Goal: Information Seeking & Learning: Learn about a topic

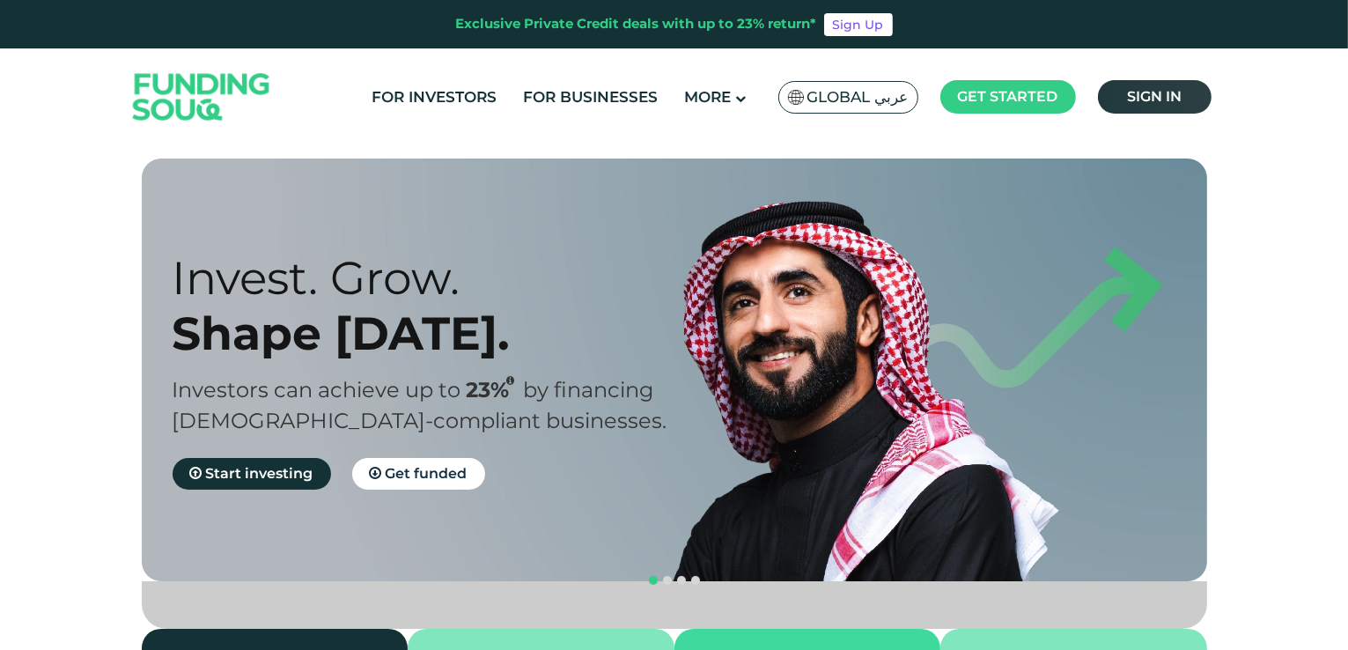
click at [1124, 110] on link "Sign in" at bounding box center [1155, 96] width 114 height 33
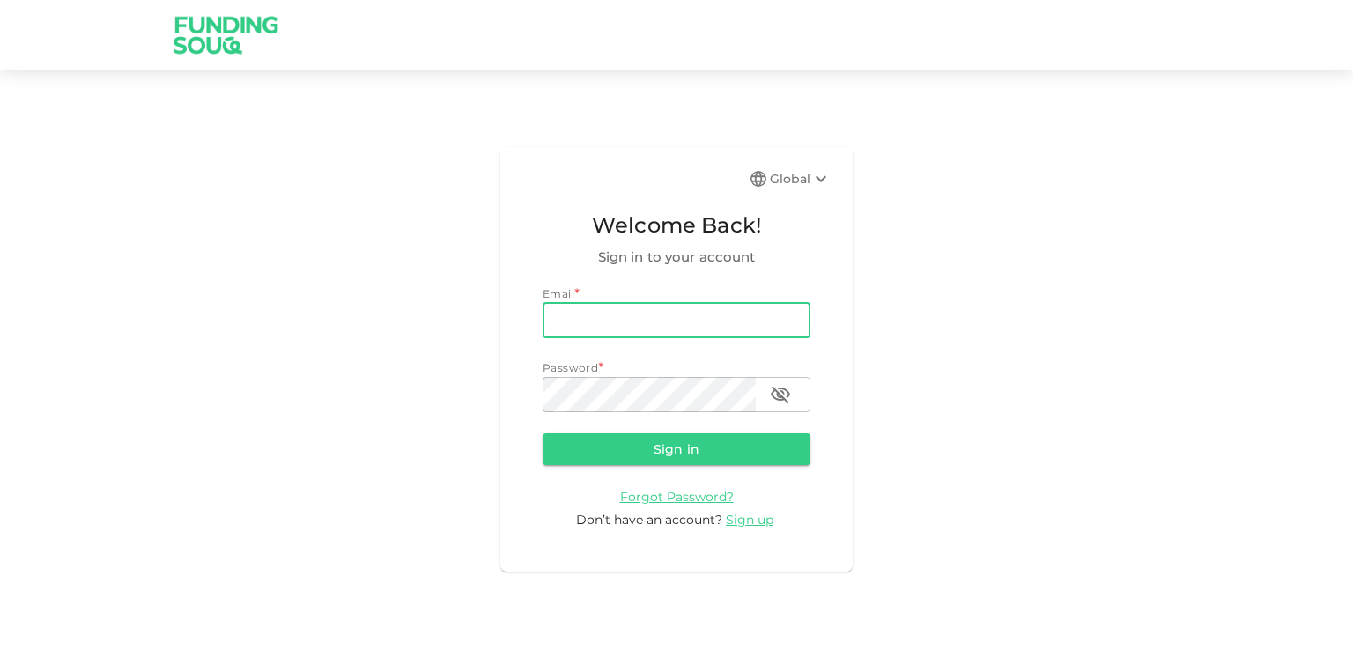
click at [690, 318] on input "email" at bounding box center [676, 320] width 268 height 35
type input "[EMAIL_ADDRESS][DOMAIN_NAME]"
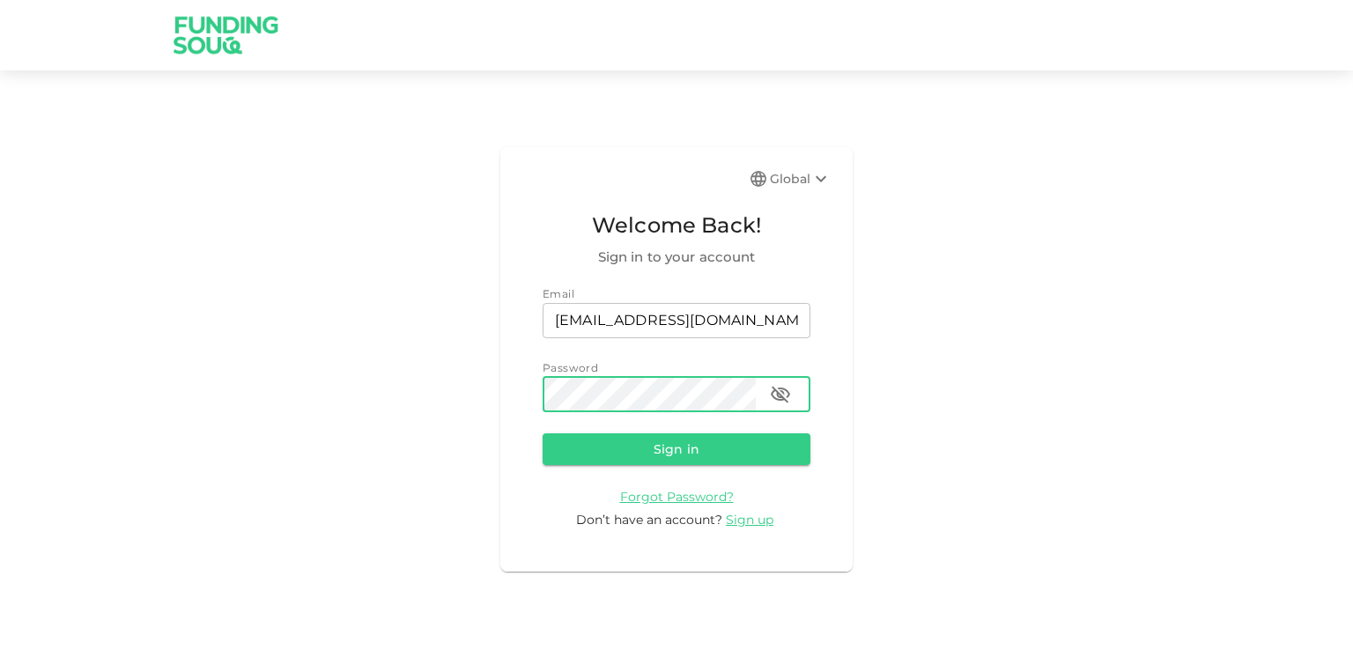
click at [542, 433] on button "Sign in" at bounding box center [676, 449] width 268 height 32
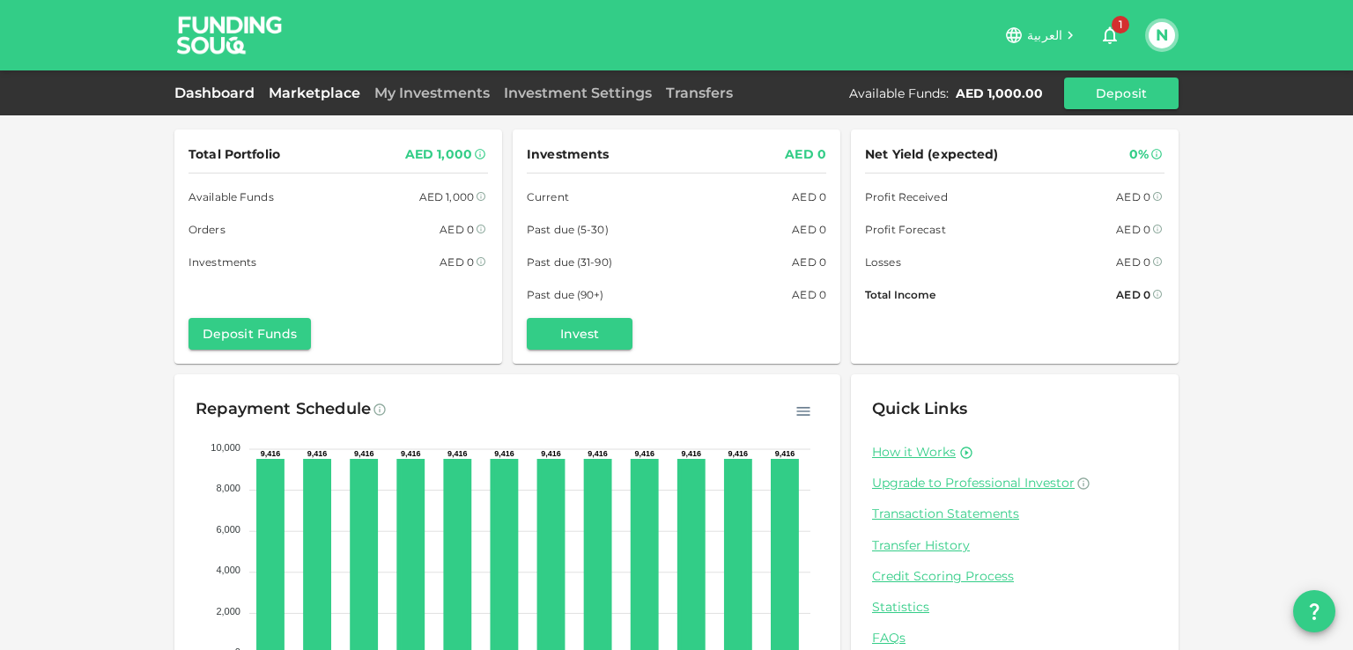
click at [303, 89] on link "Marketplace" at bounding box center [315, 93] width 106 height 17
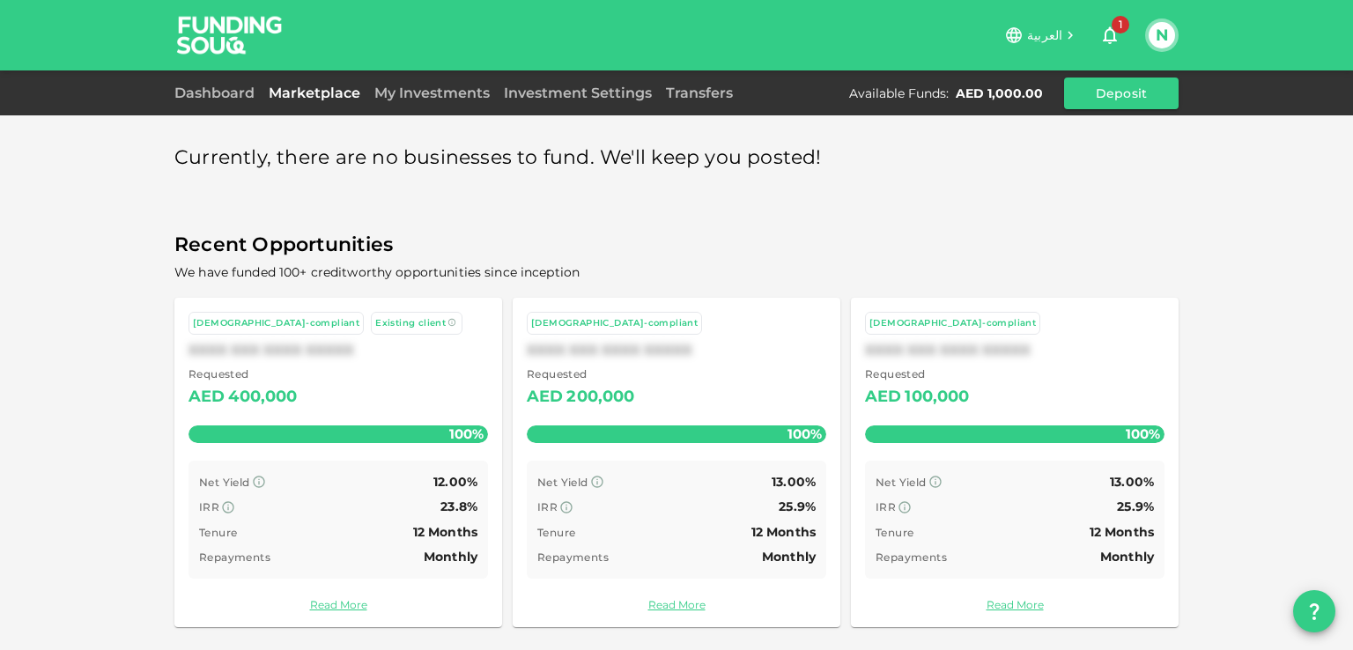
scroll to position [1, 0]
click at [221, 502] on icon at bounding box center [228, 506] width 14 height 14
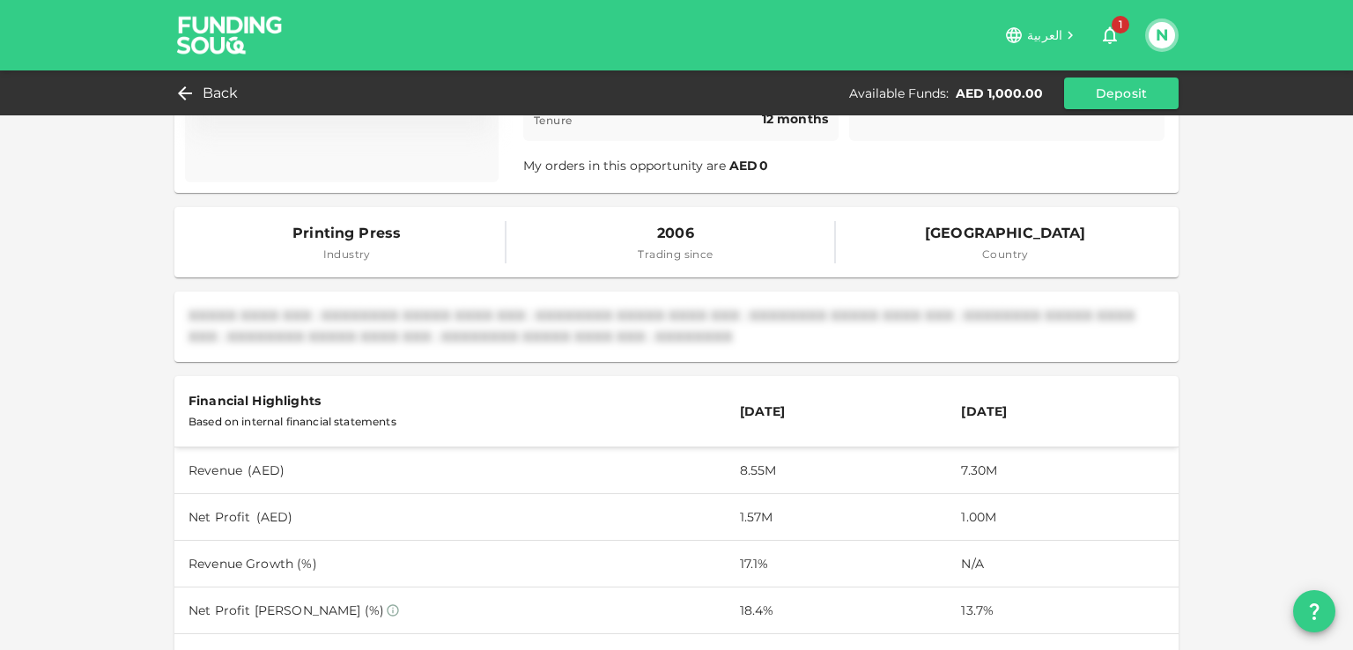
scroll to position [264, 0]
click at [200, 99] on div "Back" at bounding box center [209, 93] width 71 height 25
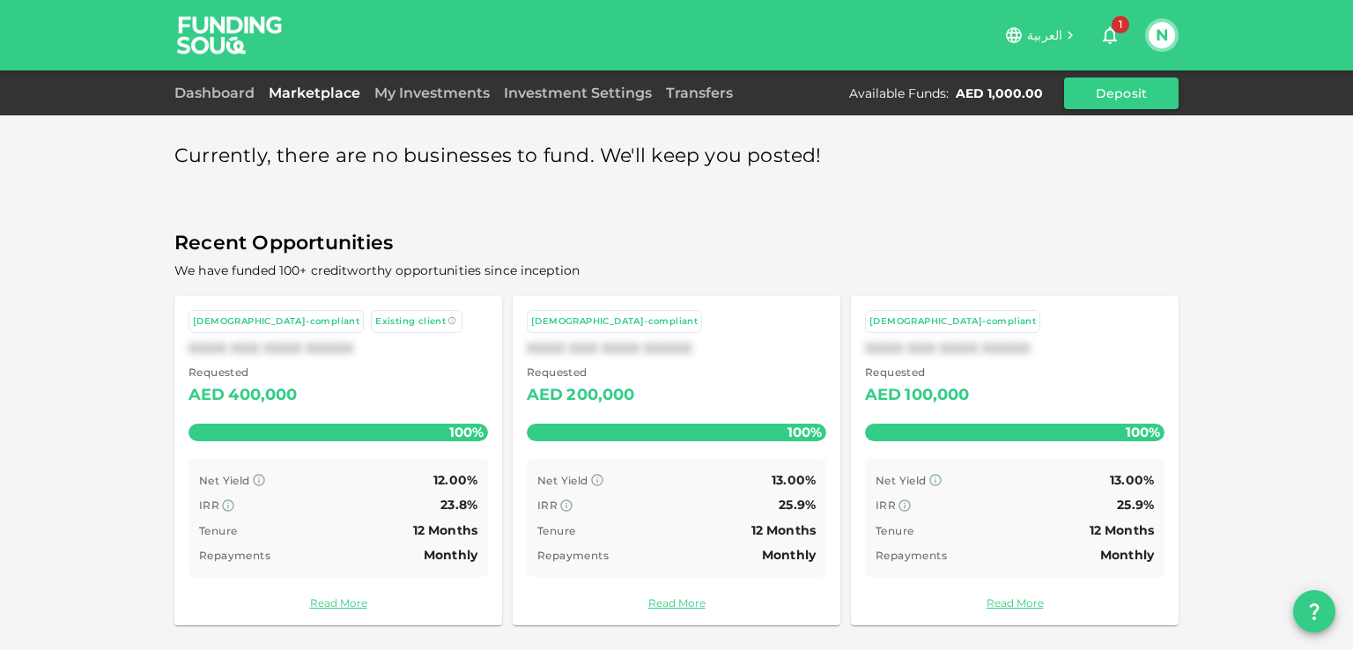
scroll to position [1, 0]
click at [1113, 31] on icon "button" at bounding box center [1110, 36] width 14 height 18
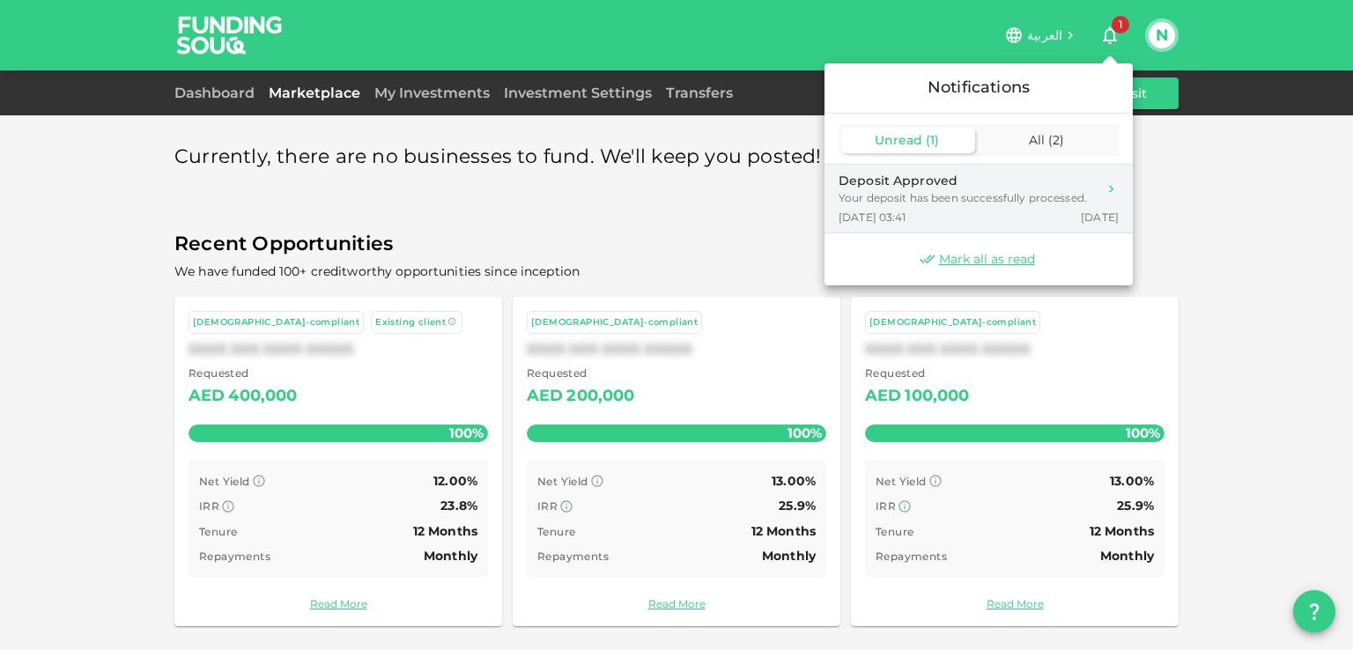
click at [1029, 179] on div "Deposit Approved" at bounding box center [962, 181] width 248 height 18
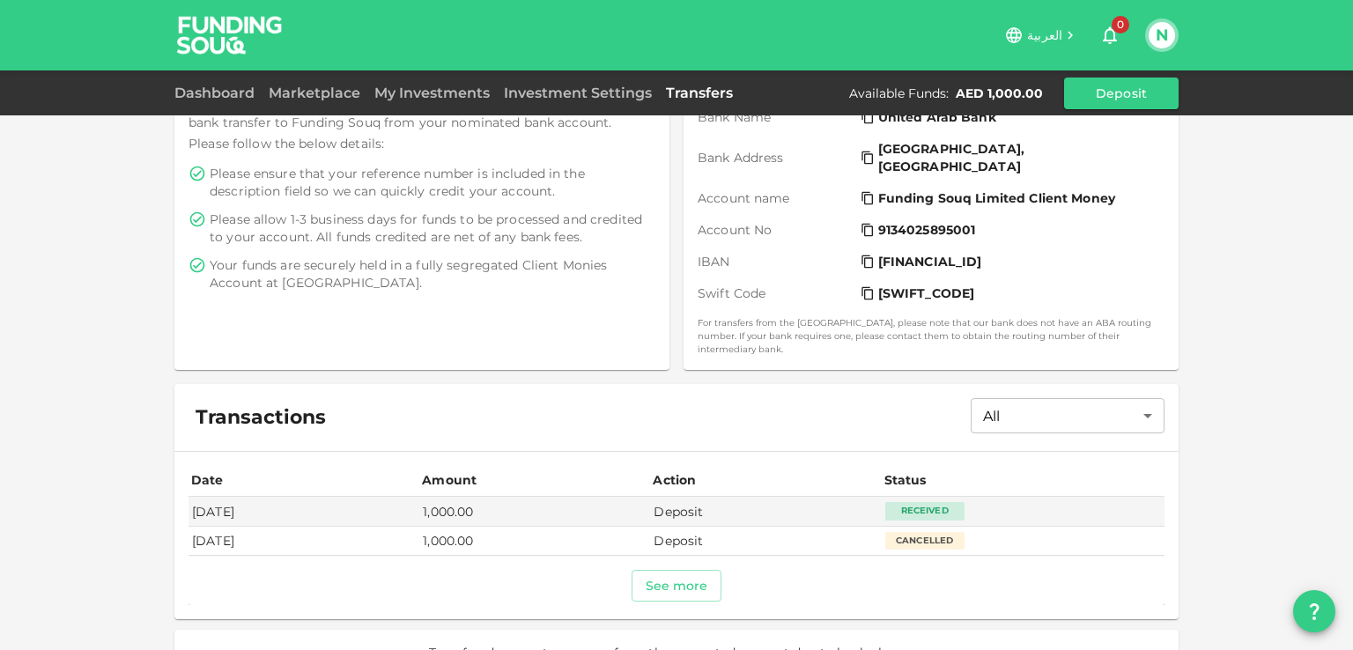
scroll to position [341, 0]
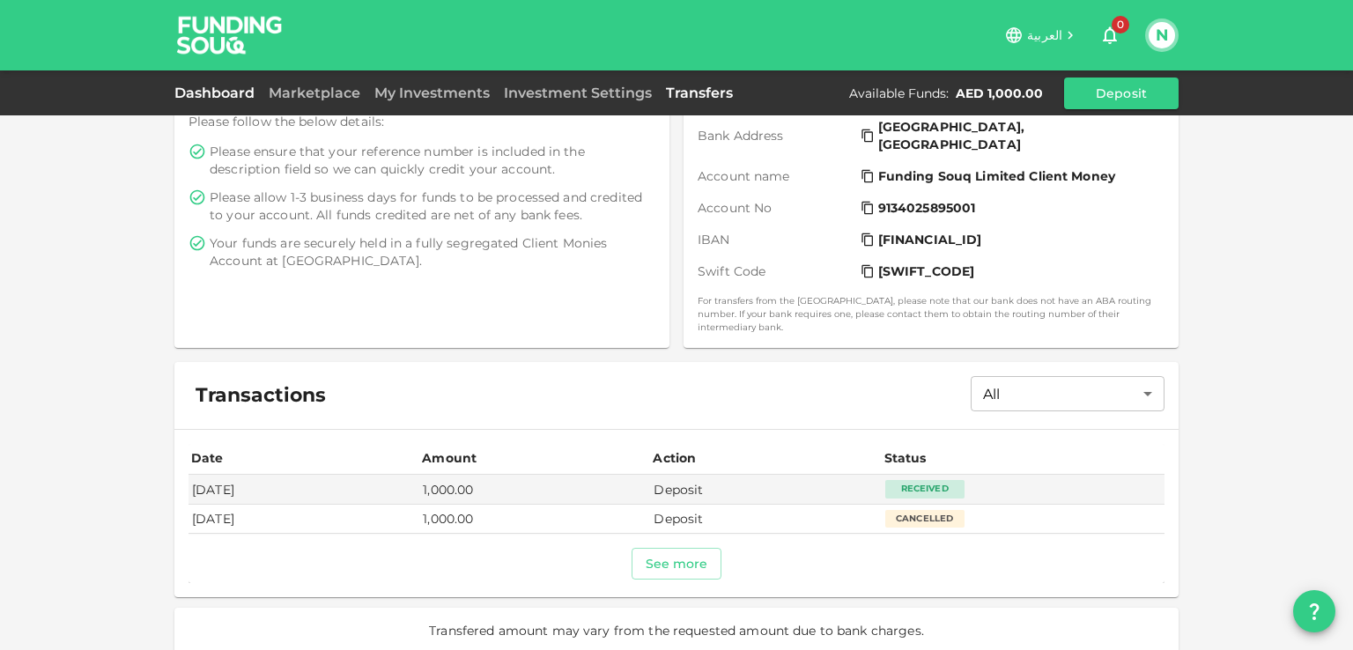
click at [229, 85] on link "Dashboard" at bounding box center [217, 93] width 87 height 17
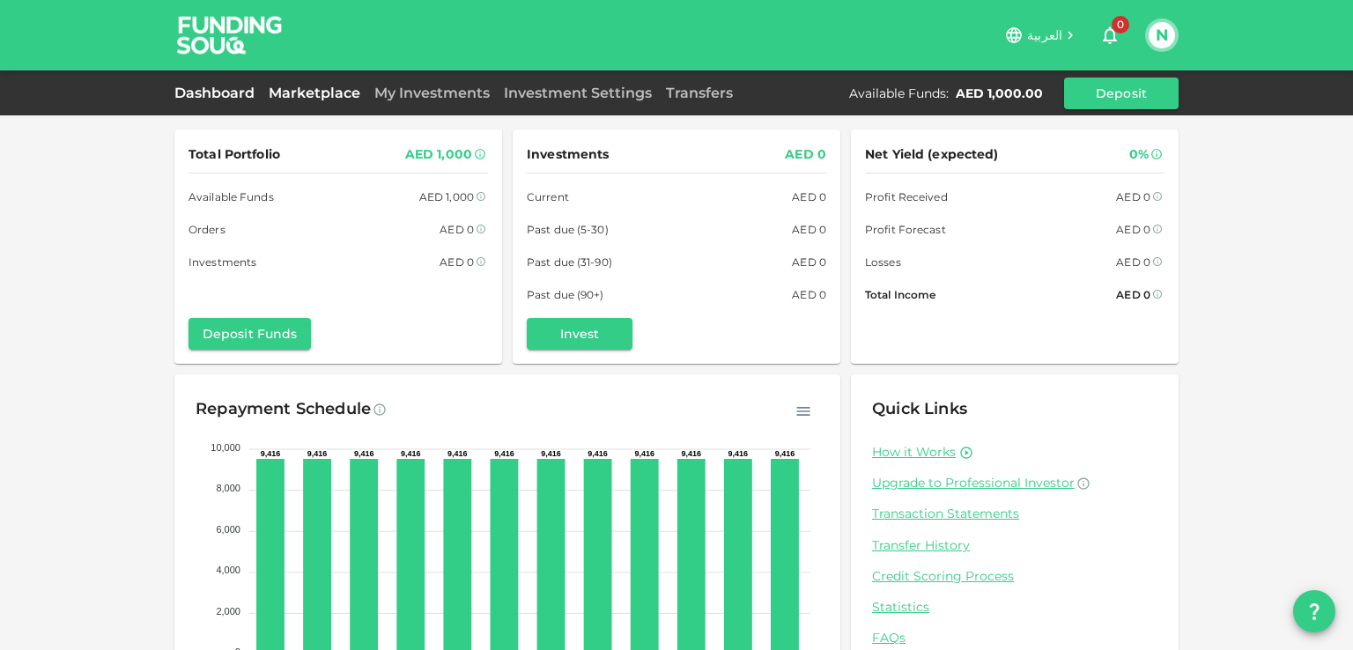
click at [314, 92] on link "Marketplace" at bounding box center [315, 93] width 106 height 17
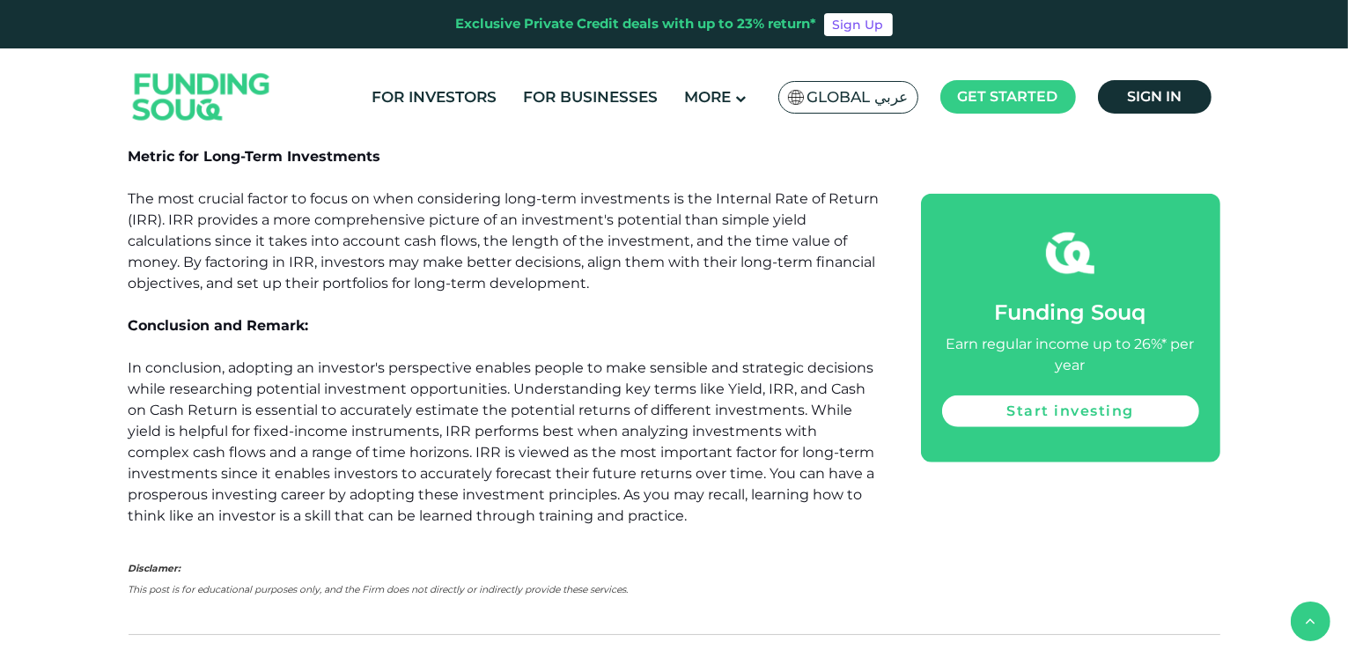
scroll to position [1849, 0]
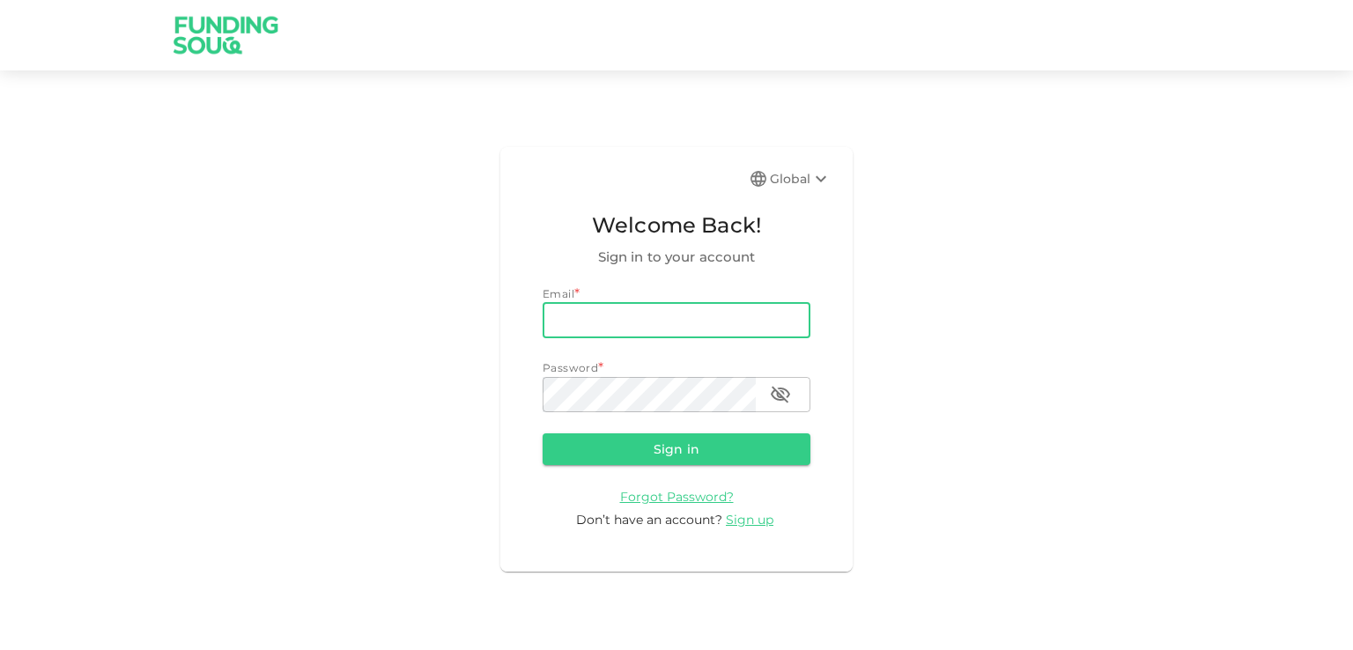
click at [661, 320] on input "email" at bounding box center [676, 320] width 268 height 35
type input "nilayshah1984@gmail.com"
click at [664, 372] on div "Password *" at bounding box center [676, 368] width 268 height 18
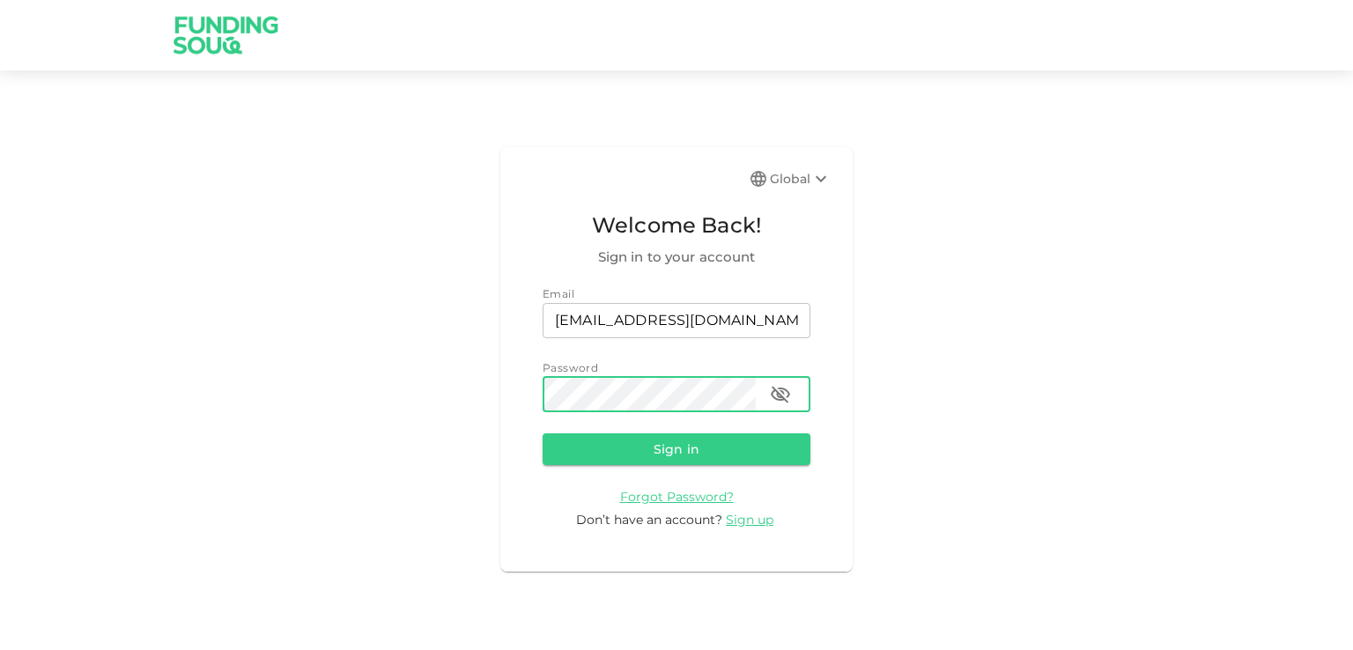
click at [542, 433] on button "Sign in" at bounding box center [676, 449] width 268 height 32
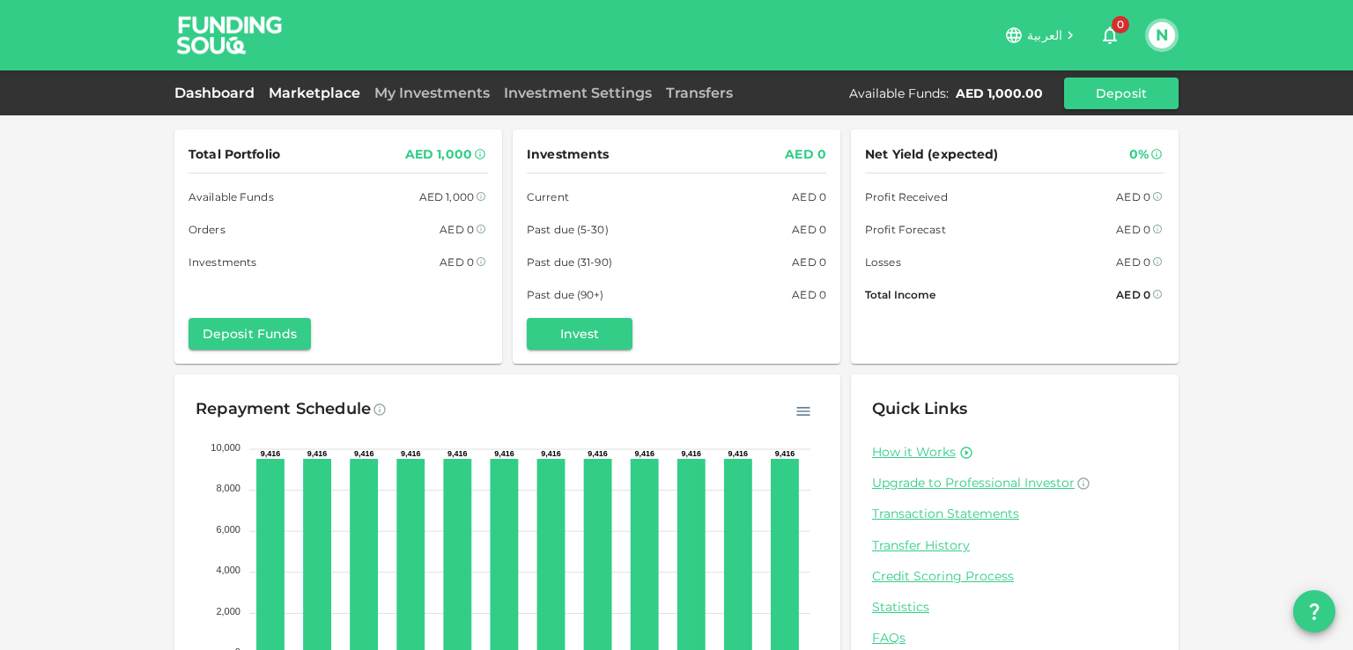
click at [312, 93] on link "Marketplace" at bounding box center [315, 93] width 106 height 17
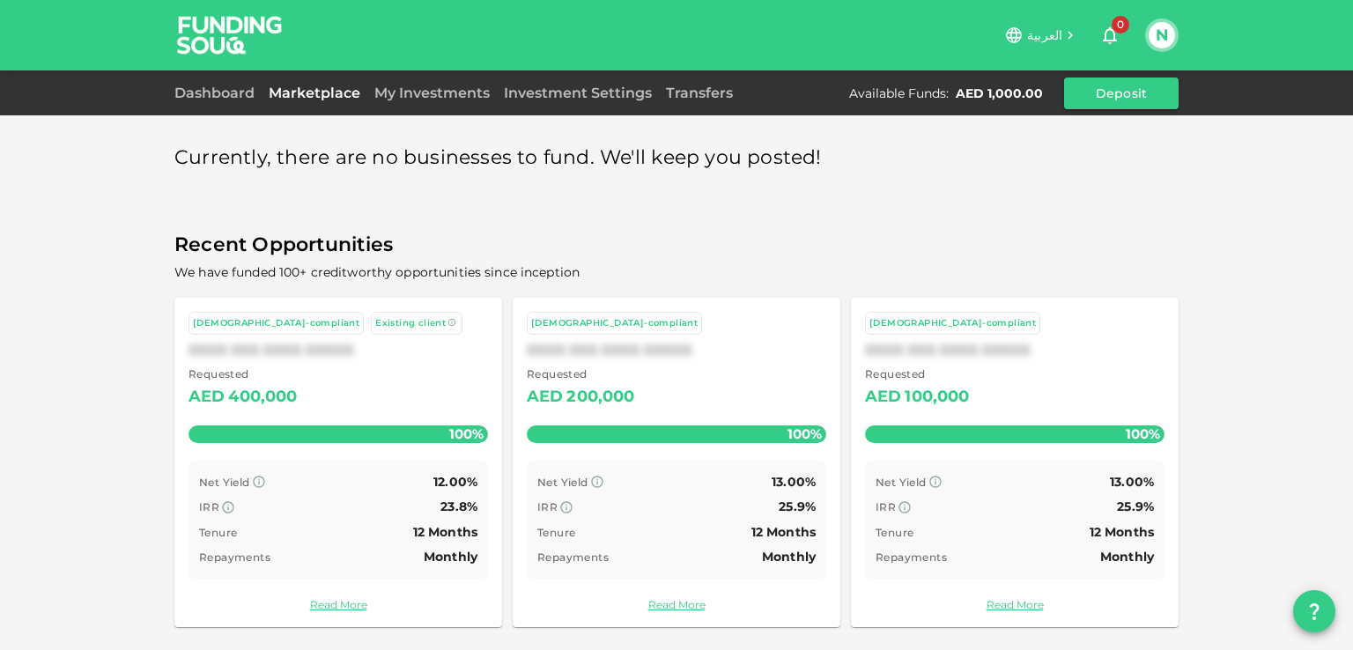
scroll to position [1, 0]
click at [402, 96] on link "My Investments" at bounding box center [431, 93] width 129 height 17
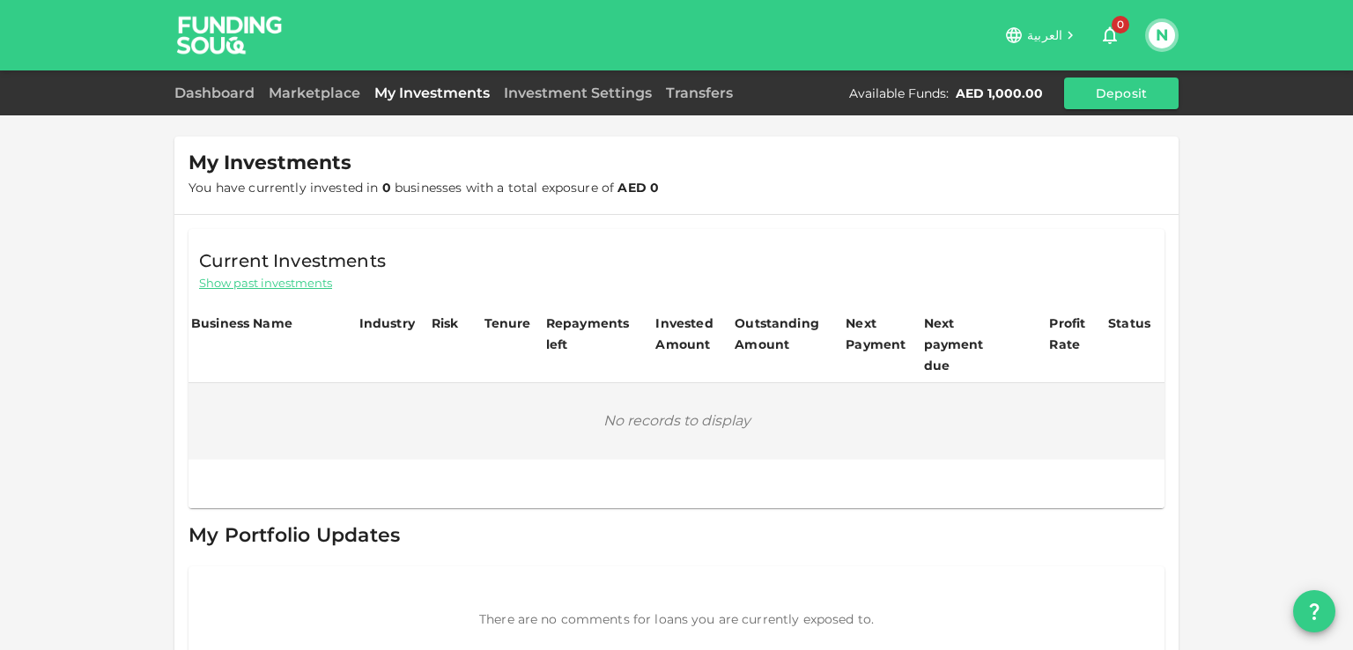
scroll to position [26, 0]
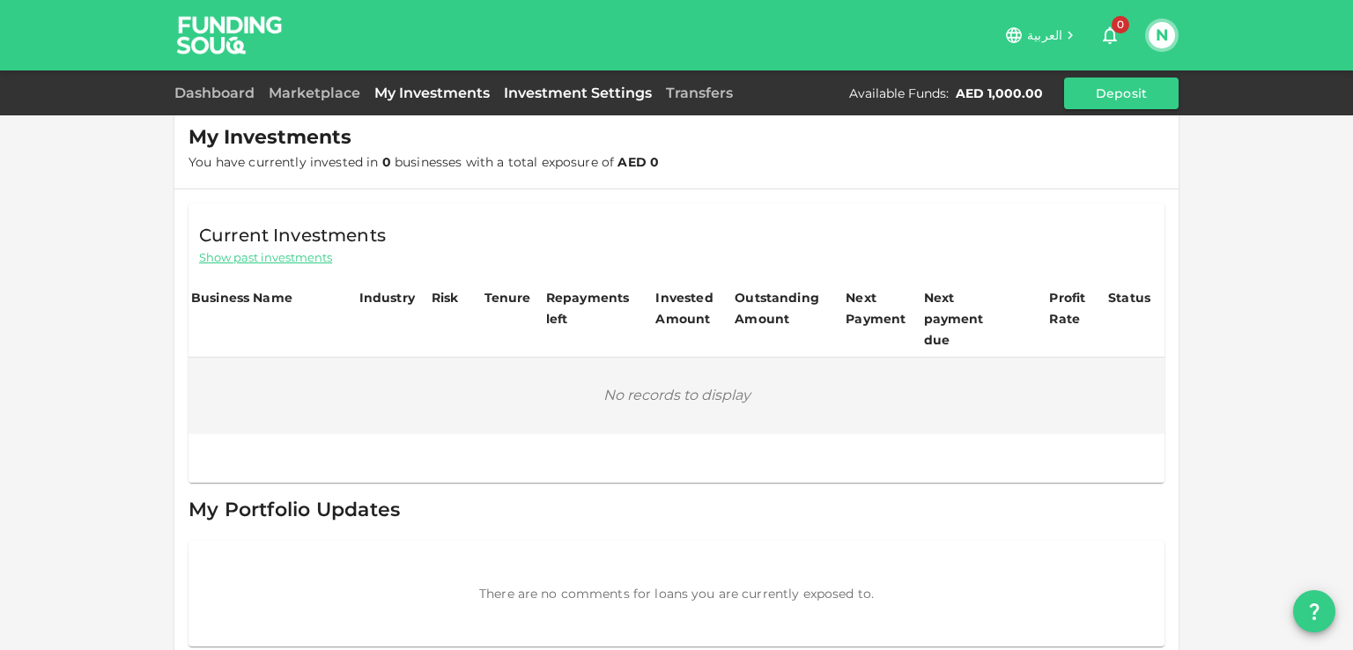
click at [597, 100] on link "Investment Settings" at bounding box center [578, 93] width 162 height 17
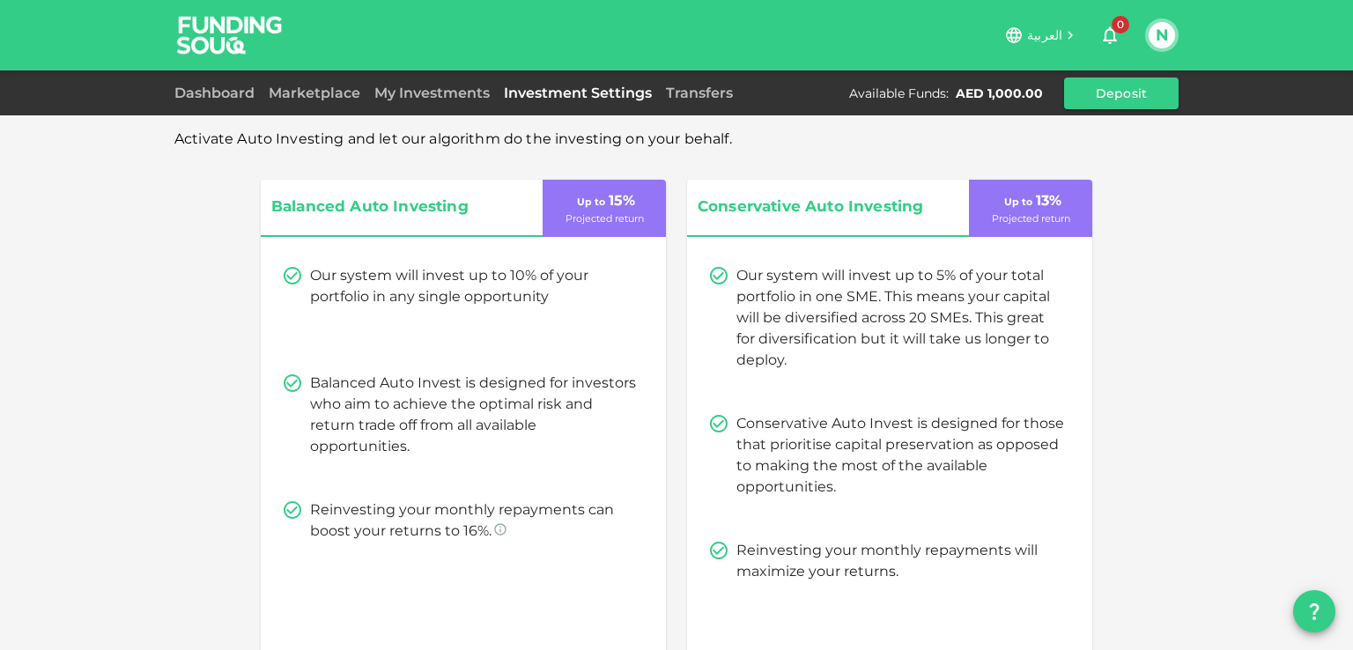
scroll to position [176, 0]
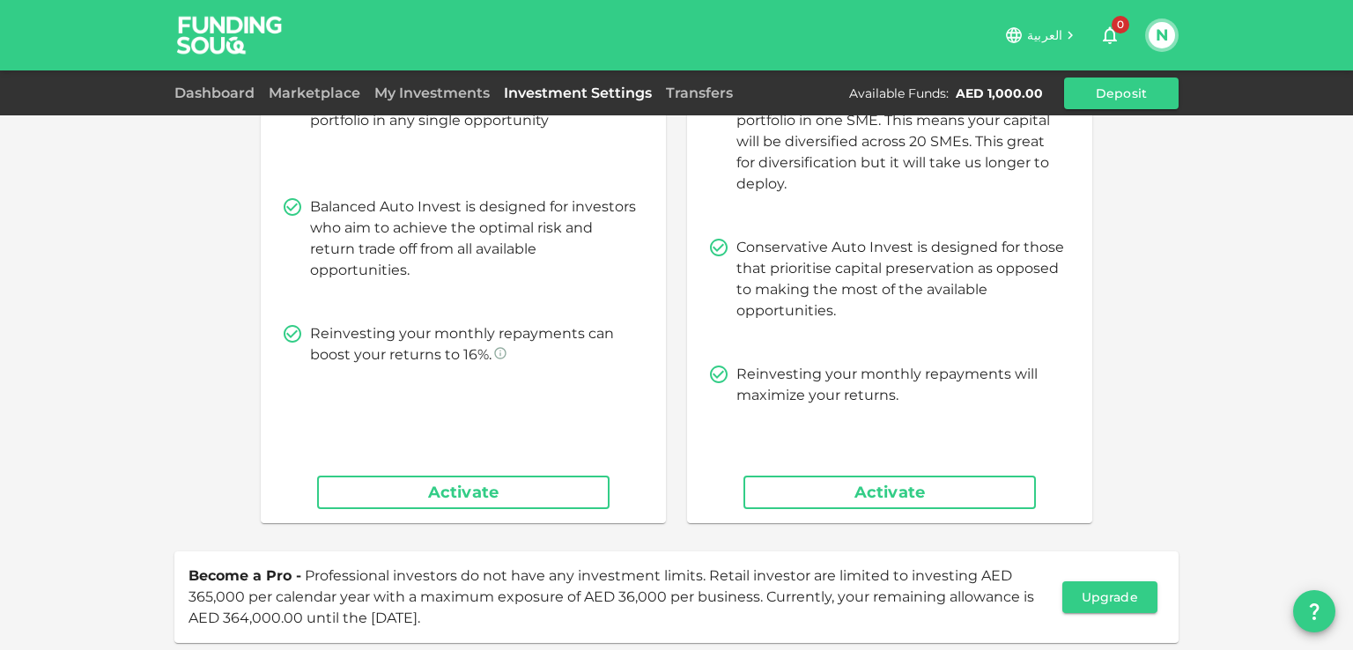
click at [49, 493] on div "Activate Auto Investing and let our algorithm do the investing on your behalf. …" at bounding box center [676, 291] width 1353 height 935
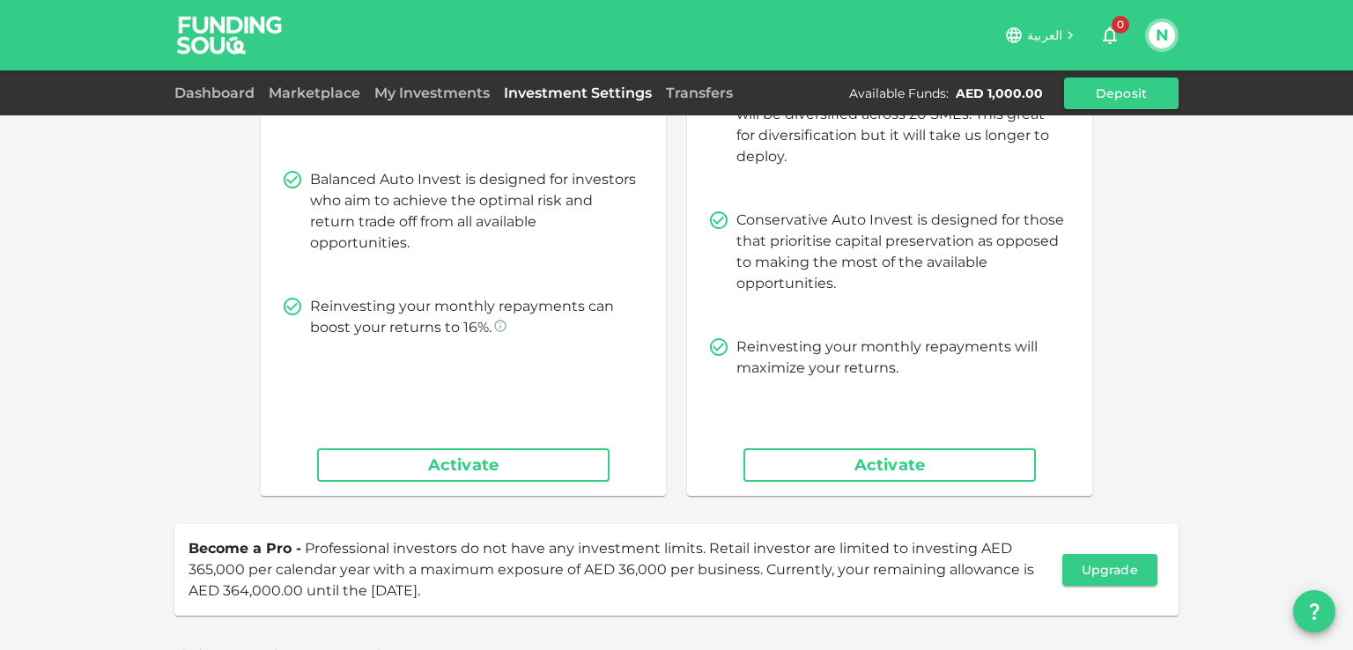
scroll to position [285, 0]
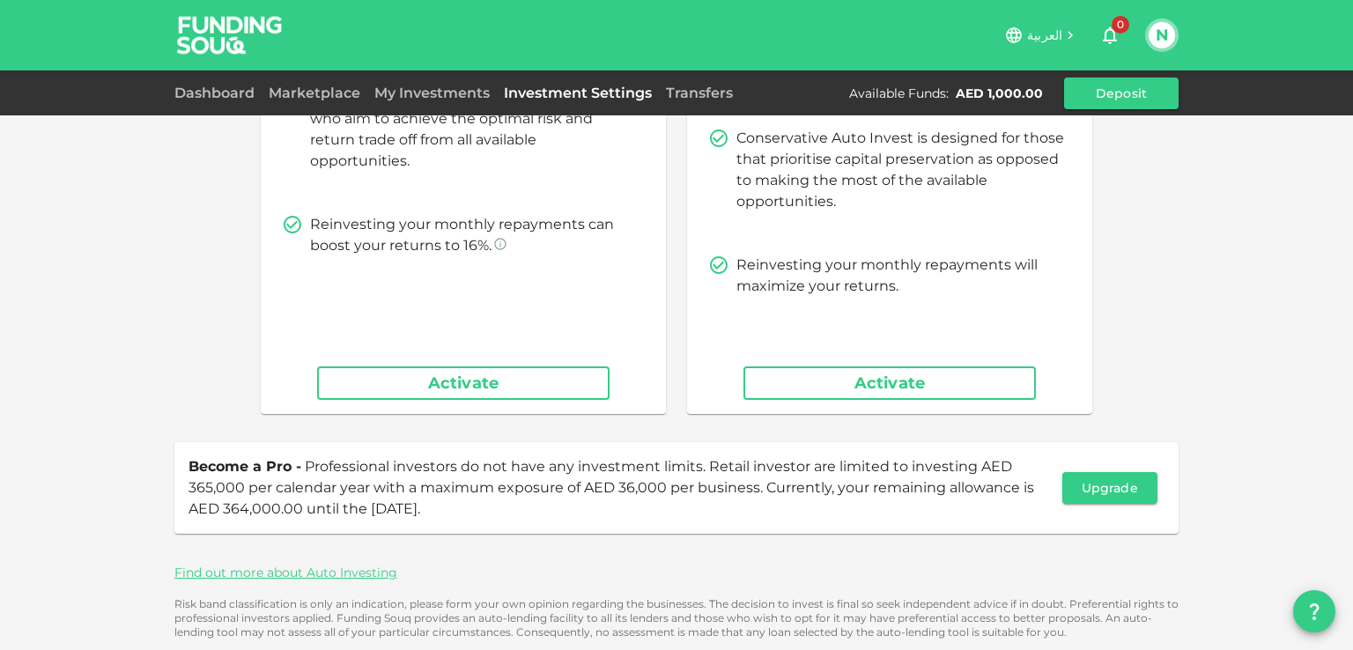
click at [191, 78] on div "Dashboard Marketplace My Investments Investment Settings Transfers Available Fu…" at bounding box center [676, 93] width 1004 height 32
click at [192, 89] on link "Dashboard" at bounding box center [217, 93] width 87 height 17
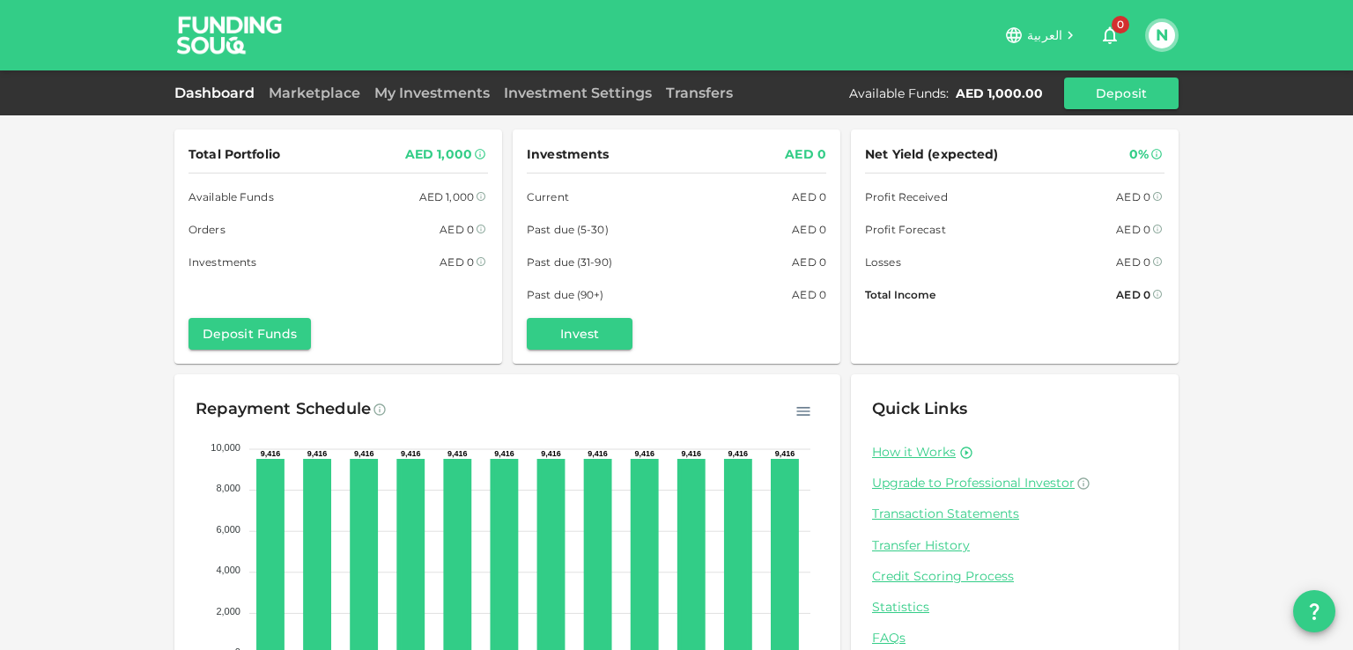
scroll to position [88, 0]
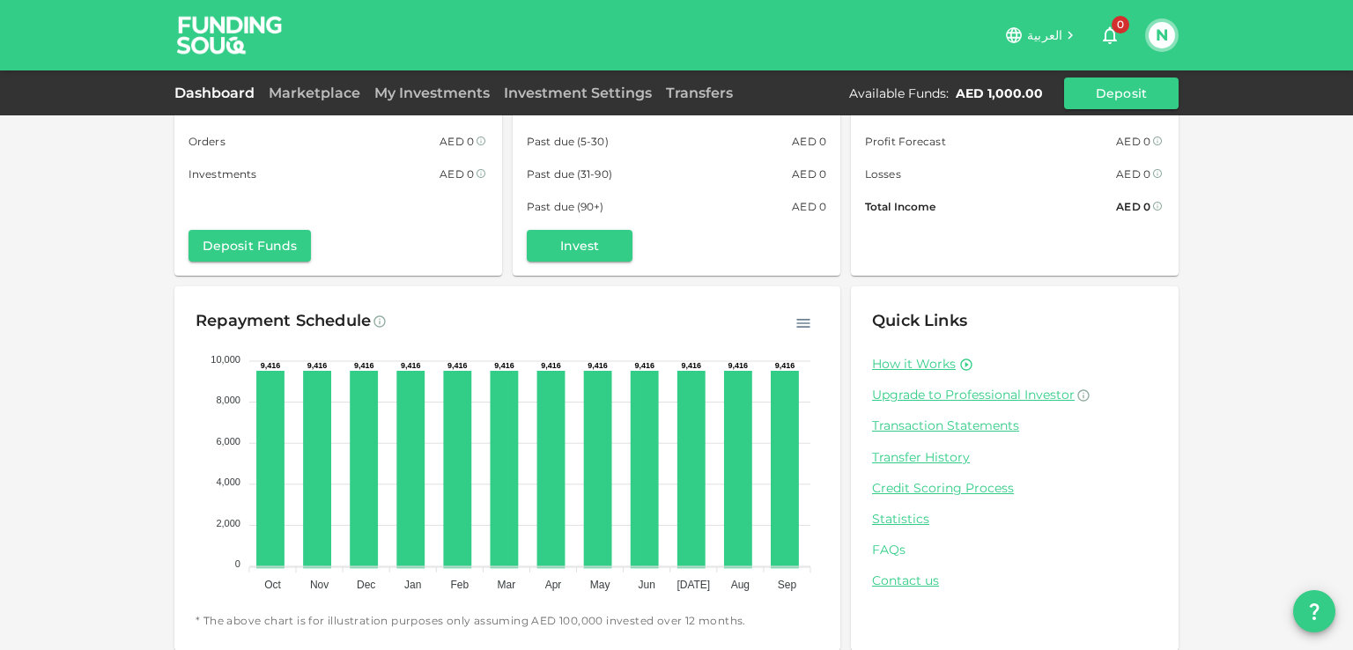
click at [882, 545] on link "FAQs" at bounding box center [1014, 550] width 285 height 17
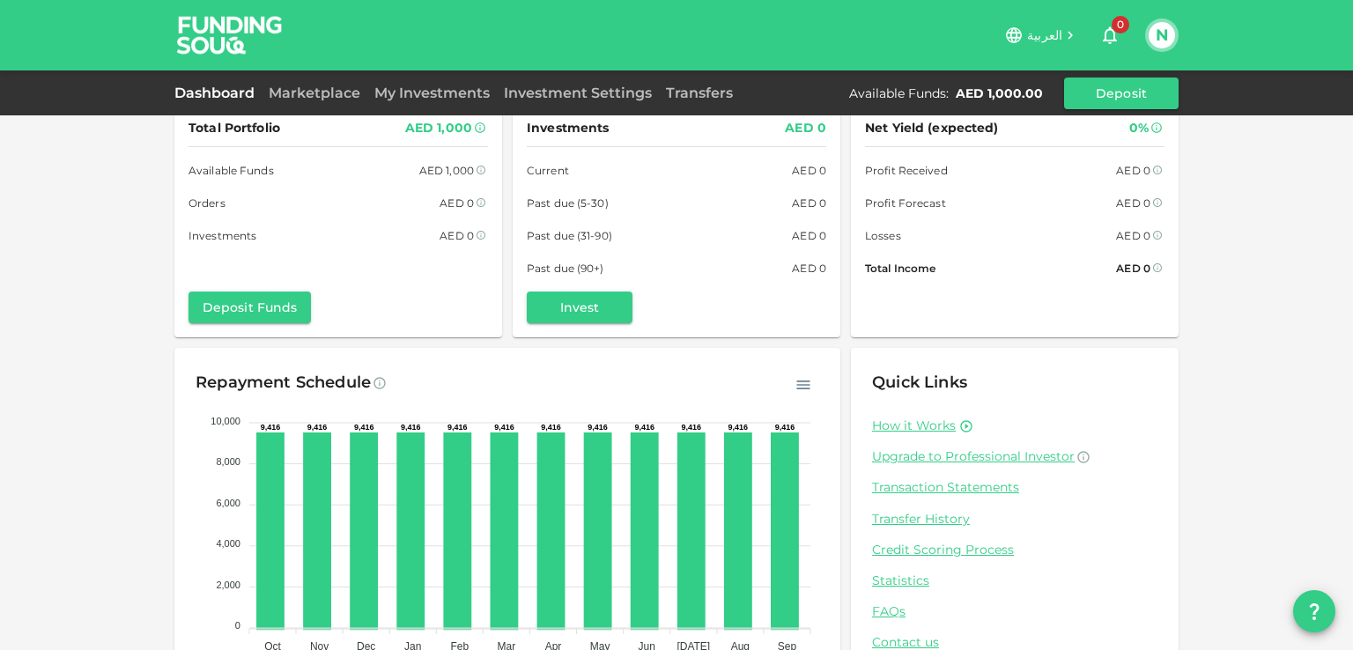
scroll to position [0, 0]
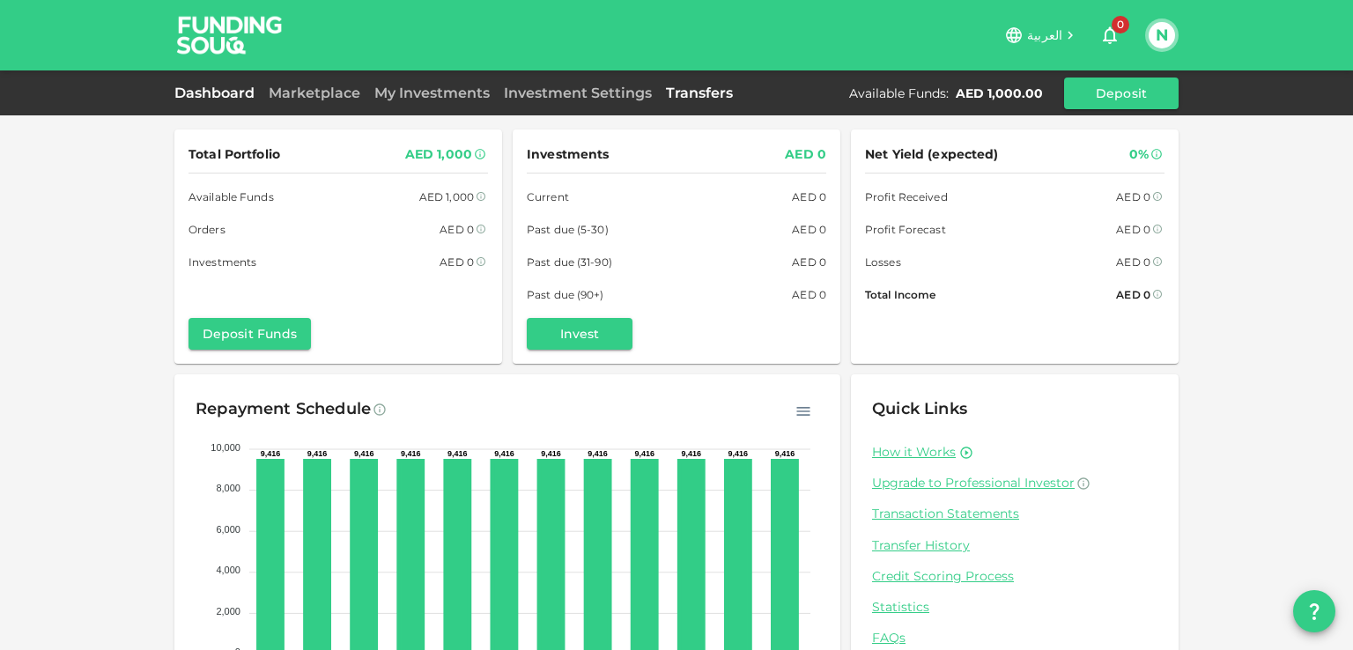
click at [691, 92] on link "Transfers" at bounding box center [699, 93] width 81 height 17
click at [896, 453] on link "How it Works" at bounding box center [914, 452] width 84 height 17
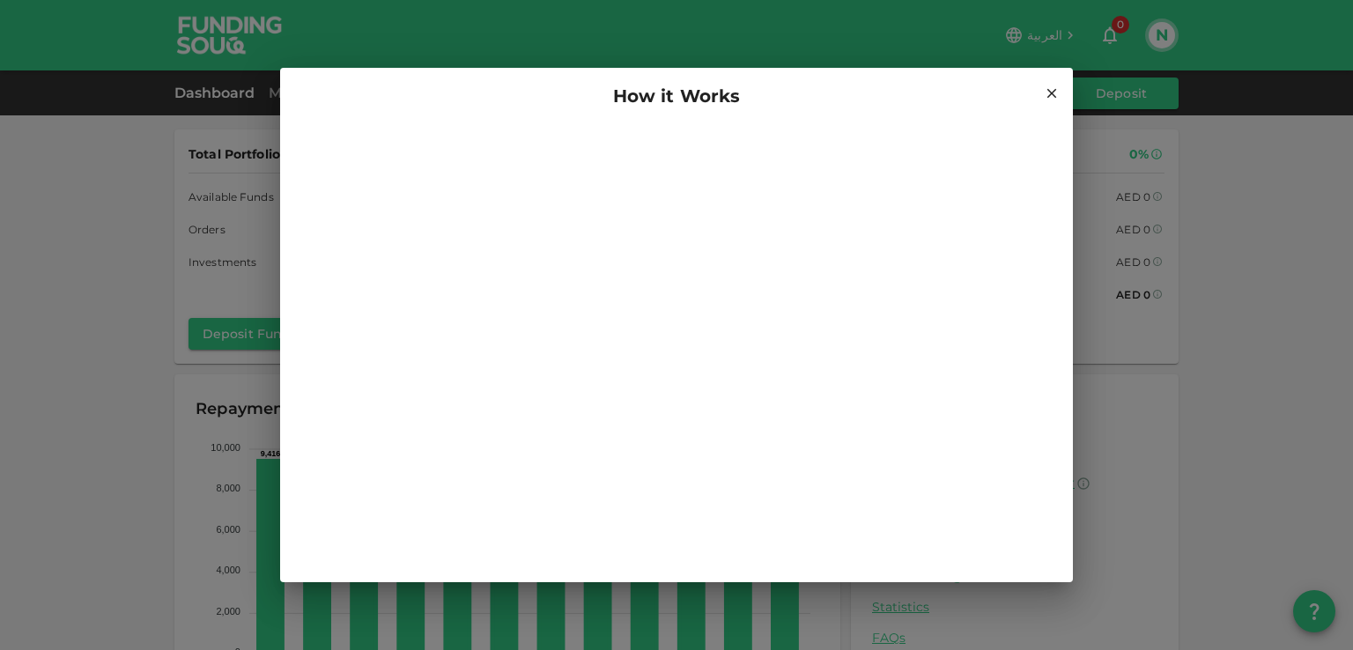
click at [1054, 89] on icon at bounding box center [1052, 94] width 10 height 10
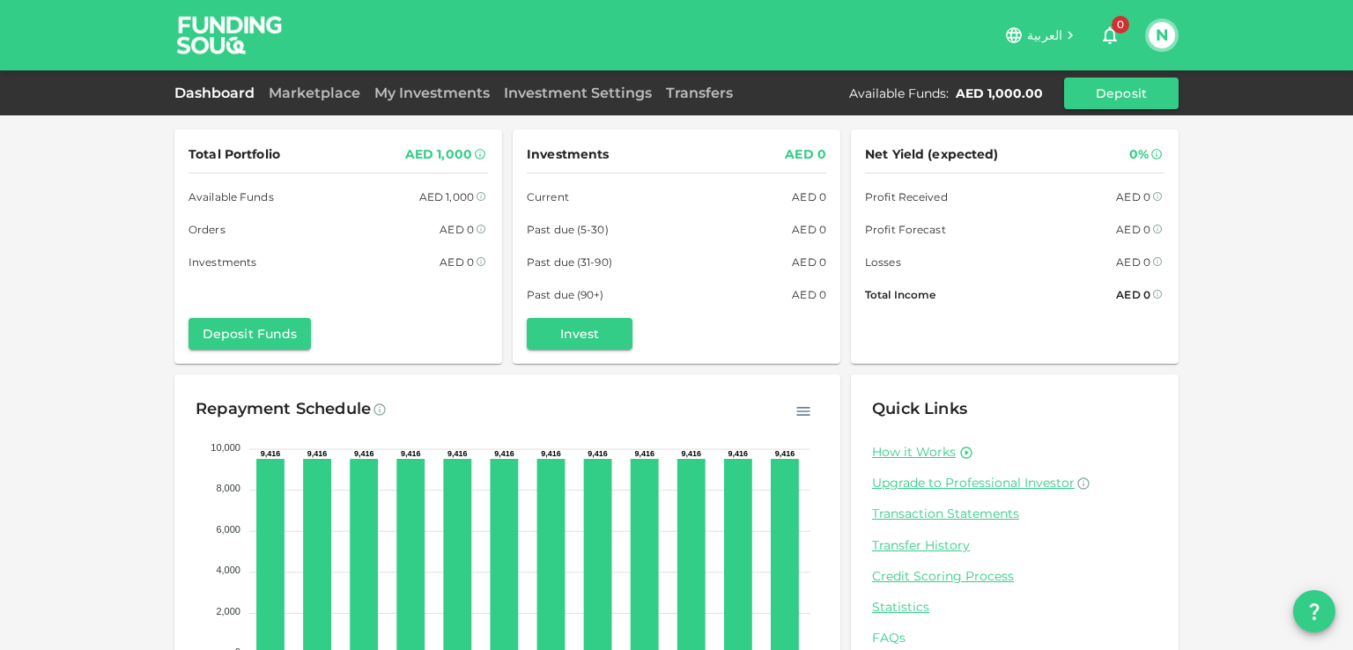
click at [874, 637] on link "FAQs" at bounding box center [1014, 638] width 285 height 17
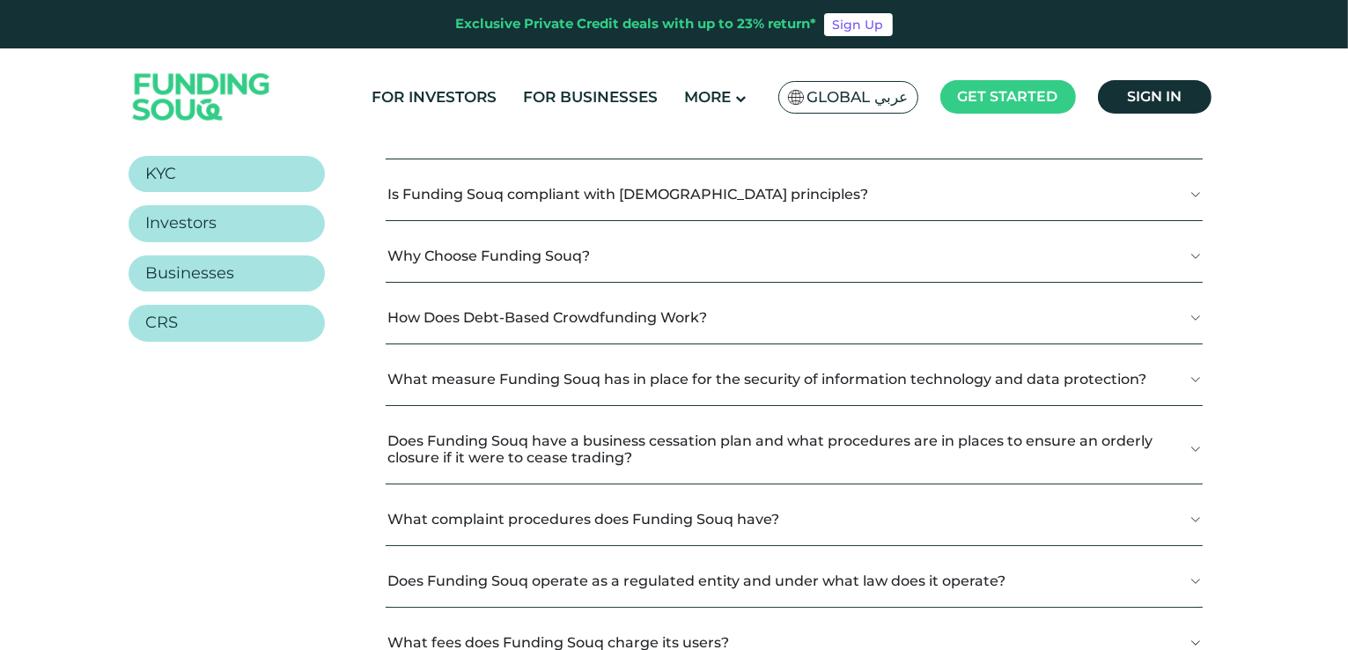
scroll to position [264, 0]
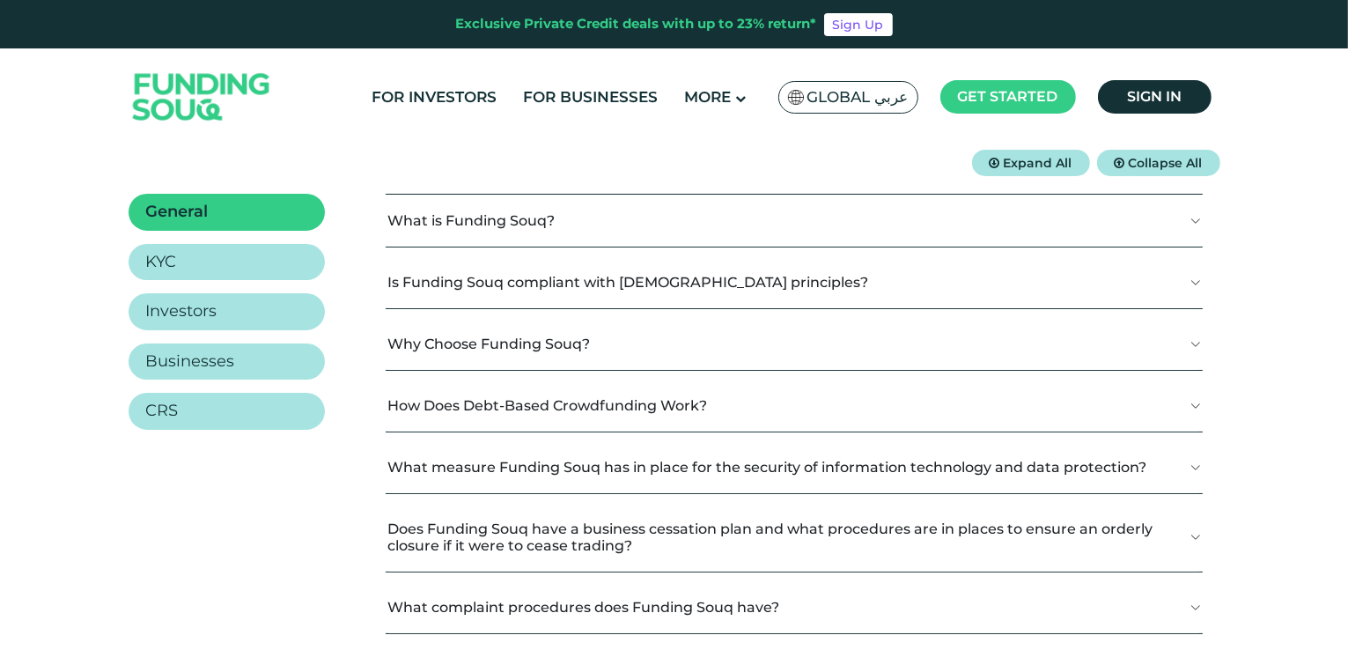
click at [452, 207] on button "What is Funding Souq?" at bounding box center [794, 221] width 817 height 52
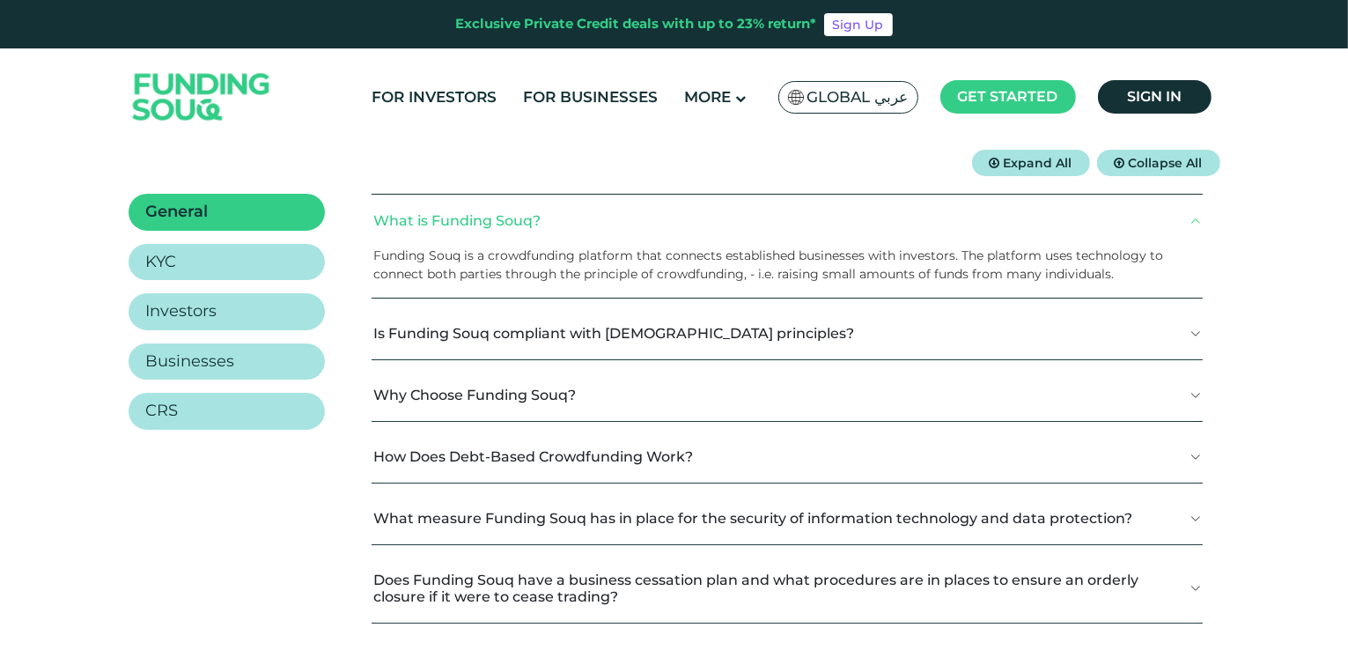
click at [629, 347] on button "Is Funding Souq compliant with Shariah principles?" at bounding box center [787, 333] width 831 height 52
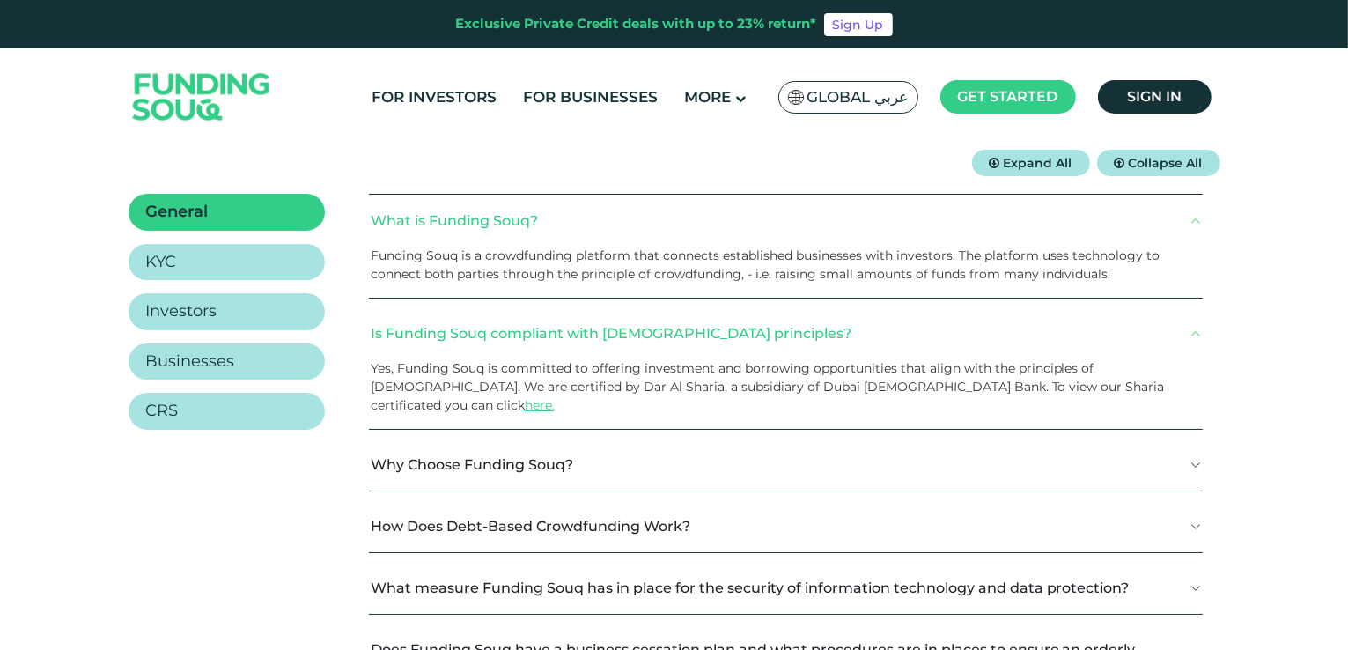
click at [546, 452] on button "Why Choose Funding Souq?" at bounding box center [786, 465] width 834 height 52
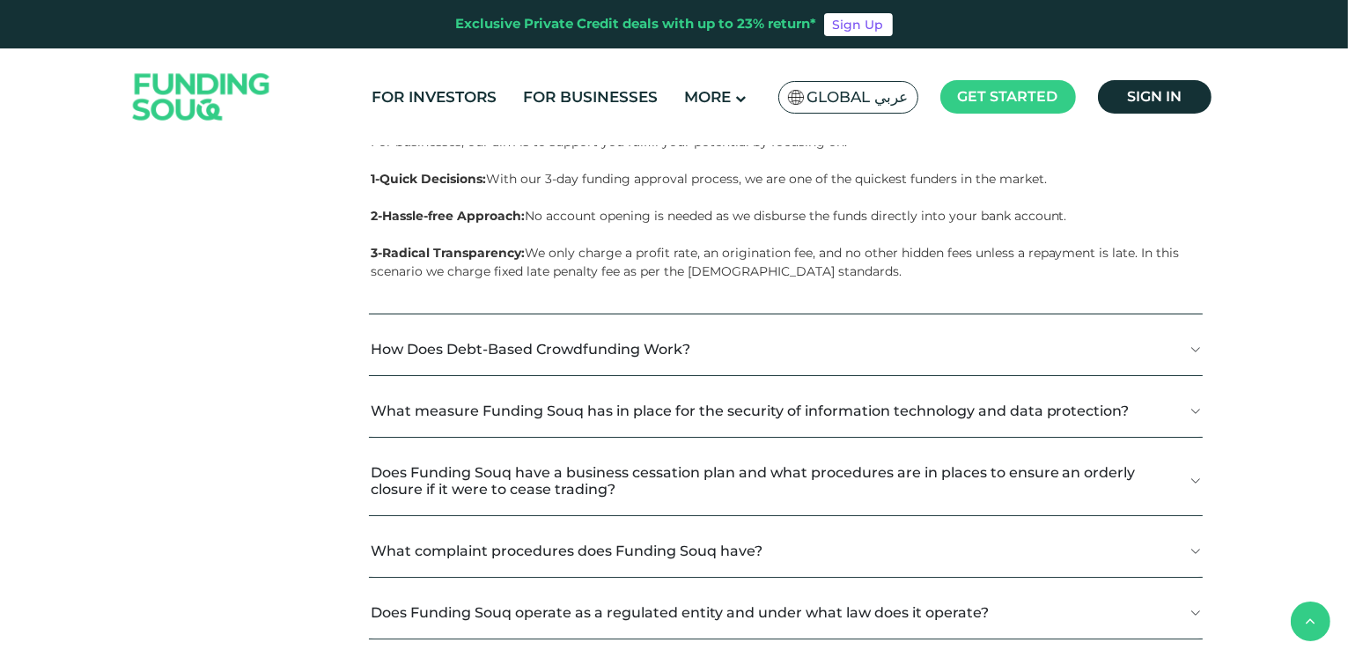
scroll to position [881, 0]
click at [553, 326] on button "How Does Debt-Based Crowdfunding Work?" at bounding box center [786, 349] width 834 height 52
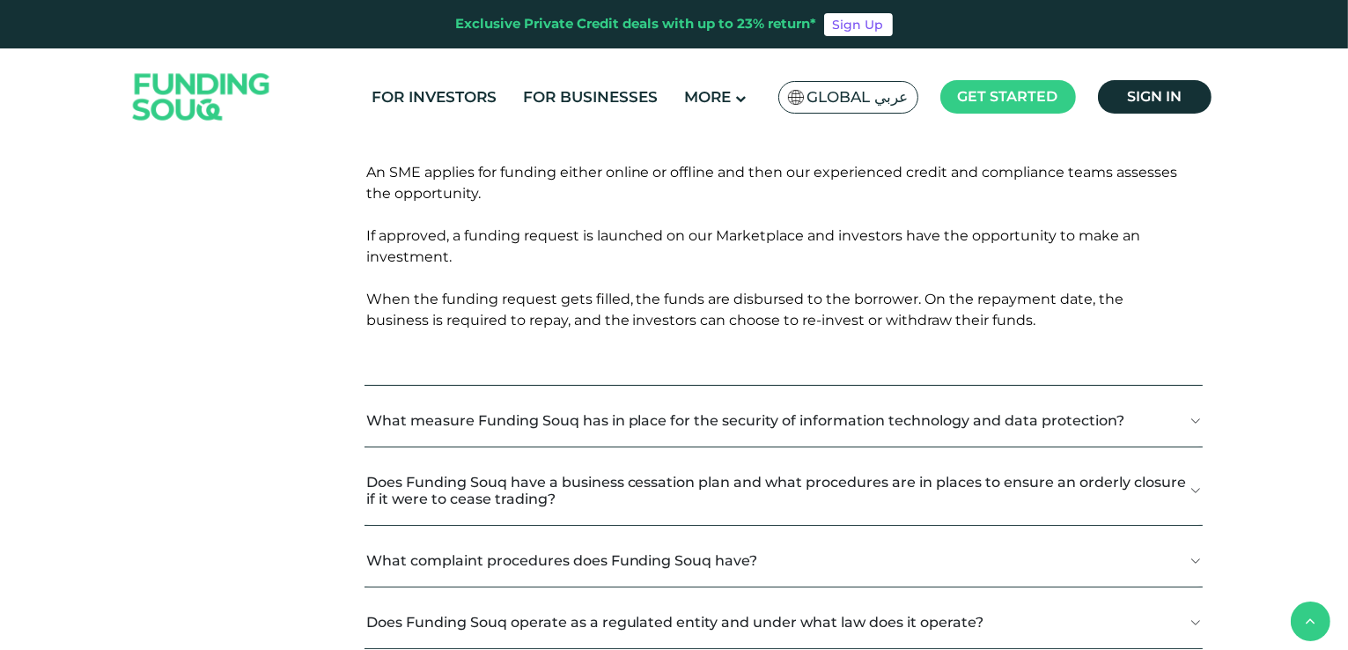
scroll to position [1233, 0]
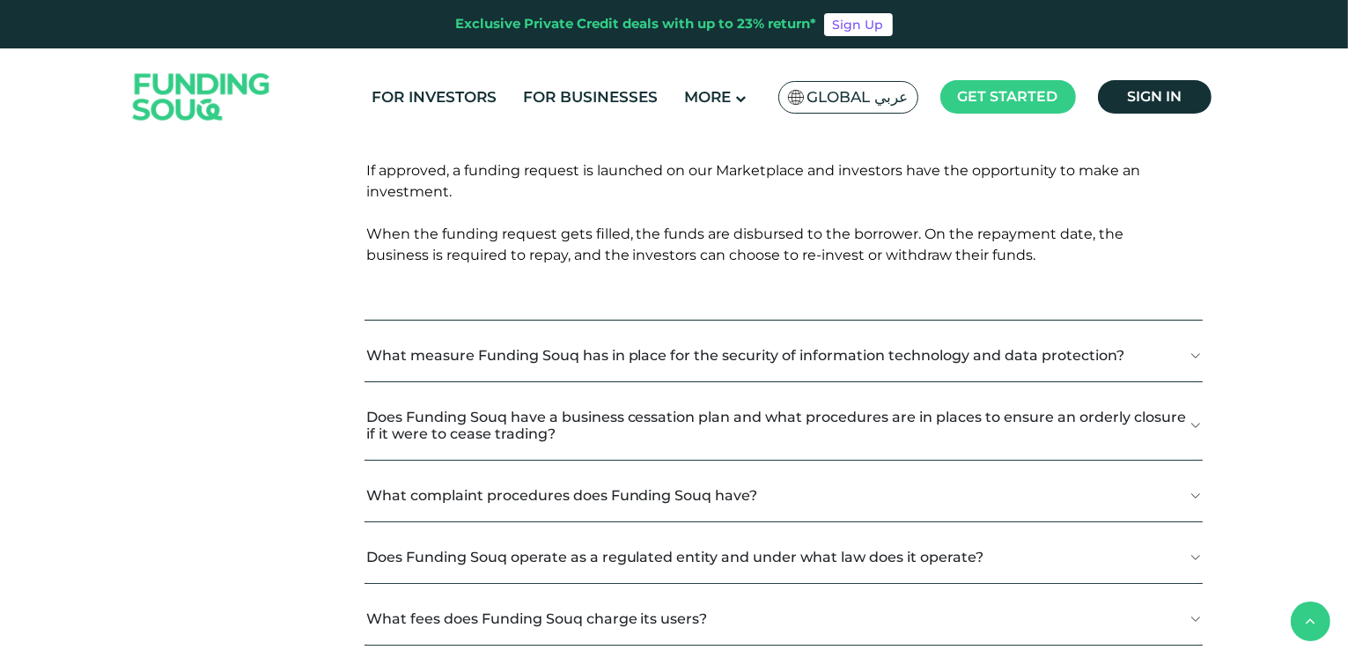
click at [467, 350] on button "What measure Funding Souq has in place for the security of information technolo…" at bounding box center [784, 355] width 838 height 52
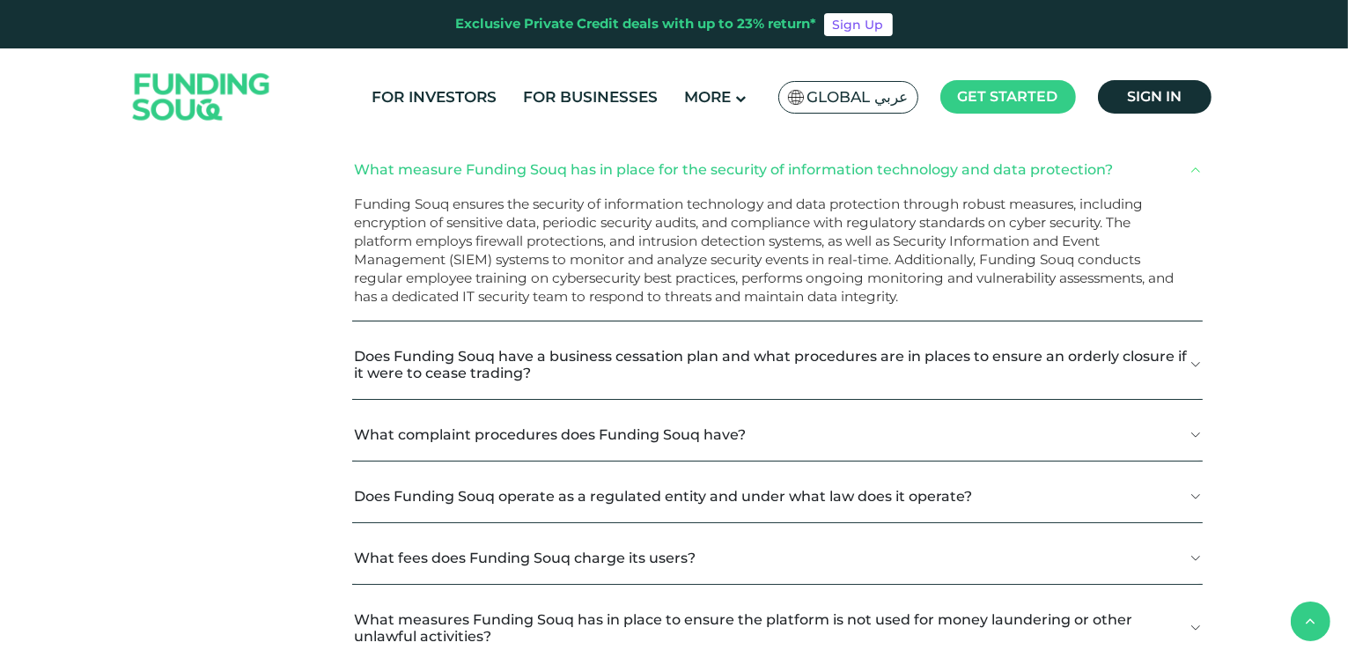
scroll to position [1497, 0]
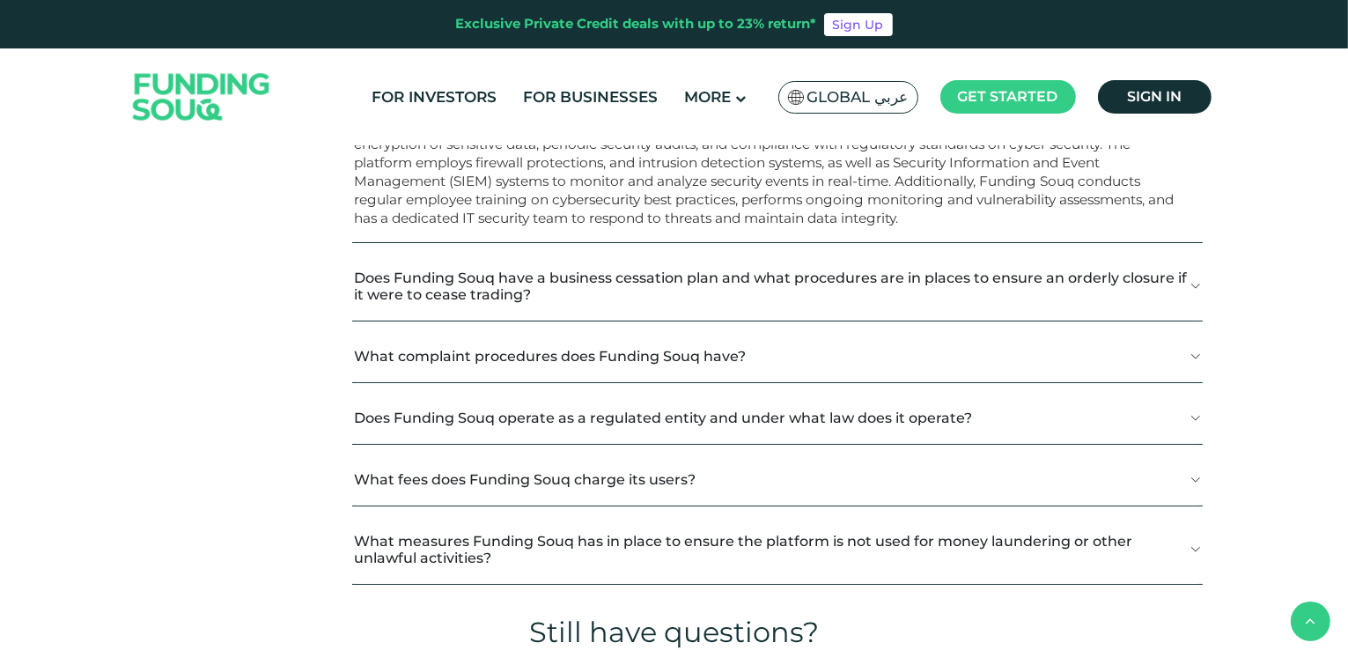
click at [551, 277] on button "Does Funding Souq have a business cessation plan and what procedures are in pla…" at bounding box center [777, 286] width 850 height 69
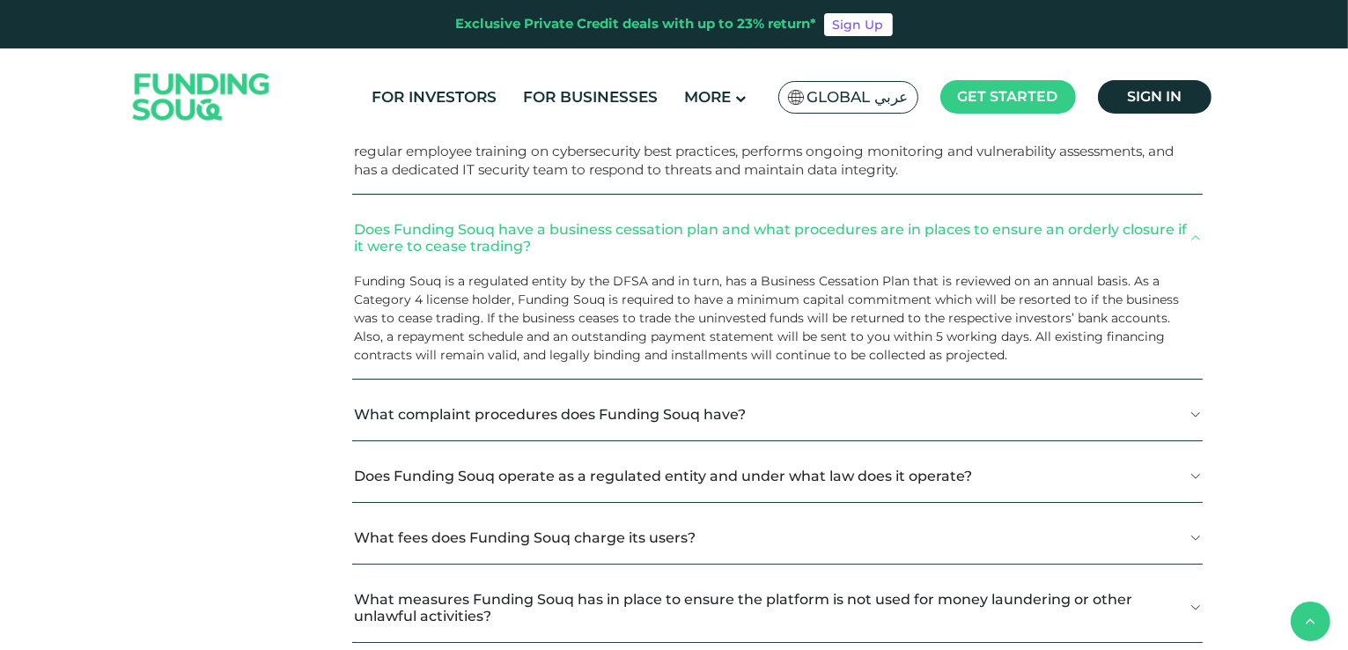
scroll to position [1585, 0]
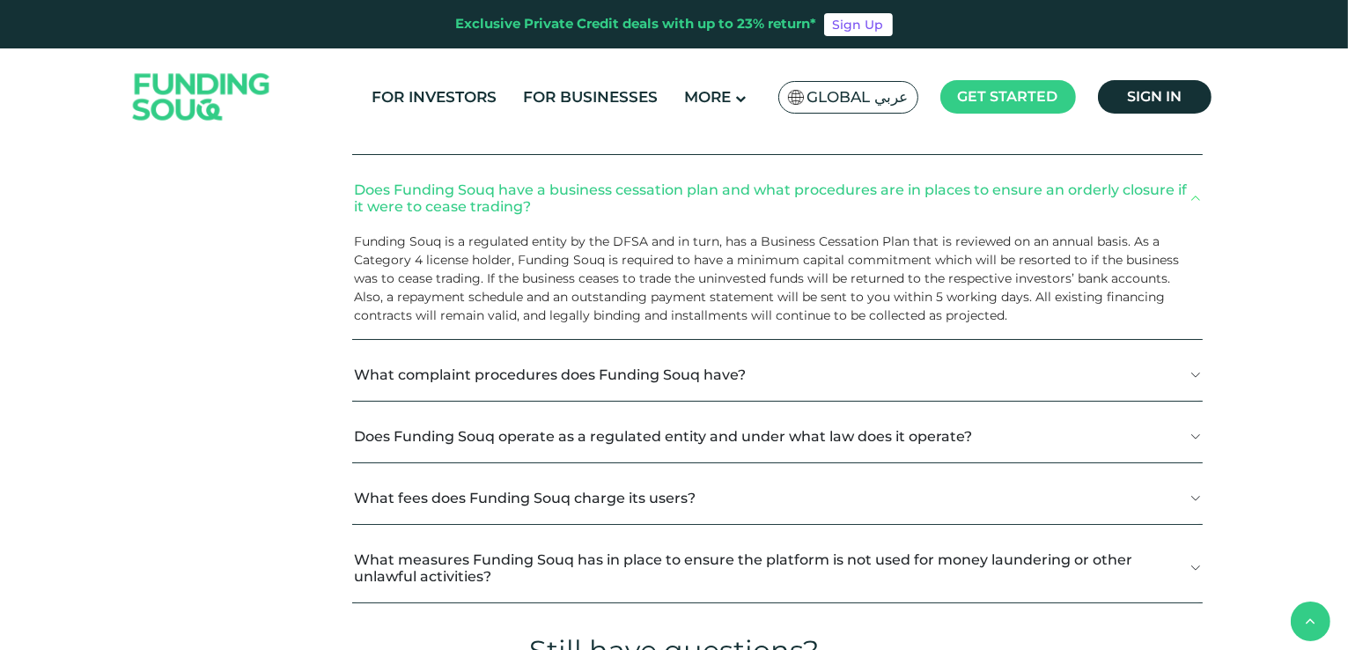
click at [597, 358] on button "What complaint procedures does Funding Souq have?" at bounding box center [777, 375] width 850 height 52
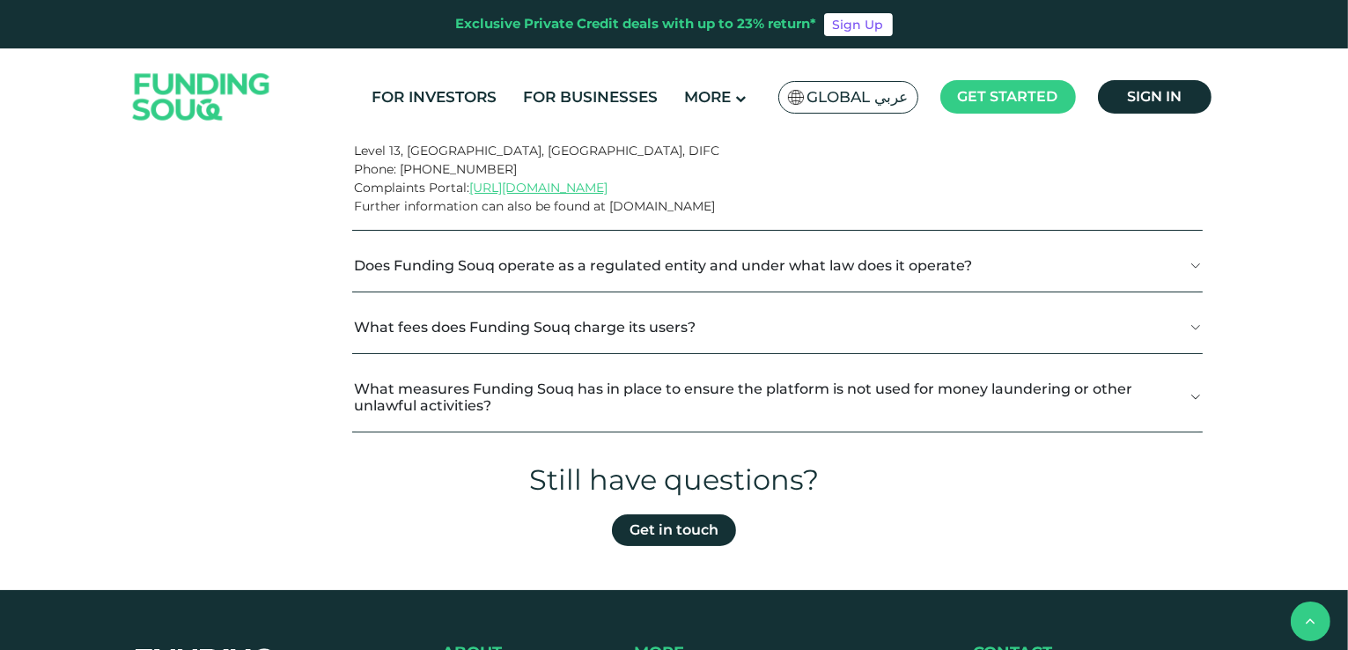
scroll to position [2025, 0]
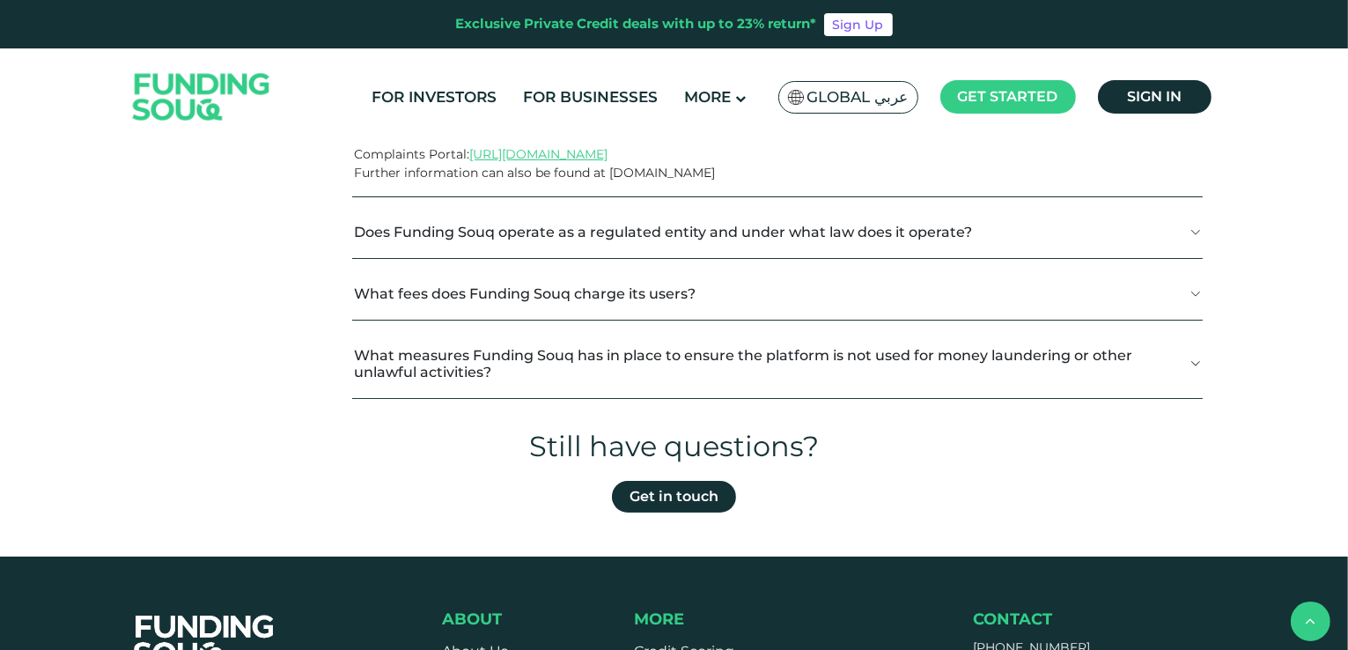
click at [535, 217] on button "Does Funding Souq operate as a regulated entity and under what law does it oper…" at bounding box center [777, 232] width 850 height 52
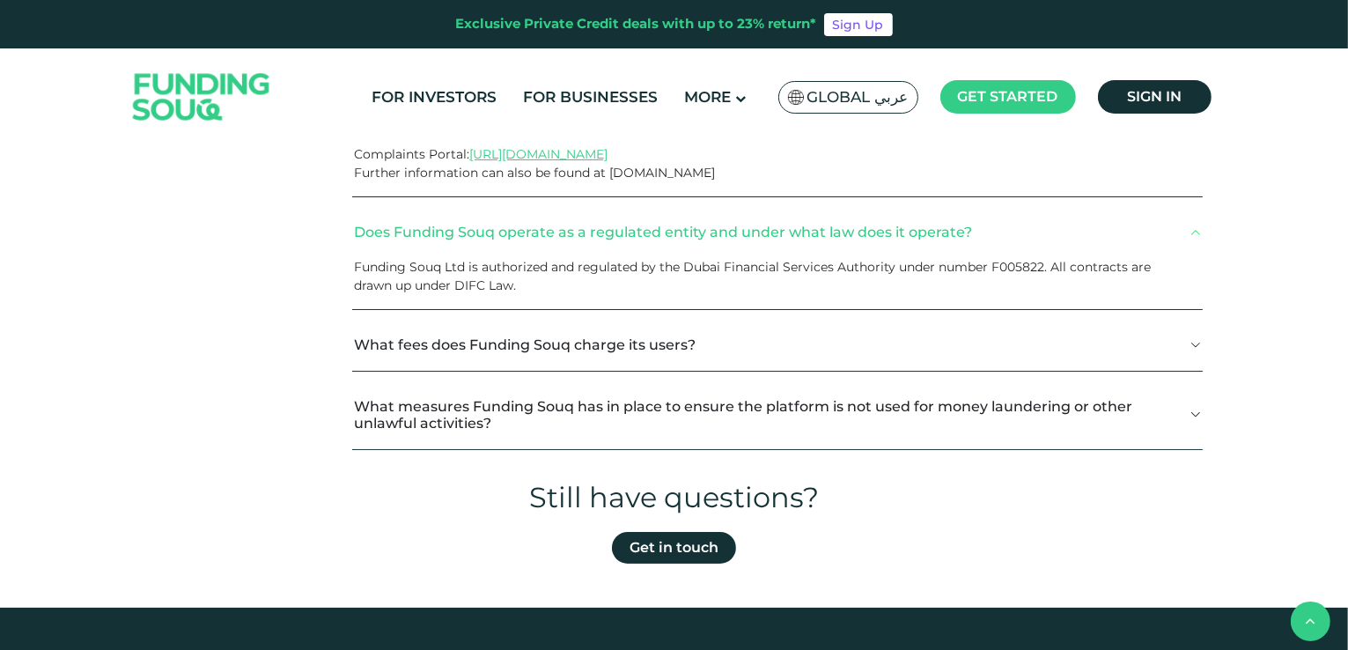
click at [464, 324] on button "What fees does Funding Souq charge its users?" at bounding box center [777, 345] width 850 height 52
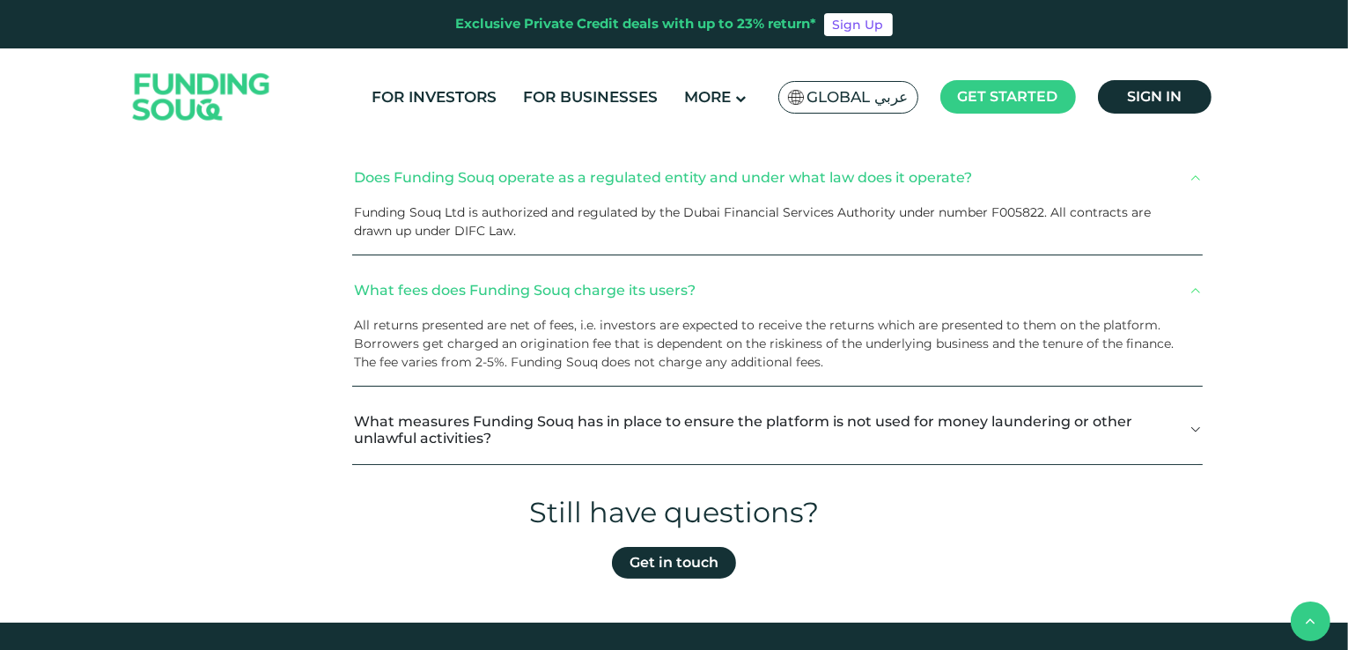
scroll to position [2113, 0]
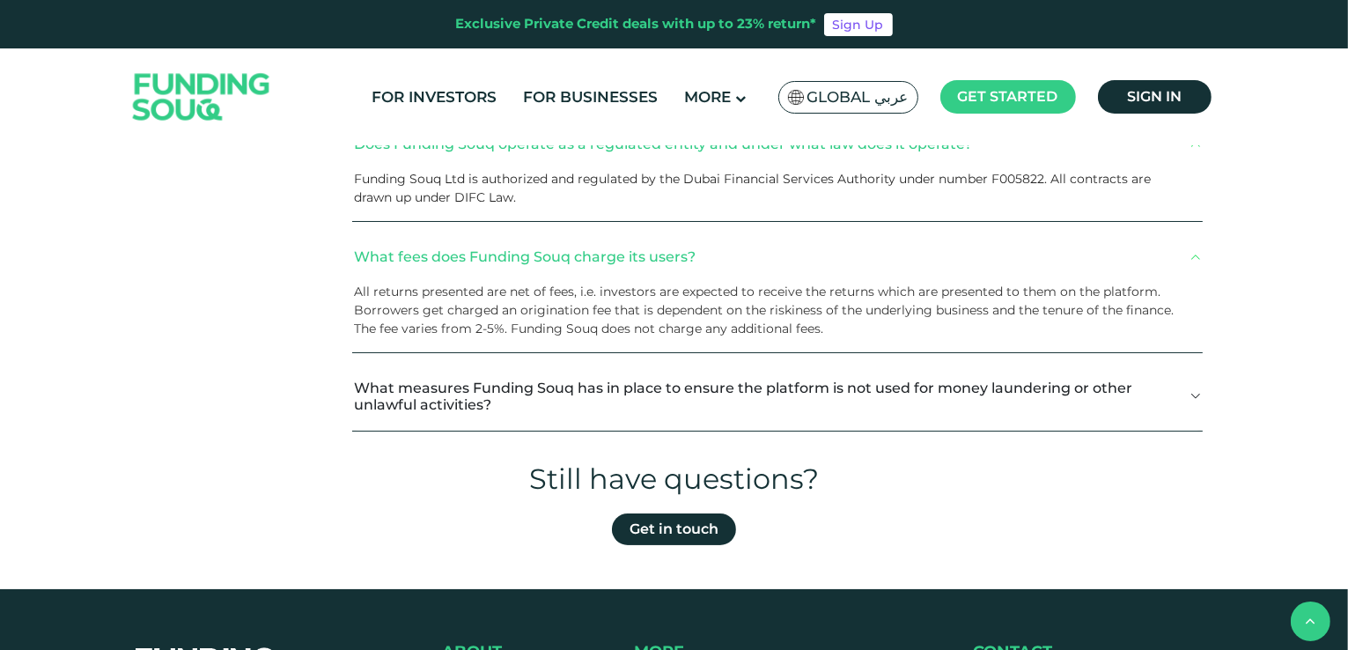
click at [419, 388] on button "What measures Funding Souq has in place to ensure the platform is not used for …" at bounding box center [777, 396] width 850 height 69
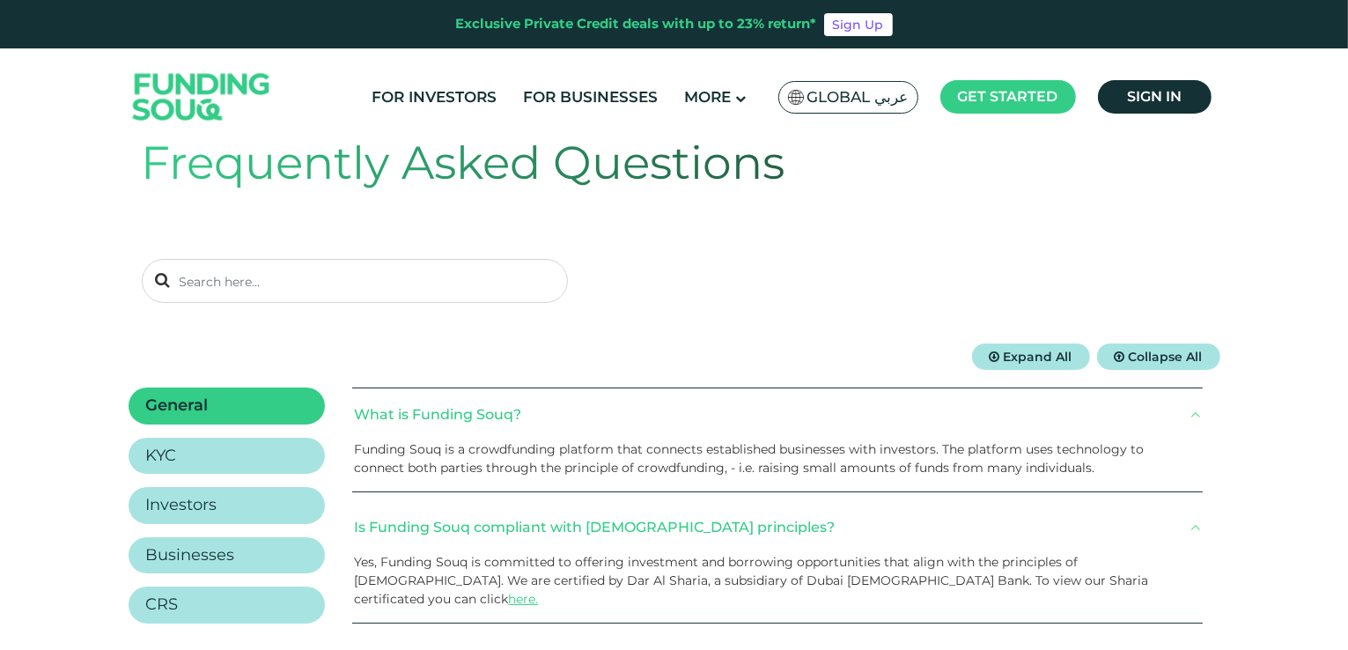
scroll to position [0, 0]
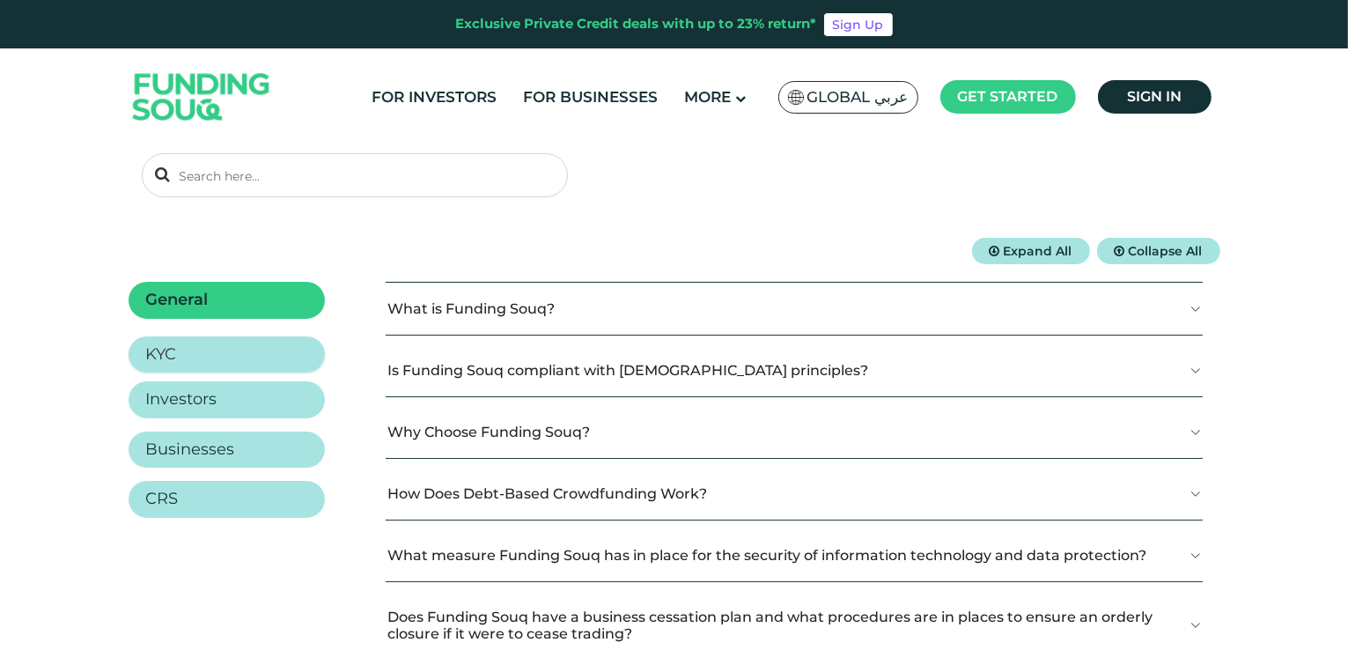
click at [163, 360] on h2 "KYC" at bounding box center [161, 354] width 31 height 19
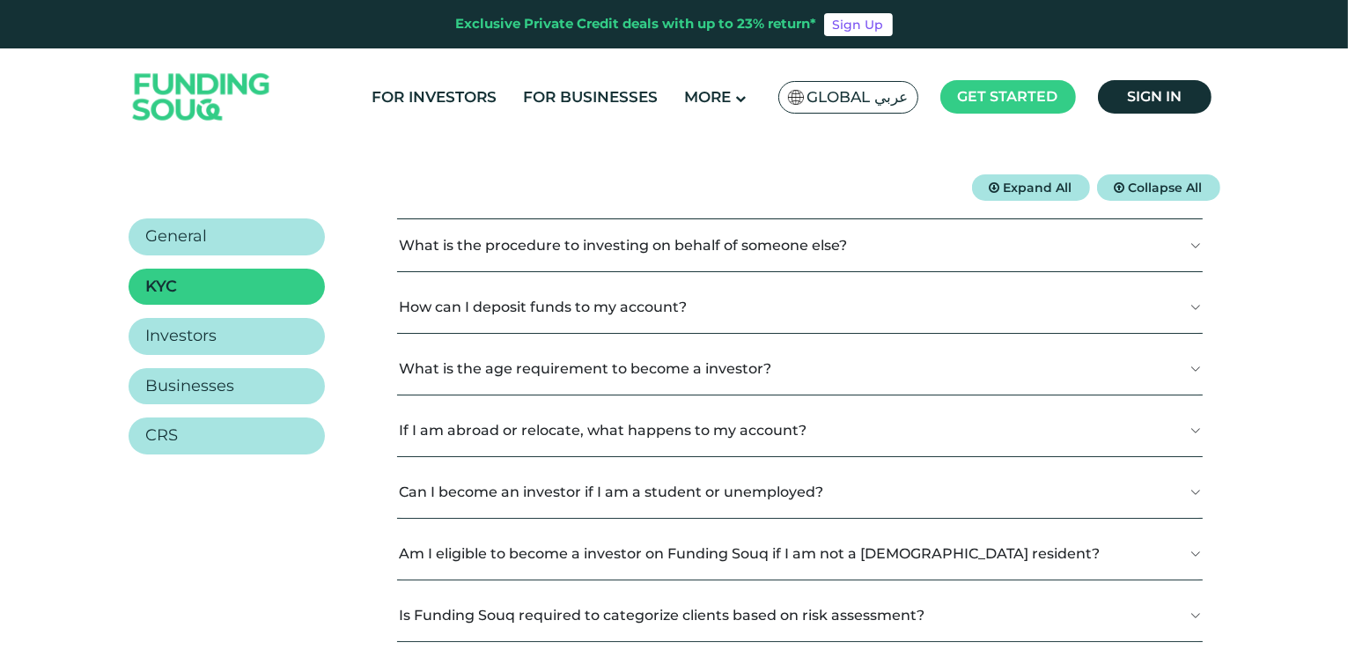
scroll to position [264, 0]
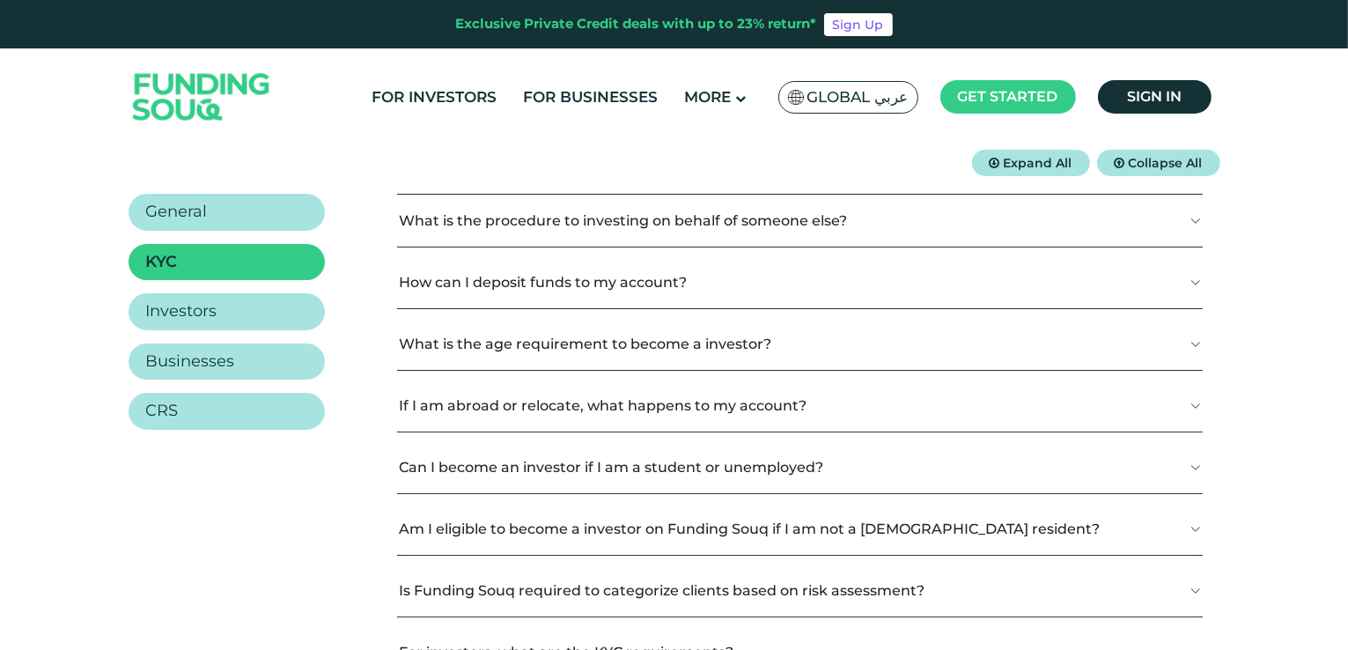
click at [566, 269] on button "How can I deposit funds to my account?" at bounding box center [800, 282] width 806 height 52
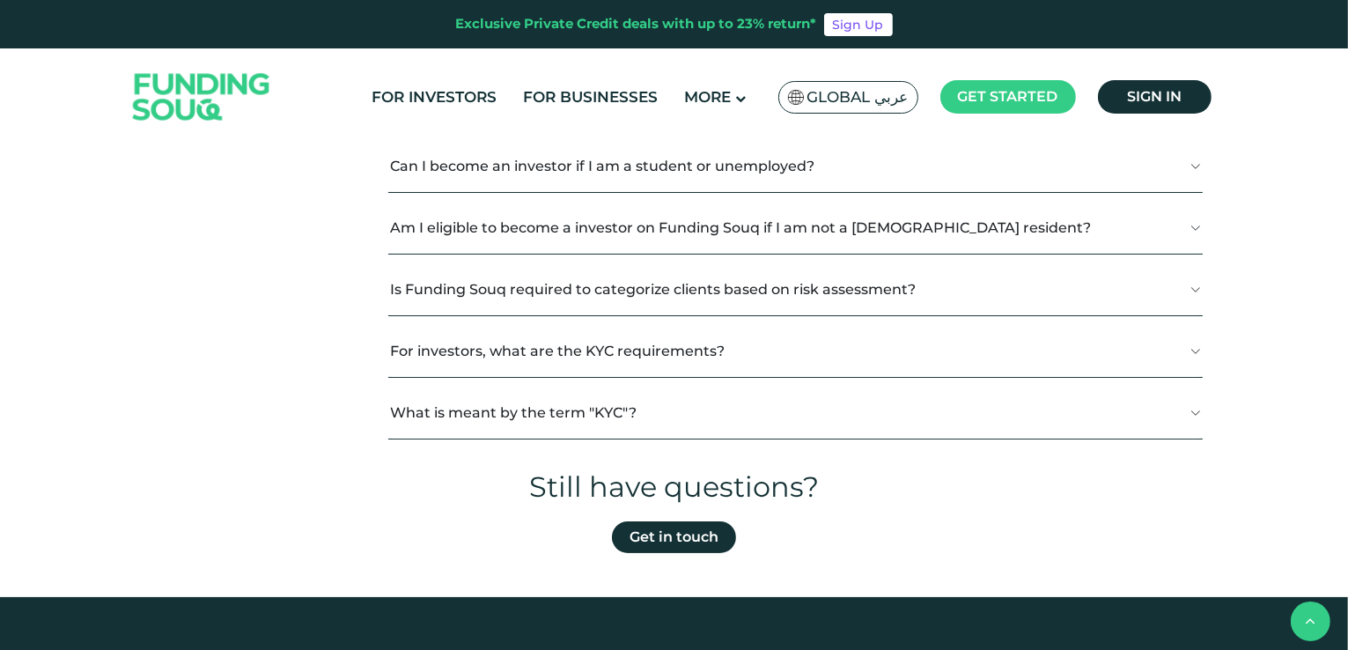
scroll to position [176, 0]
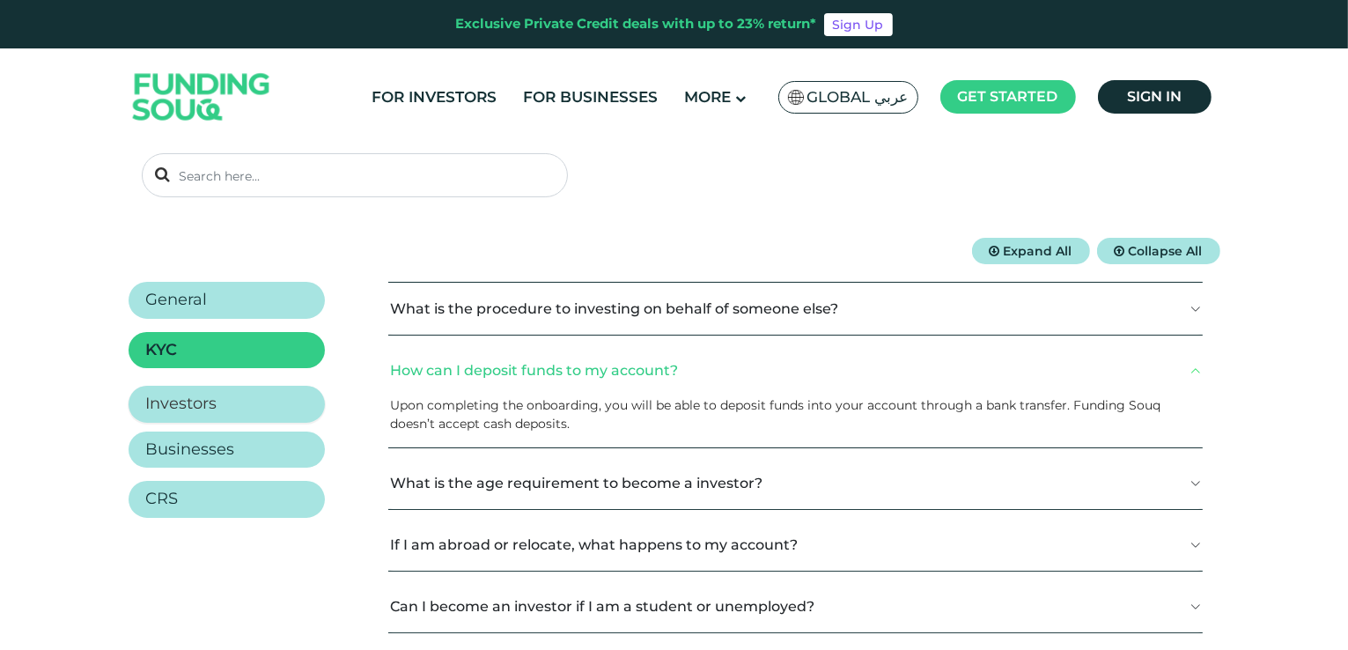
click at [180, 404] on h2 "Investors" at bounding box center [181, 404] width 71 height 19
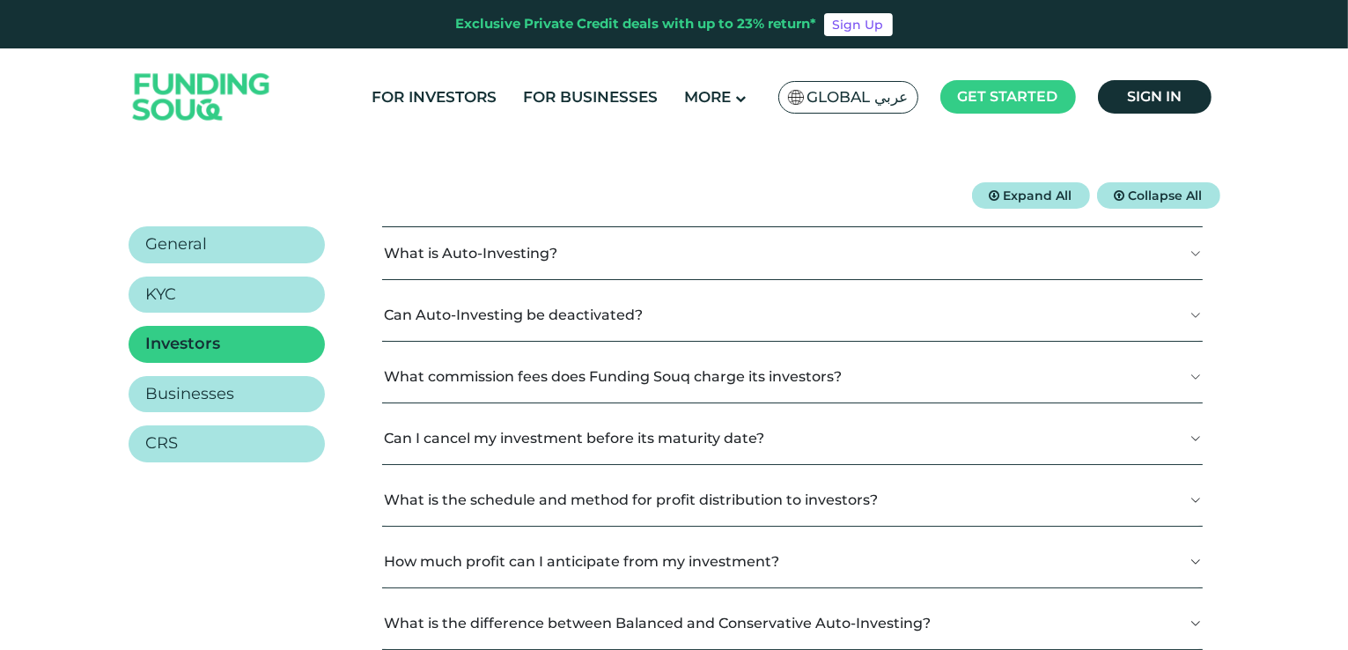
scroll to position [88, 0]
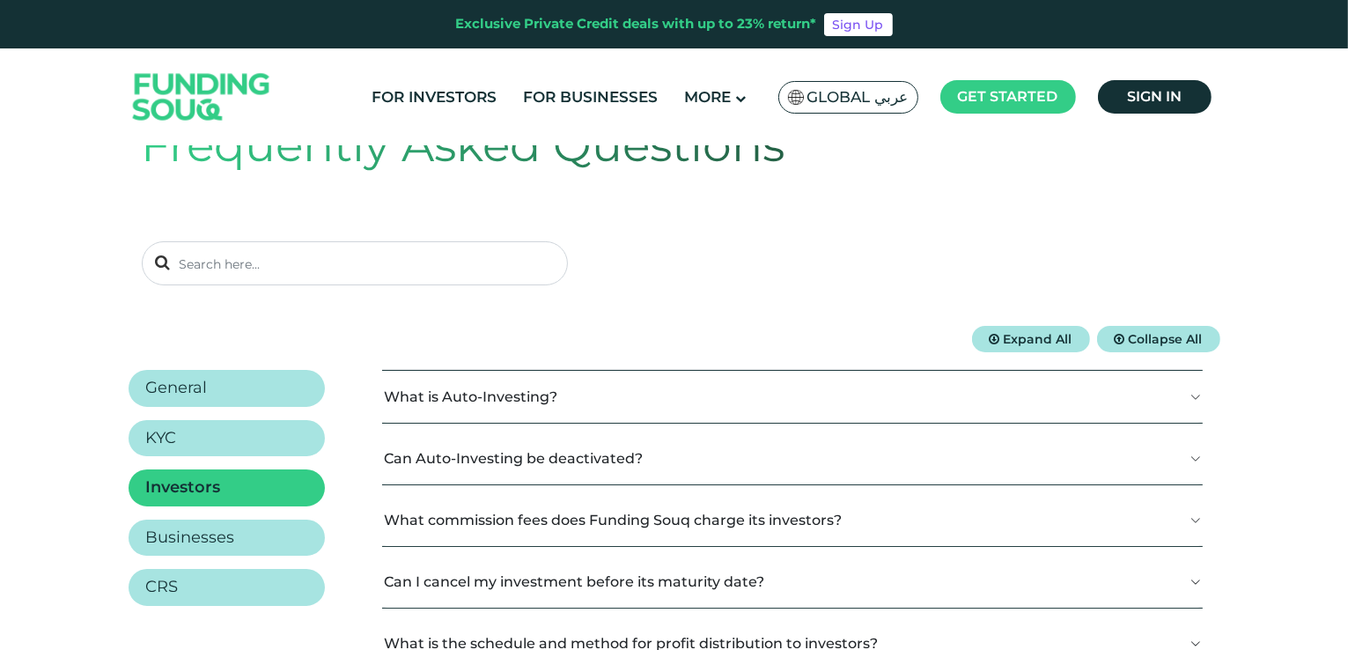
click at [483, 384] on button "What is Auto-Investing?" at bounding box center [792, 397] width 820 height 52
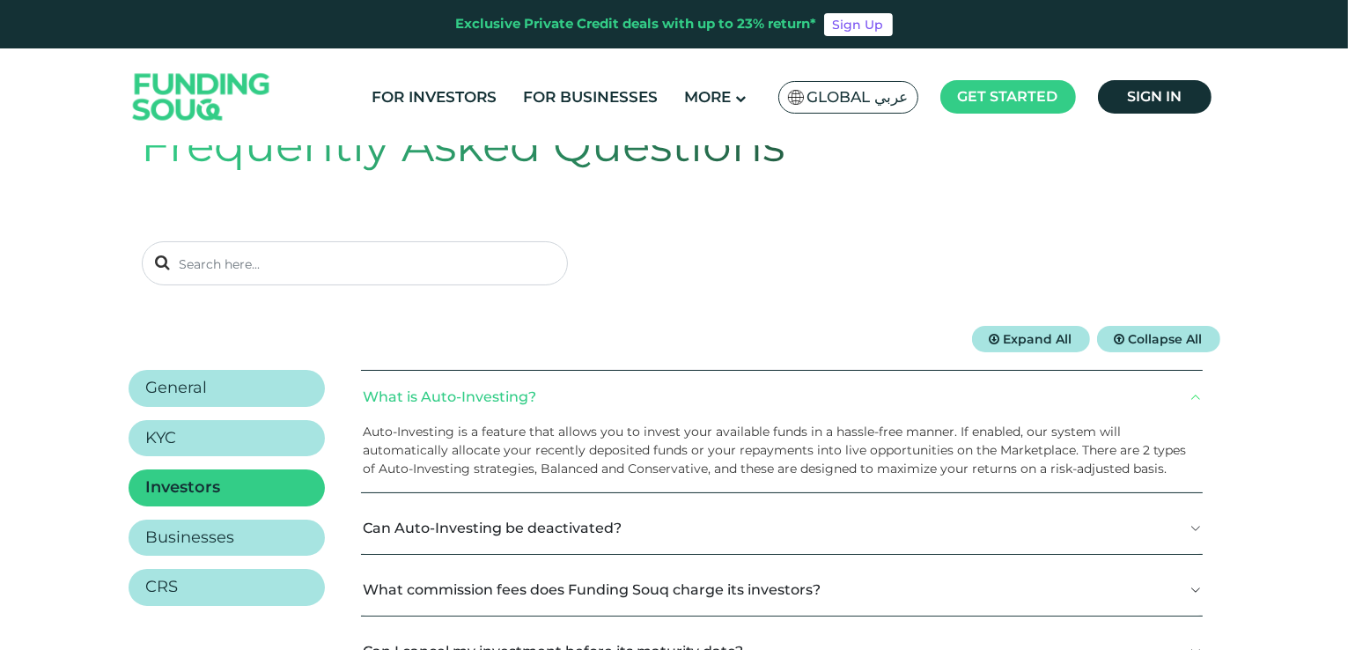
scroll to position [176, 0]
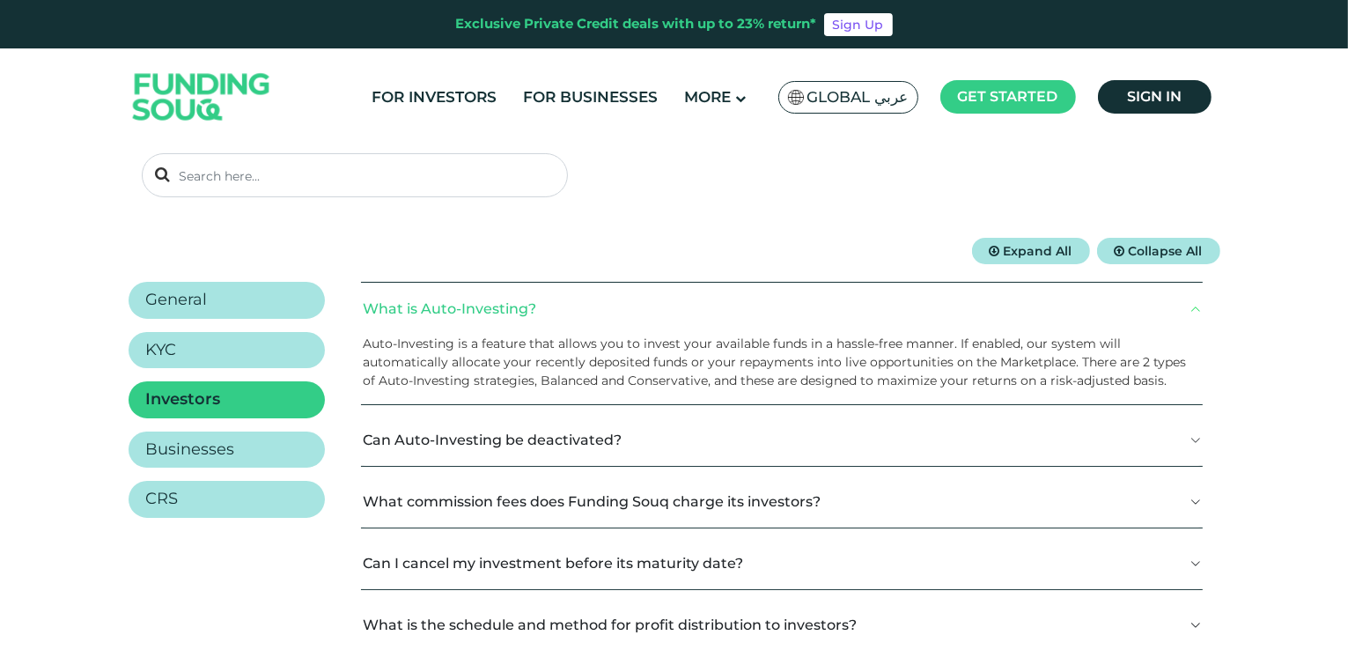
click at [741, 437] on button "Can Auto-Investing be deactivated?" at bounding box center [781, 440] width 841 height 52
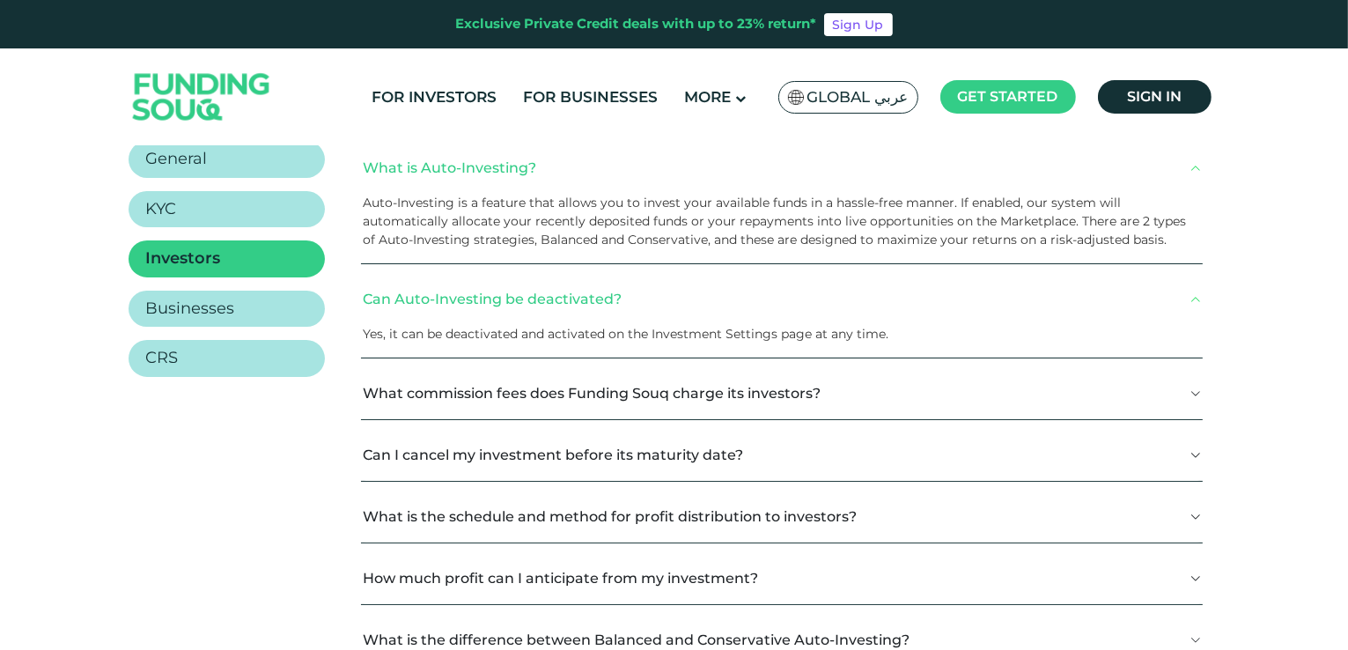
scroll to position [352, 0]
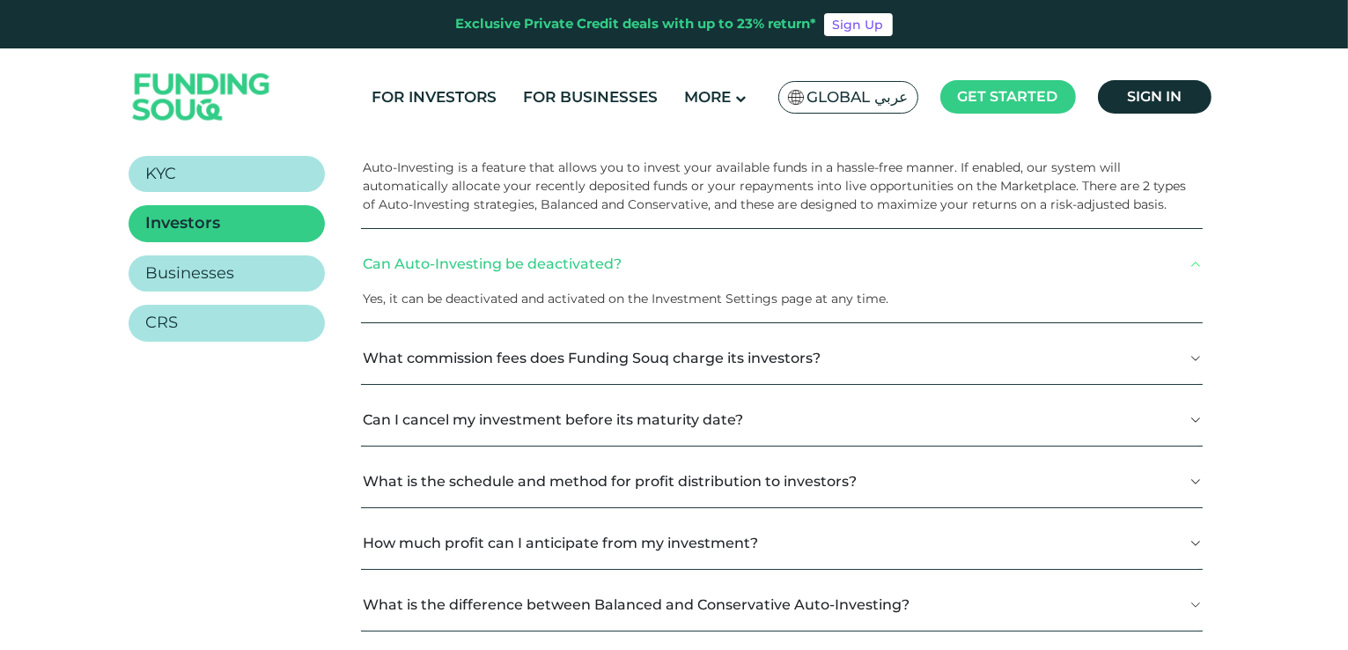
click at [793, 366] on button "What commission fees does Funding Souq charge its investors?" at bounding box center [781, 358] width 841 height 52
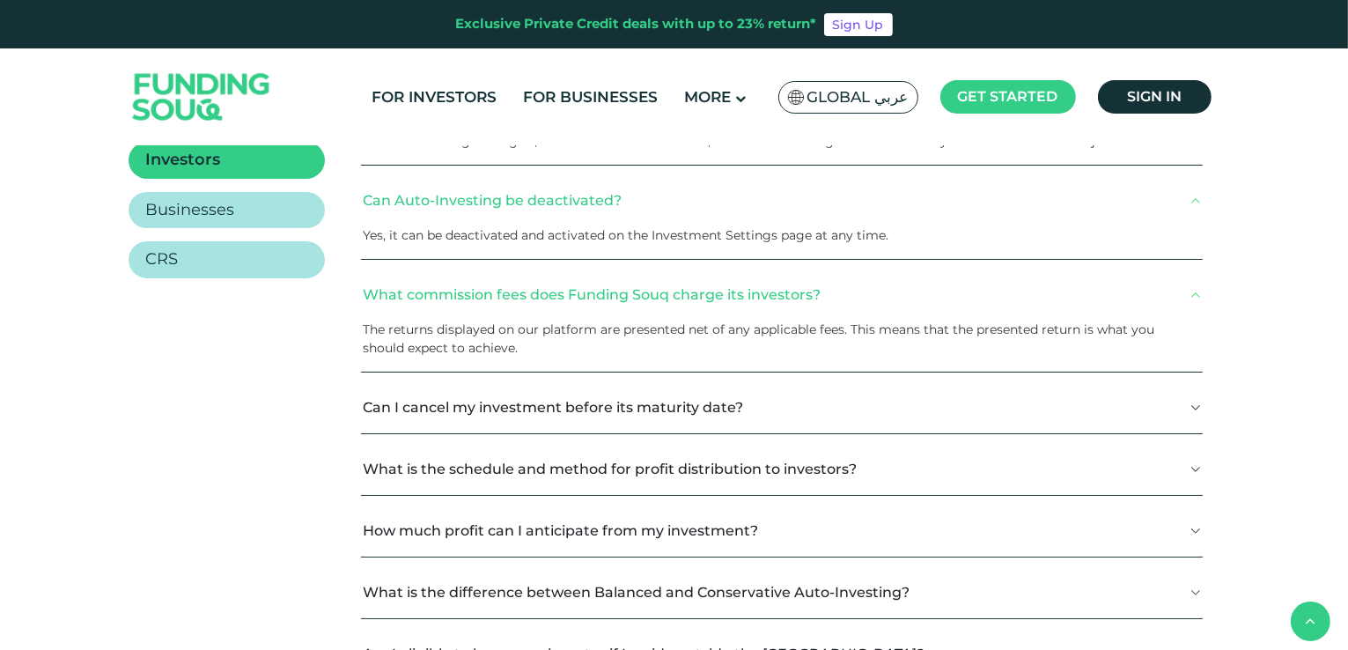
scroll to position [440, 0]
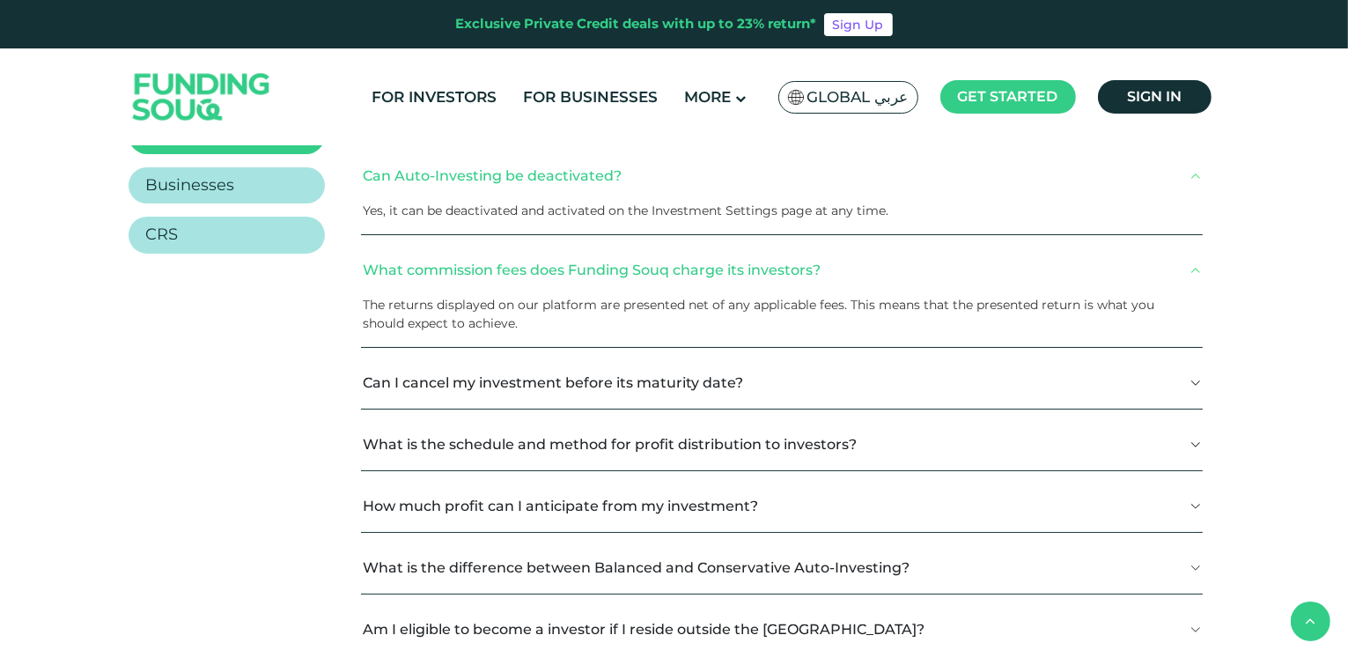
click at [794, 394] on button "Can I cancel my investment before its maturity date?" at bounding box center [781, 383] width 841 height 52
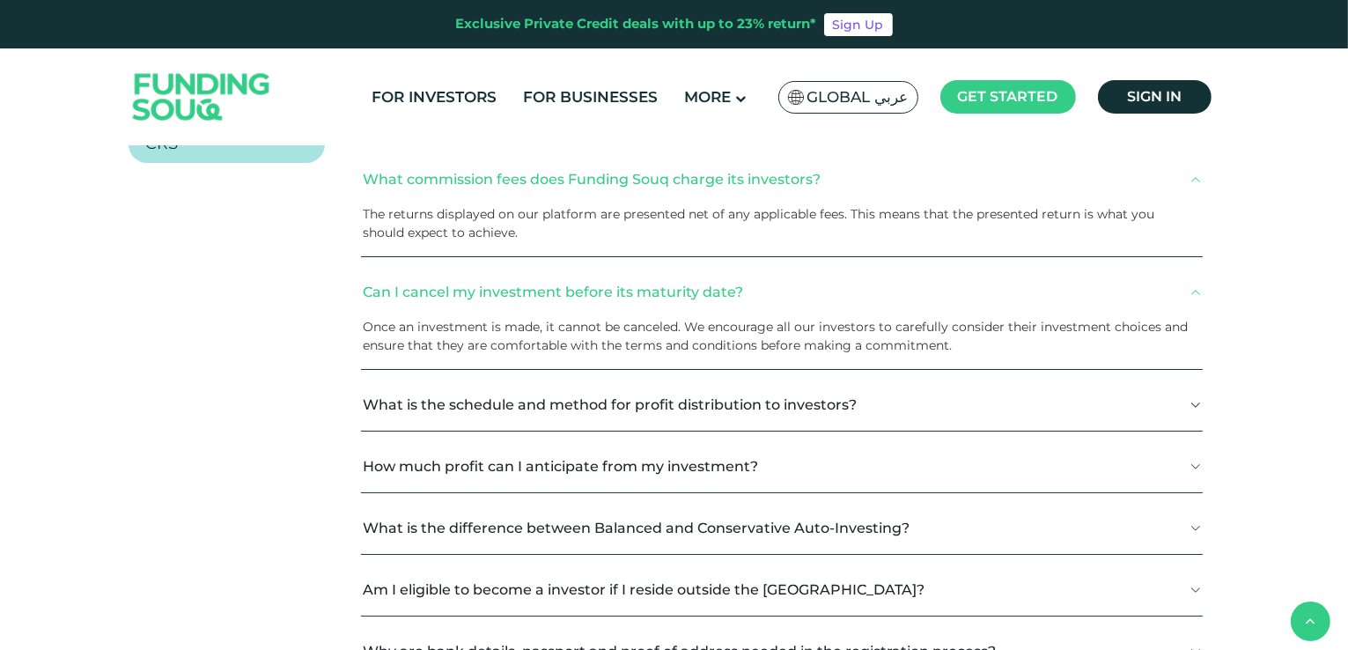
scroll to position [616, 0]
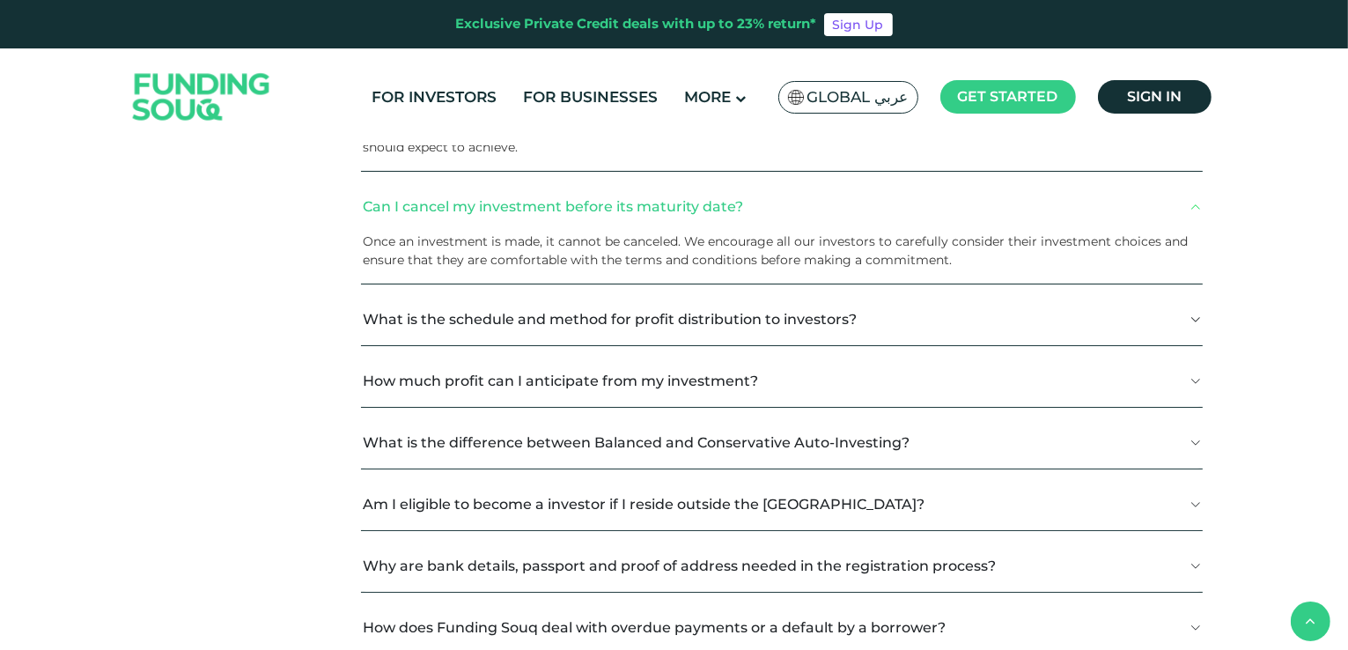
click at [402, 312] on button "What is the schedule and method for profit distribution to investors?" at bounding box center [781, 319] width 841 height 52
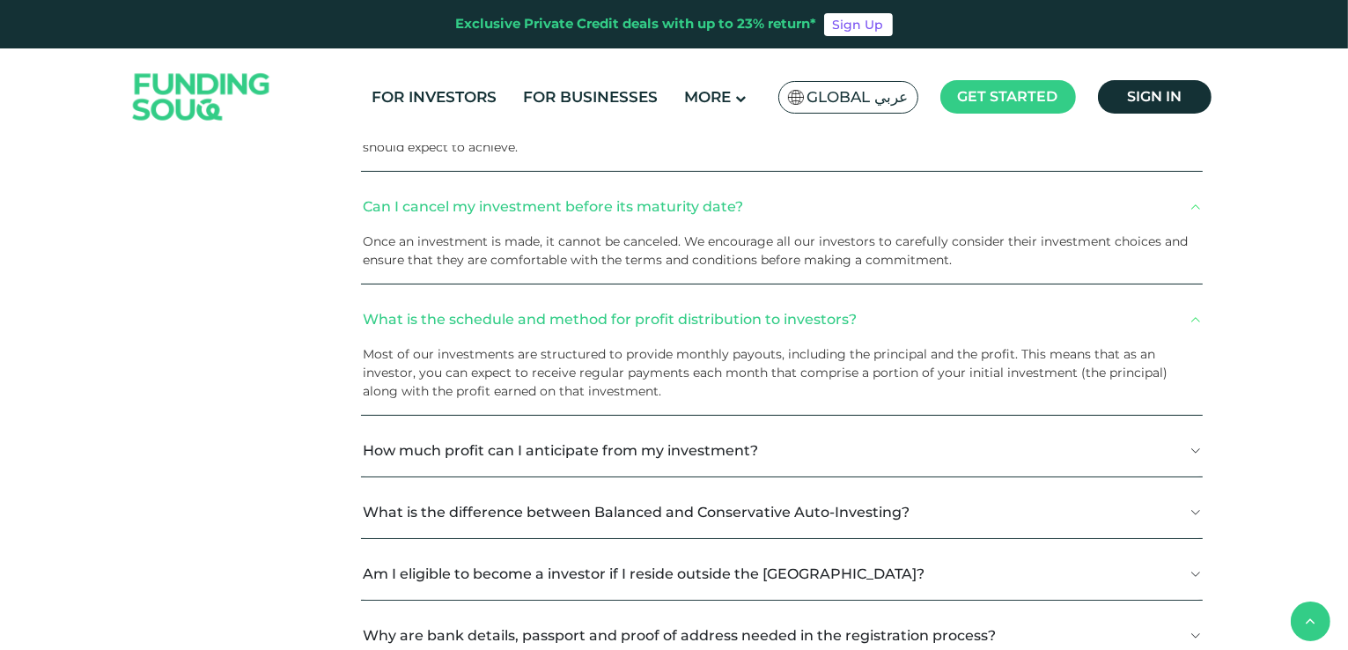
click at [452, 457] on button "How much profit can I anticipate from my investment?" at bounding box center [781, 450] width 841 height 52
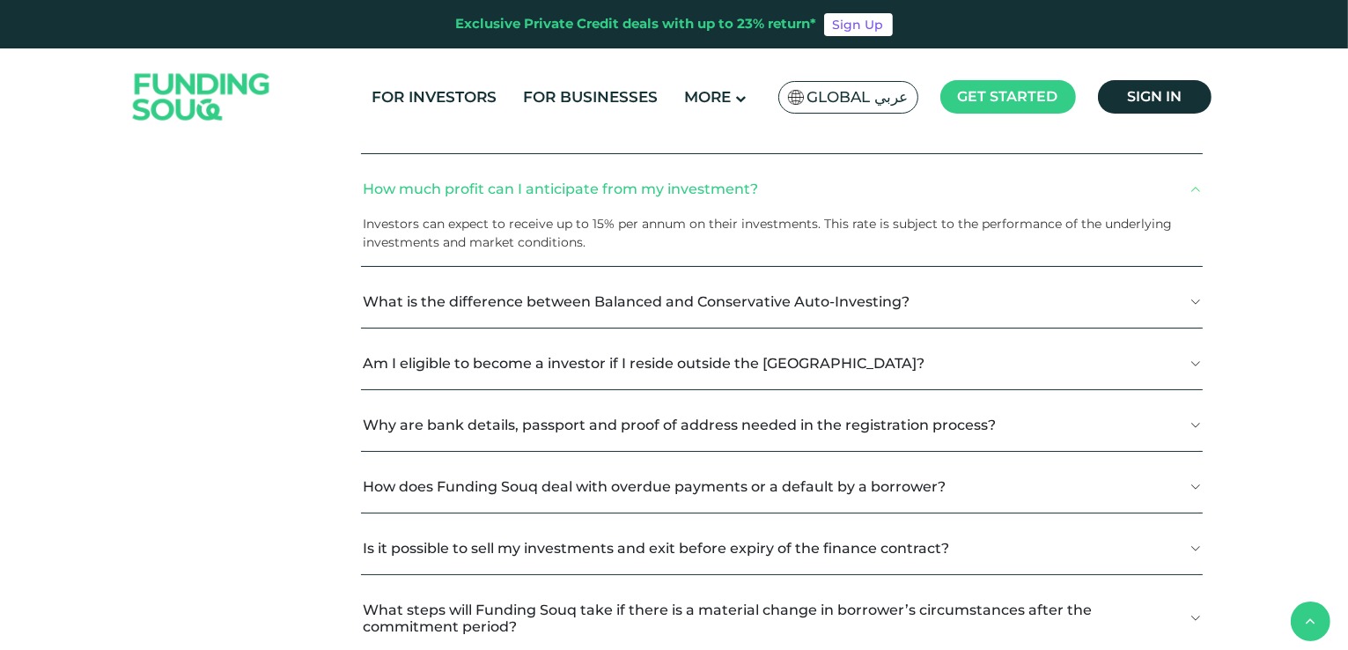
scroll to position [881, 0]
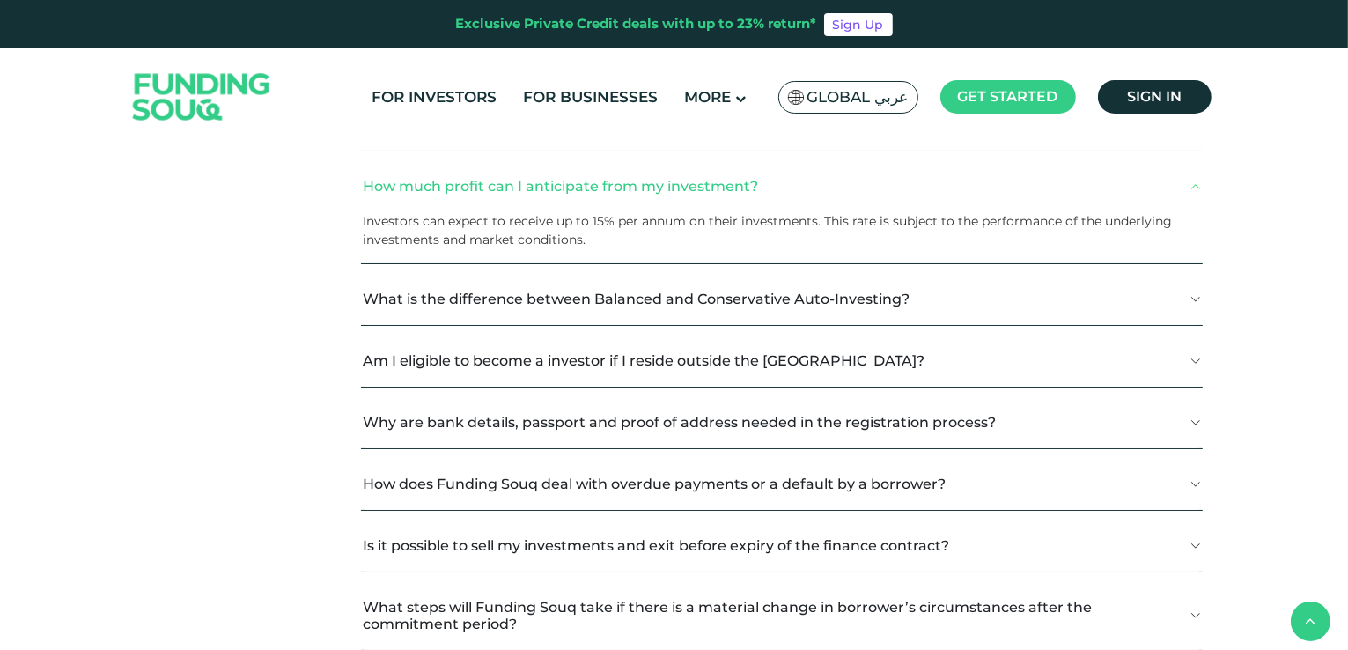
click at [613, 299] on button "What is the difference between Balanced and Conservative Auto-Investing?" at bounding box center [781, 299] width 841 height 52
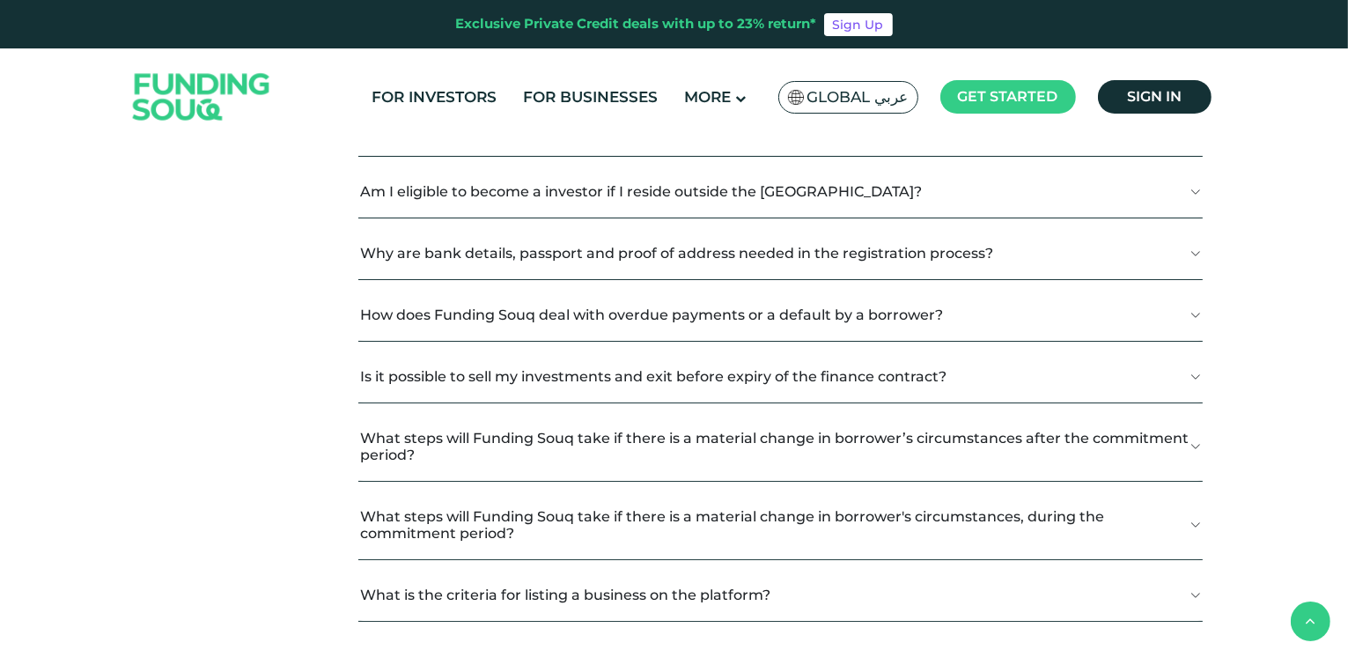
scroll to position [1233, 0]
click at [875, 317] on button "How does Funding Souq deal with overdue payments or a default by a borrower?" at bounding box center [780, 312] width 845 height 52
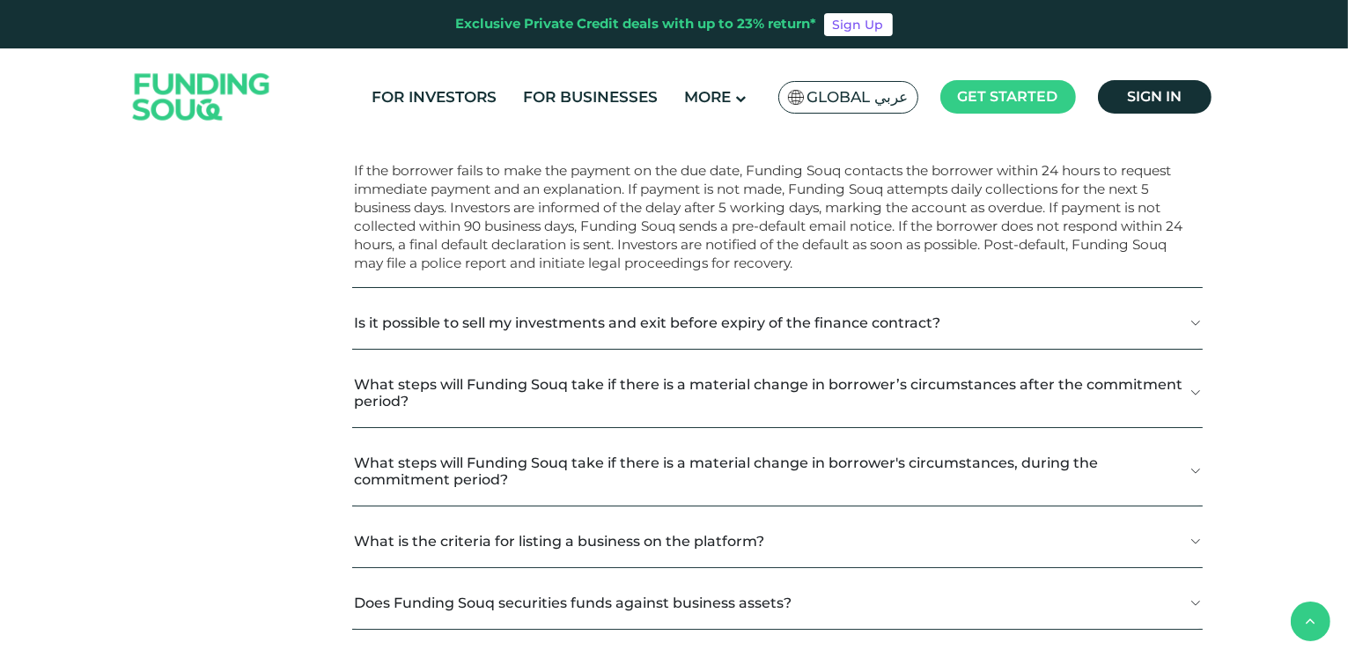
scroll to position [1321, 0]
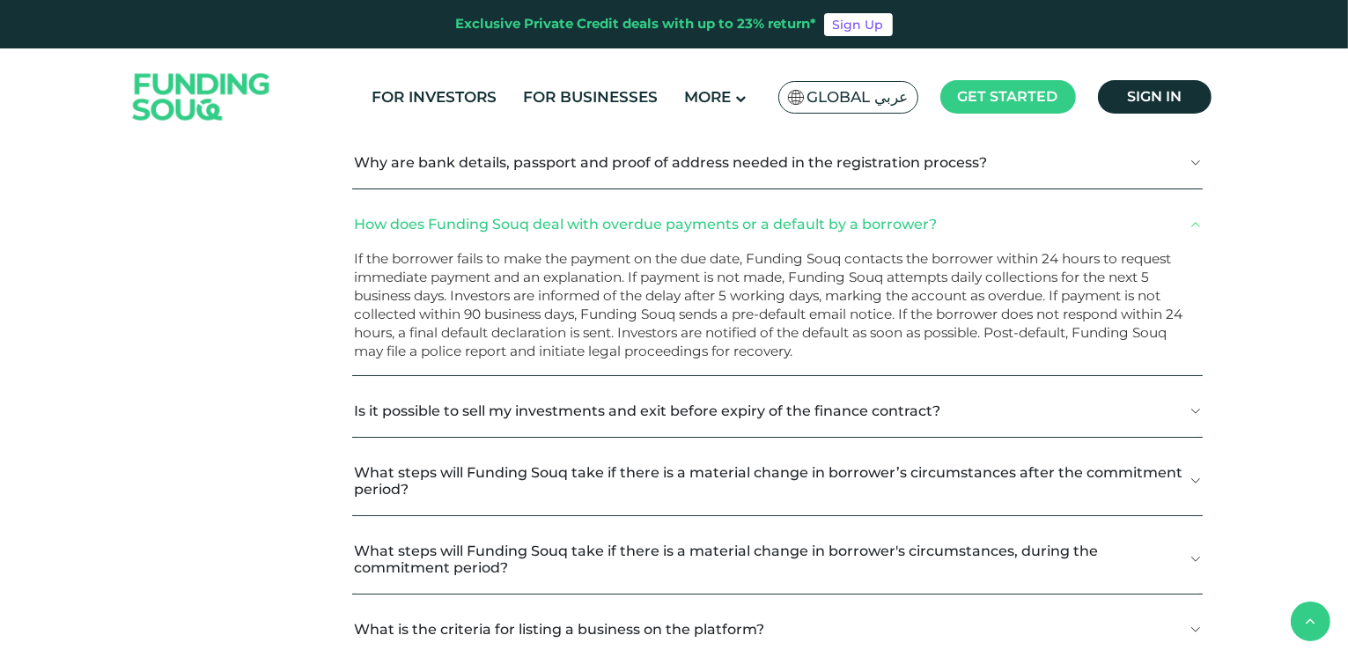
click at [844, 402] on button "Is it possible to sell my investments and exit before expiry of the finance con…" at bounding box center [777, 411] width 850 height 52
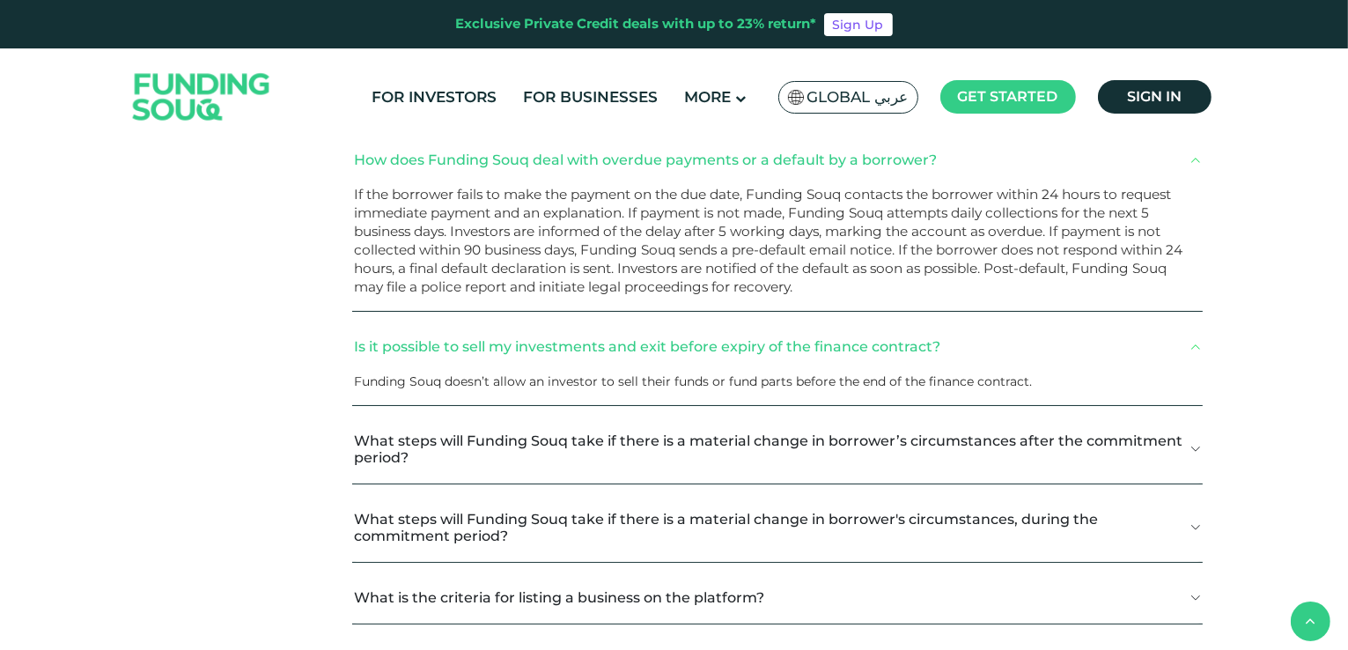
scroll to position [1409, 0]
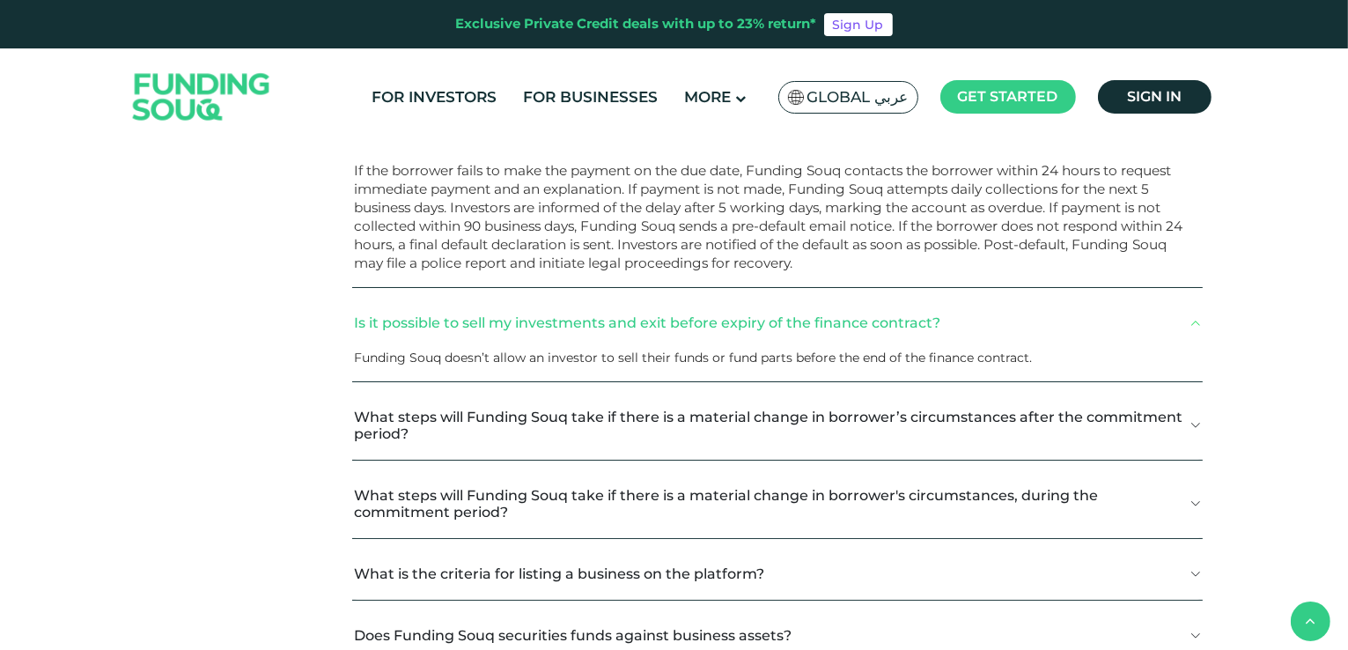
click at [1014, 414] on button "What steps will Funding Souq take if there is a material change in borrower’s c…" at bounding box center [777, 425] width 850 height 69
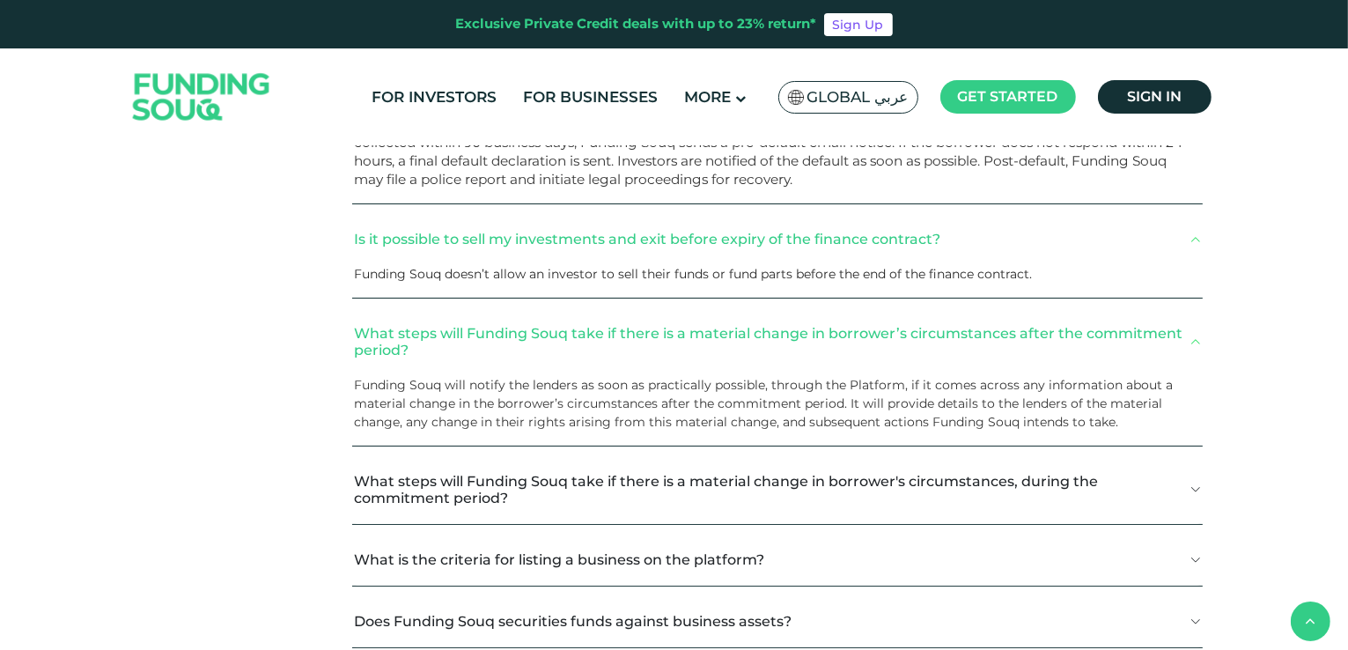
scroll to position [1585, 0]
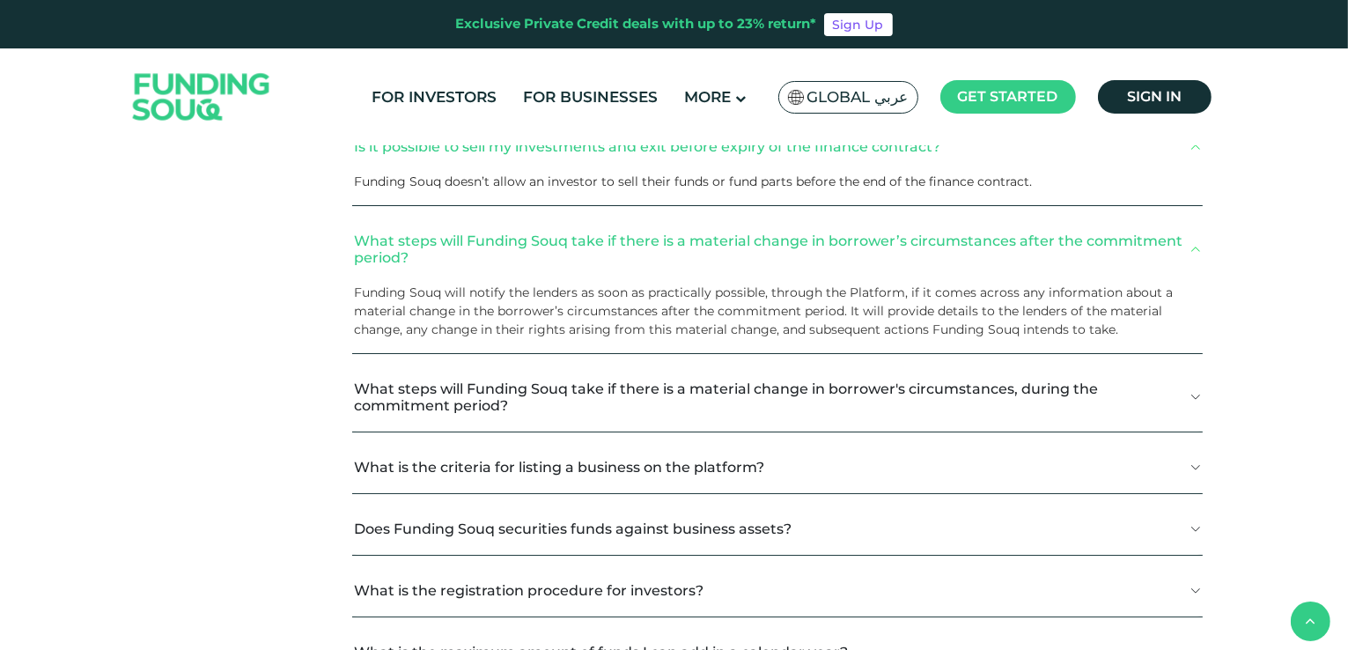
click at [1111, 385] on button "What steps will Funding Souq take if there is a material change in borrower's c…" at bounding box center [777, 397] width 850 height 69
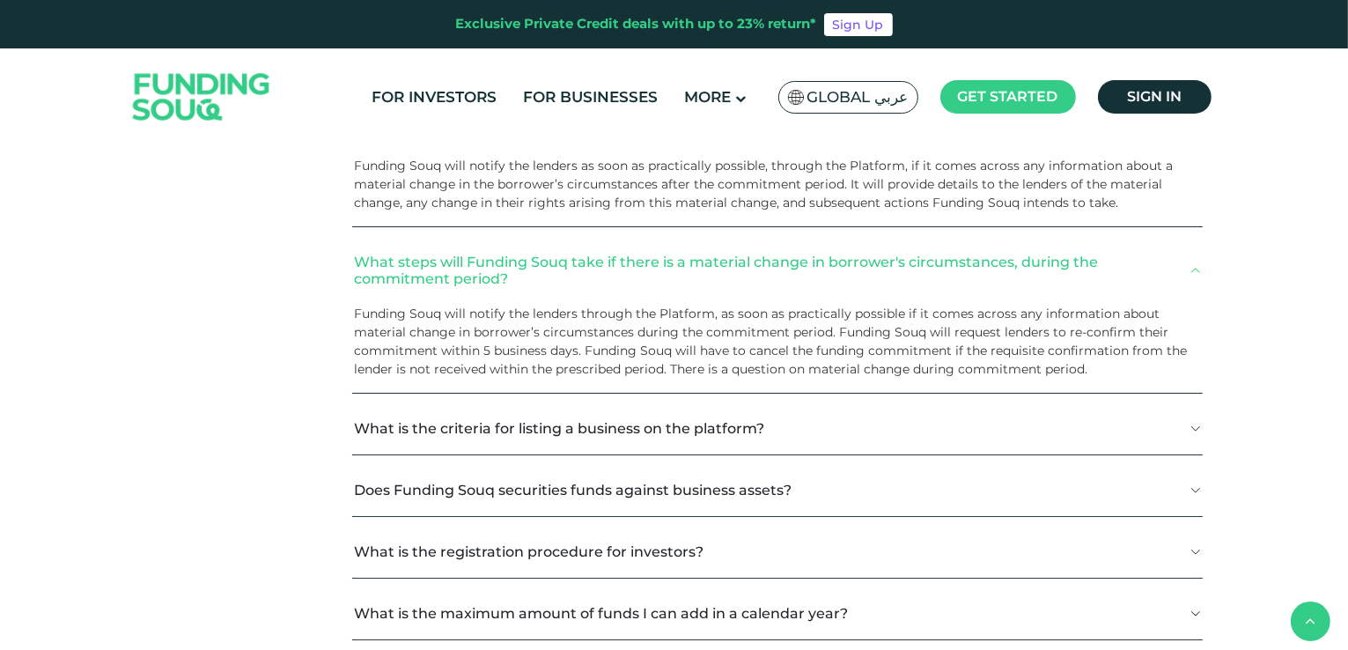
scroll to position [1761, 0]
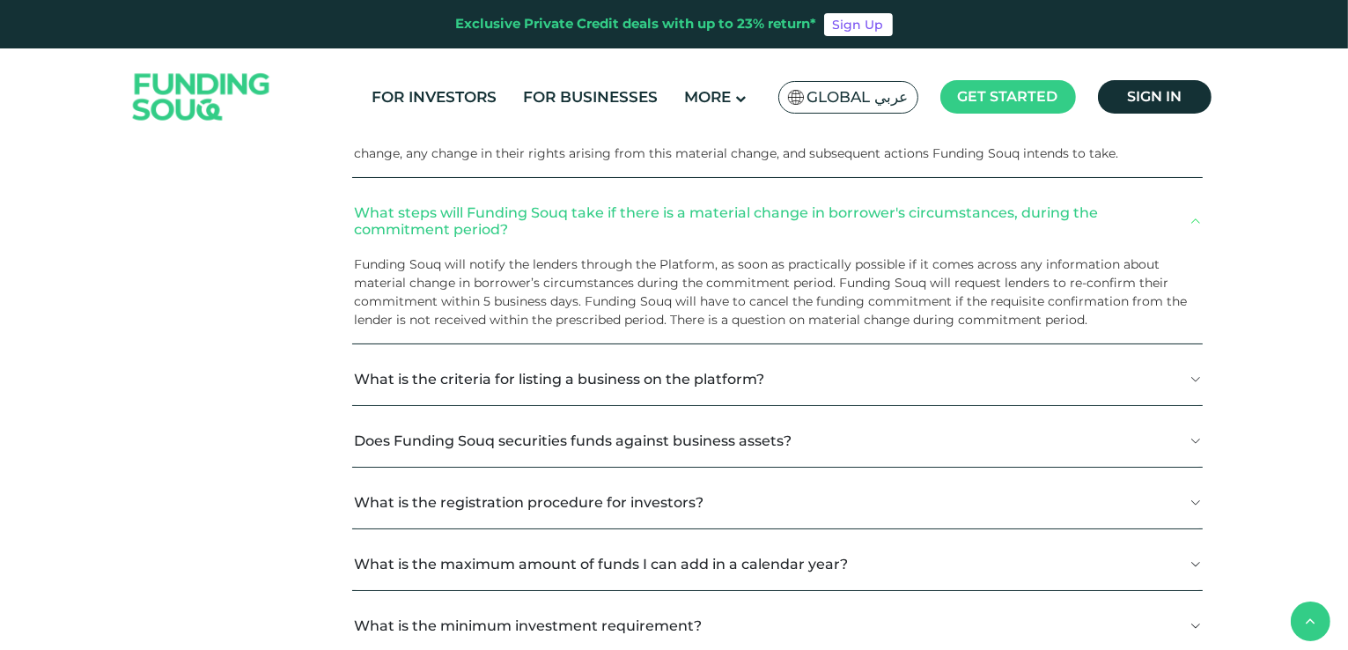
click at [837, 368] on button "What is the criteria for listing a business on the platform?" at bounding box center [777, 379] width 850 height 52
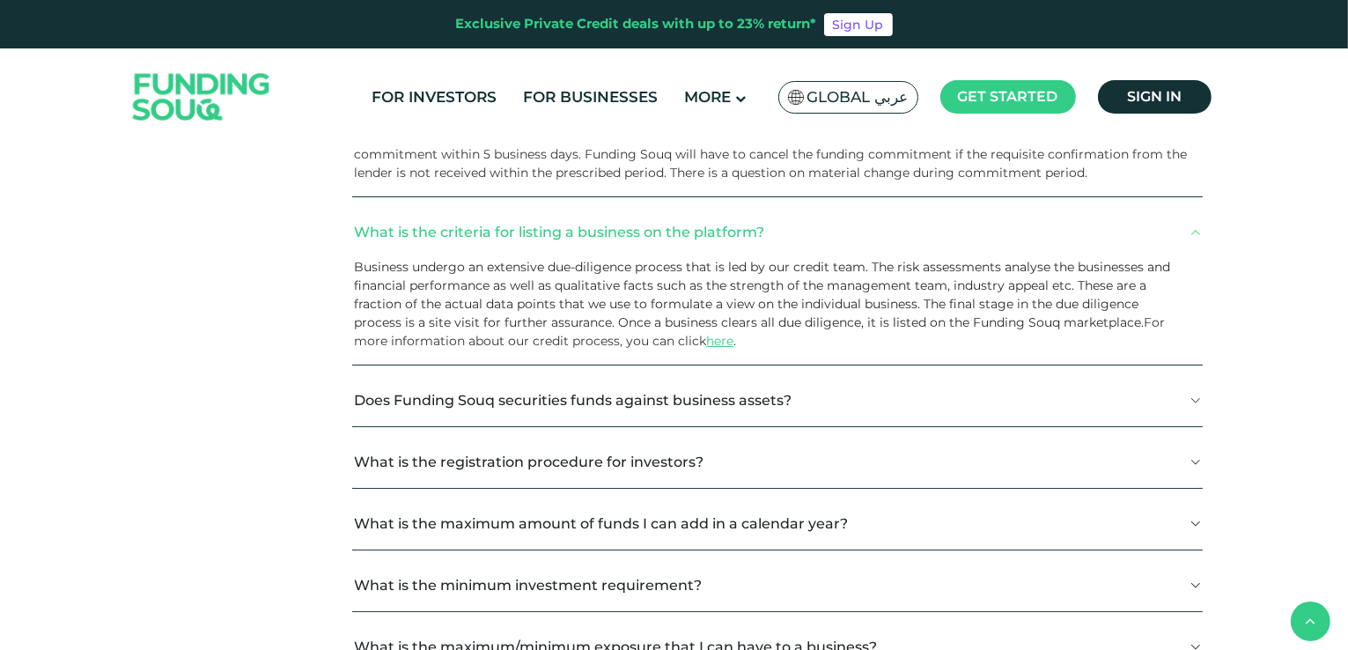
scroll to position [1937, 0]
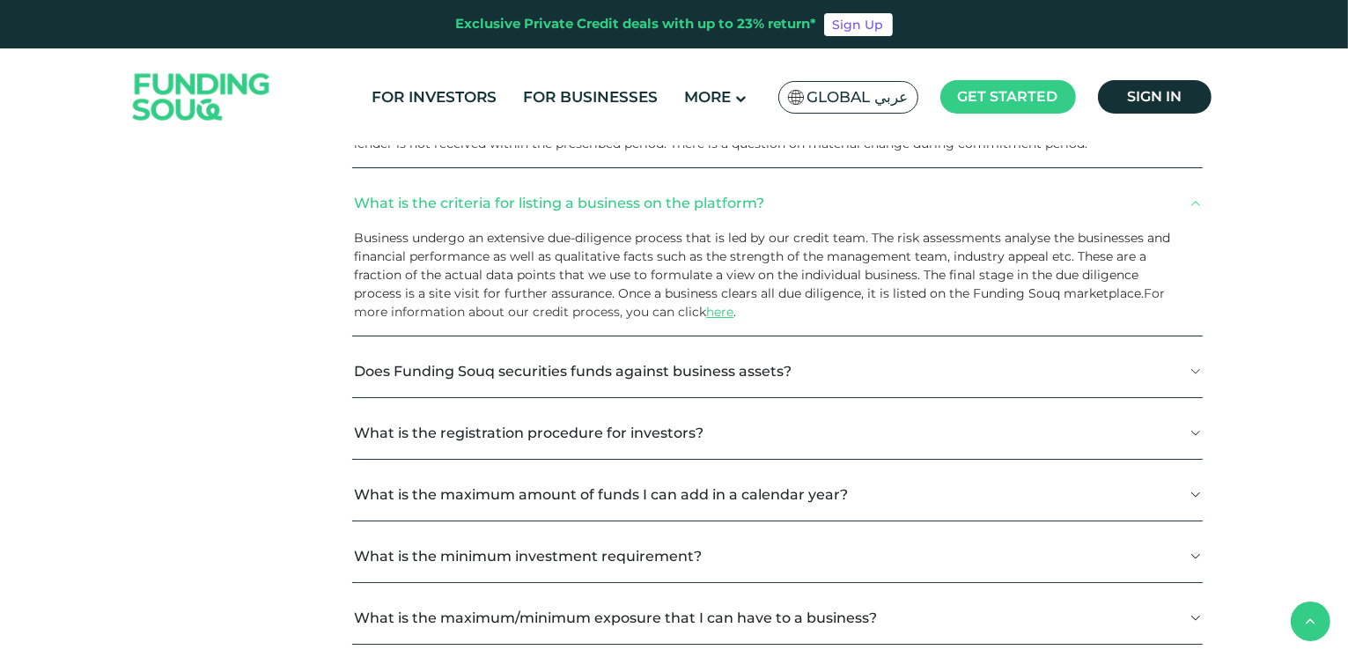
click at [723, 380] on button "Does Funding Souq securities funds against business assets?" at bounding box center [777, 371] width 850 height 52
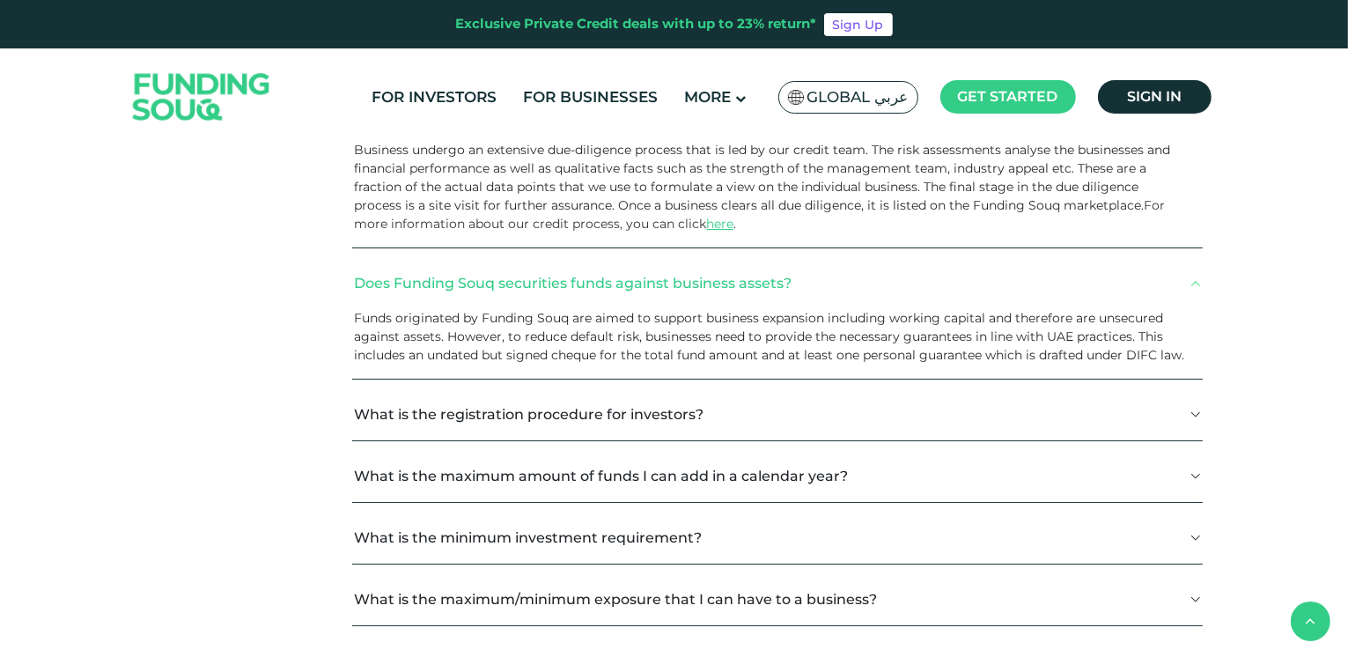
scroll to position [2202, 0]
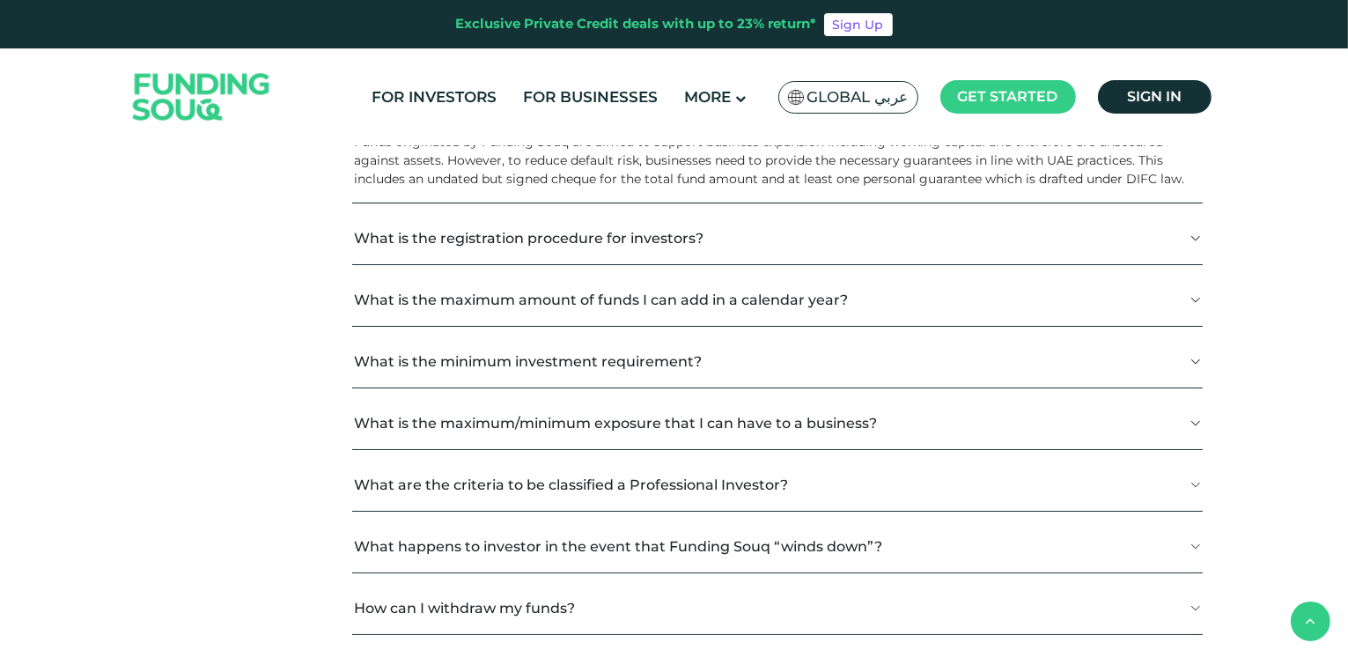
click at [732, 311] on button "What is the maximum amount of funds I can add in a calendar year?" at bounding box center [777, 300] width 850 height 52
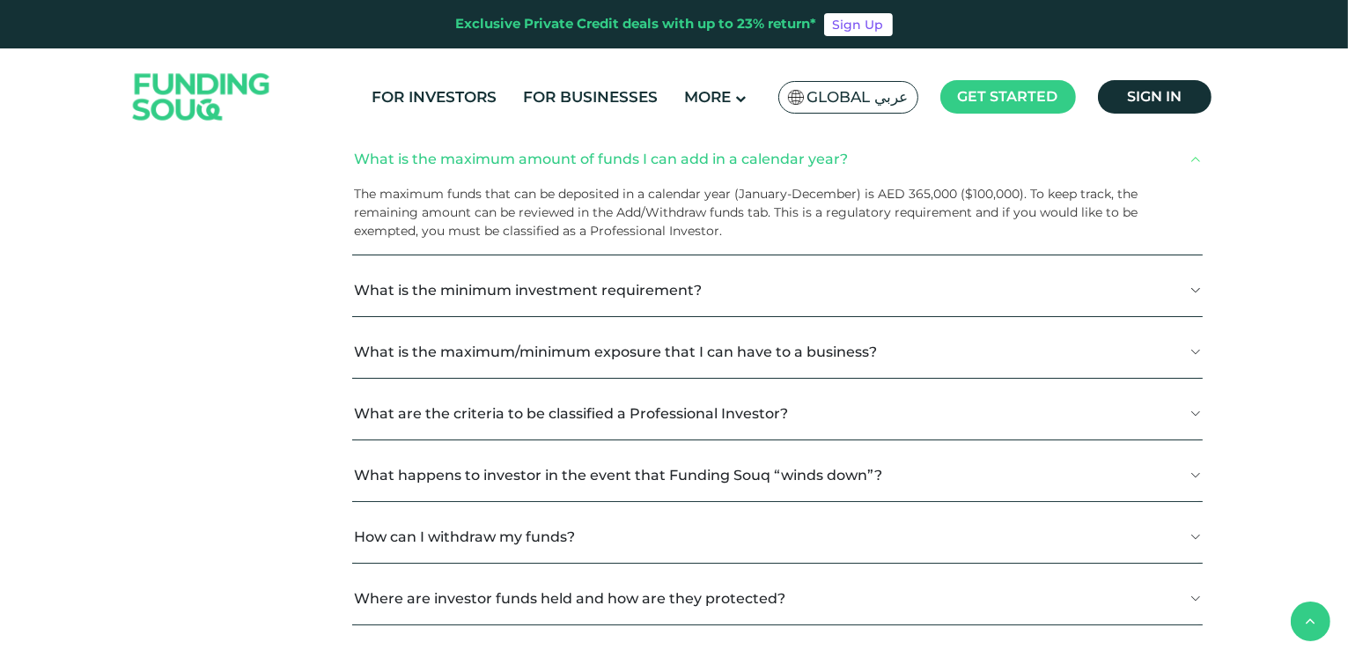
scroll to position [2378, 0]
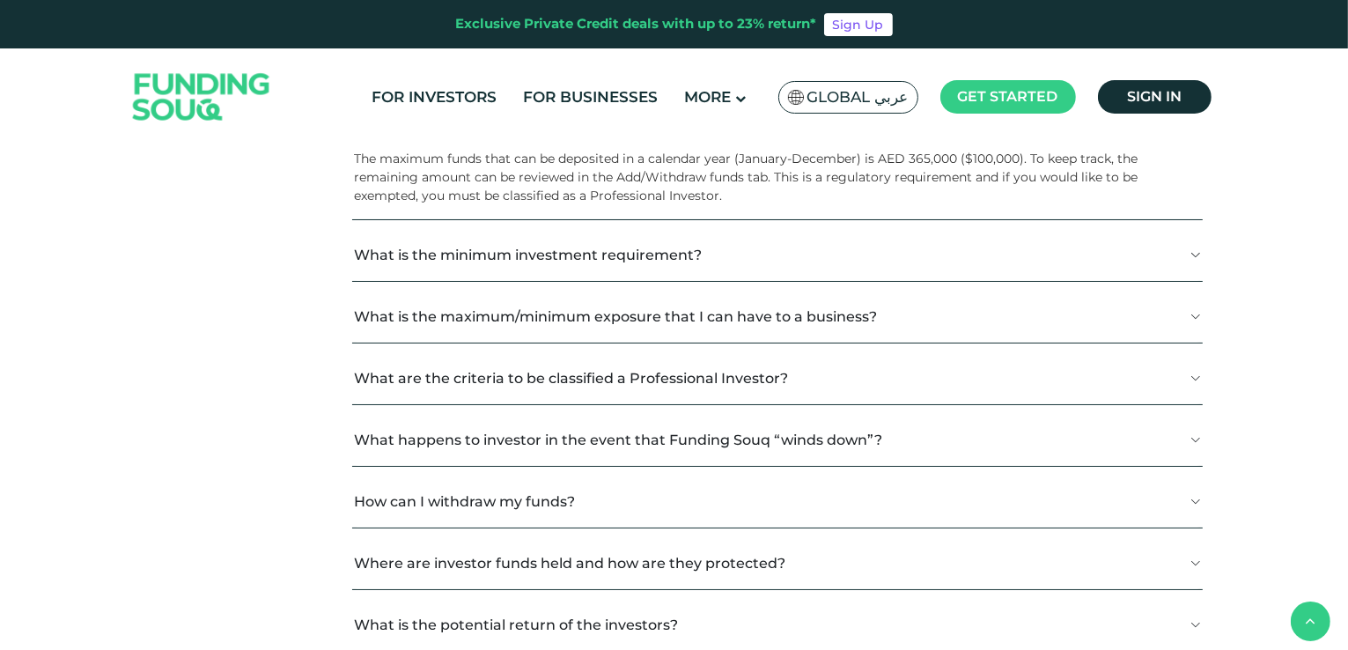
click at [629, 279] on button "What is the minimum investment requirement?" at bounding box center [777, 255] width 850 height 52
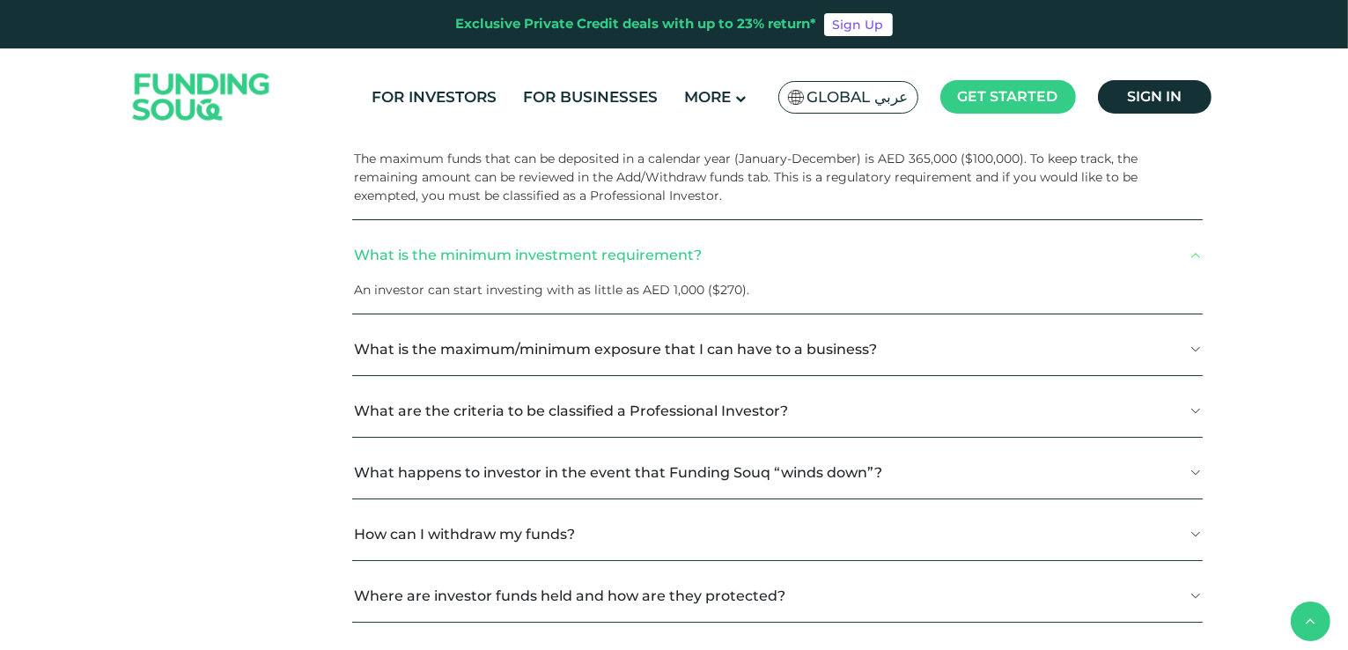
click at [645, 360] on button "What is the maximum/minimum exposure that I can have to a business?" at bounding box center [777, 349] width 850 height 52
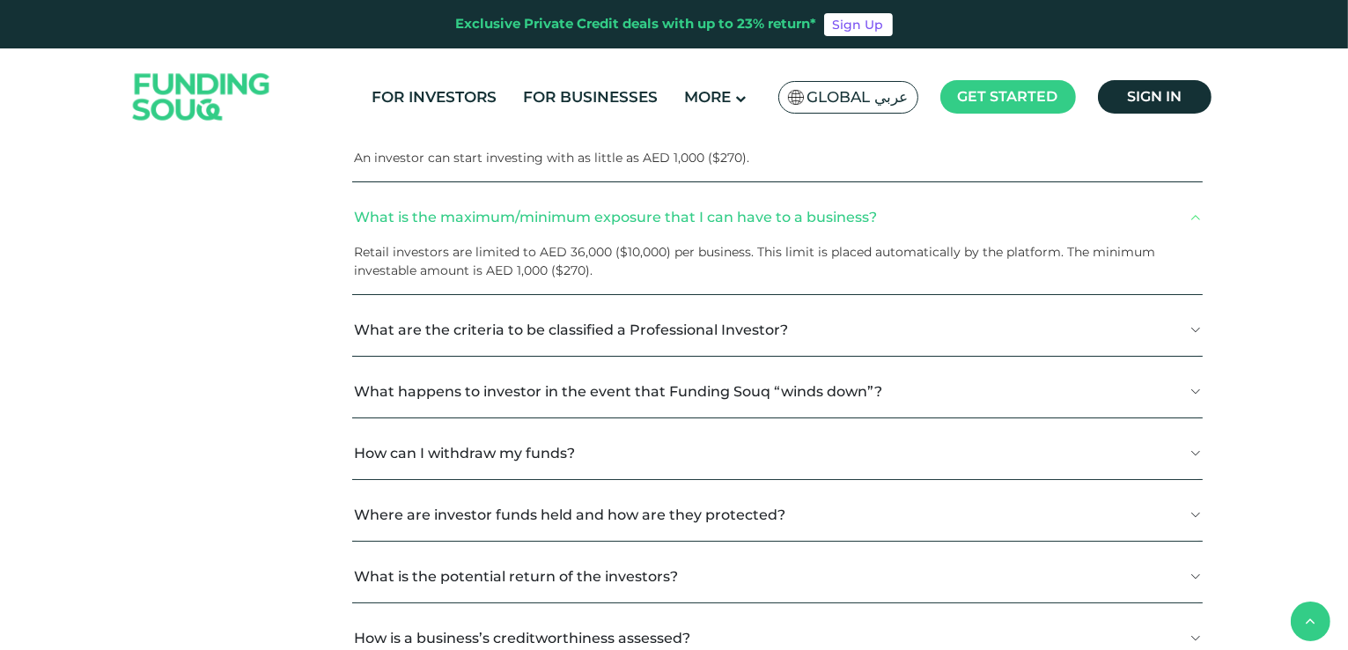
scroll to position [2554, 0]
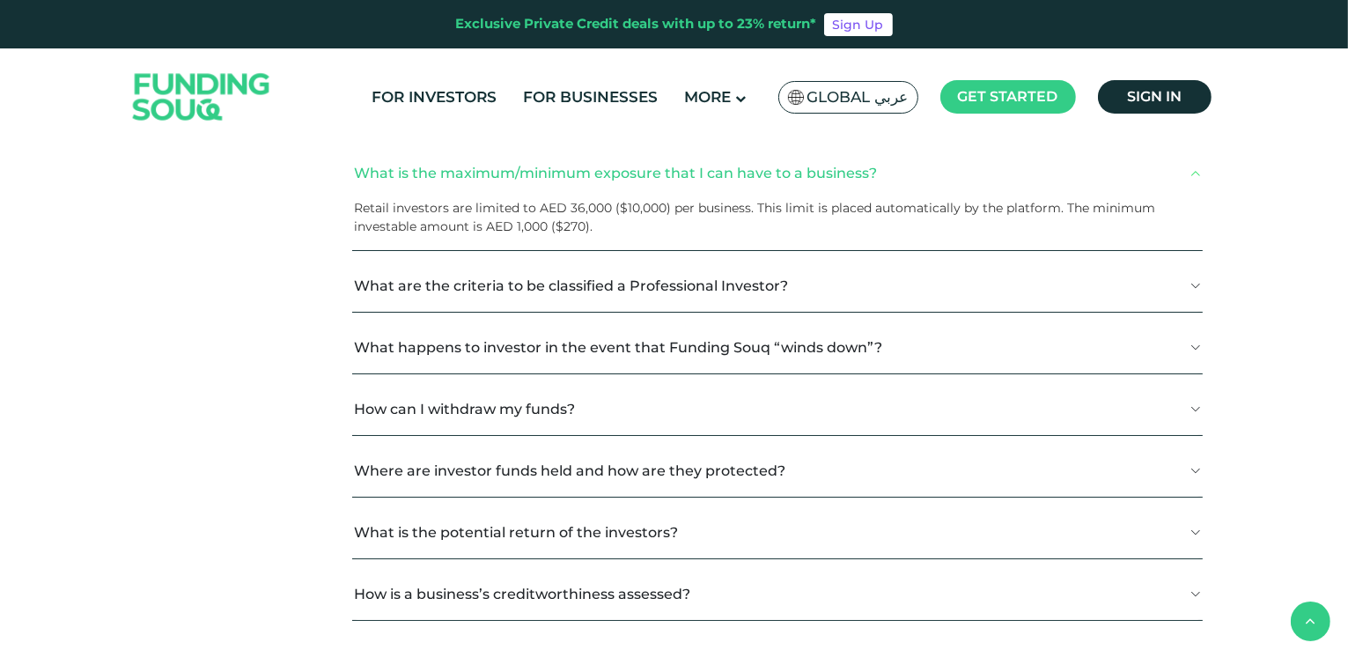
click at [654, 349] on button "What happens to investor in the event that Funding Souq “winds down”?" at bounding box center [777, 347] width 850 height 52
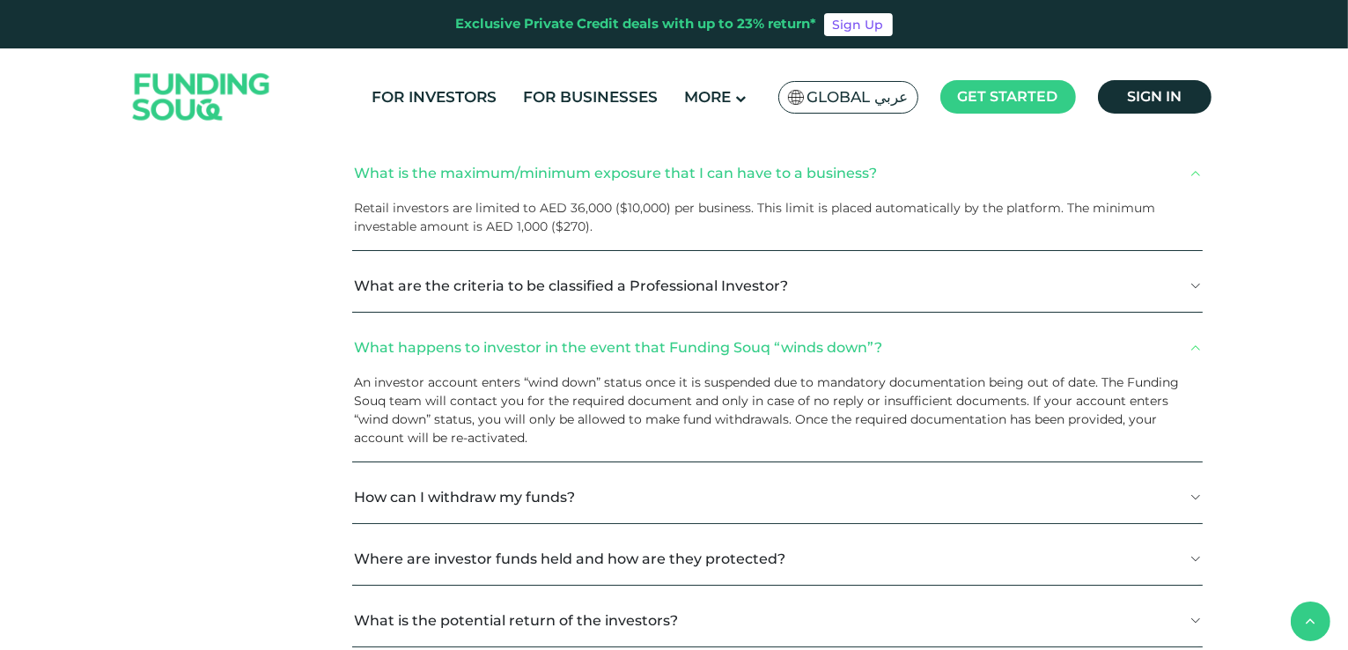
scroll to position [2730, 0]
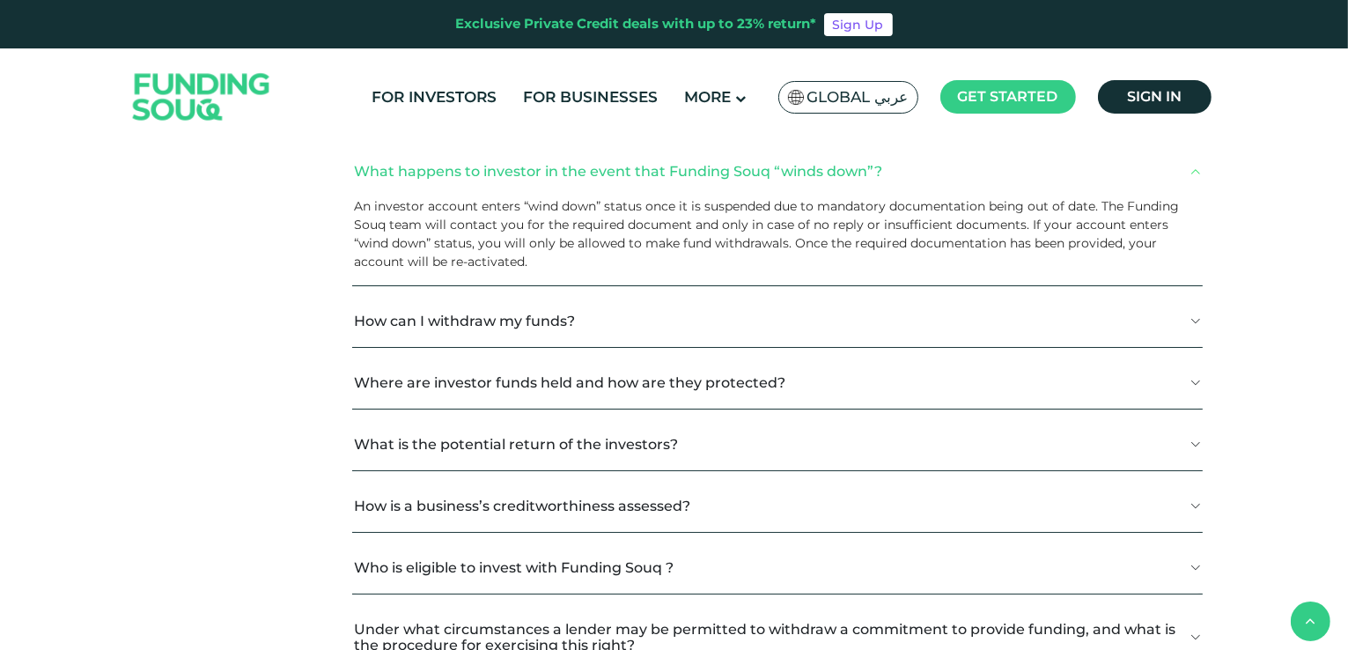
click at [512, 344] on button "How can I withdraw my funds?" at bounding box center [777, 321] width 850 height 52
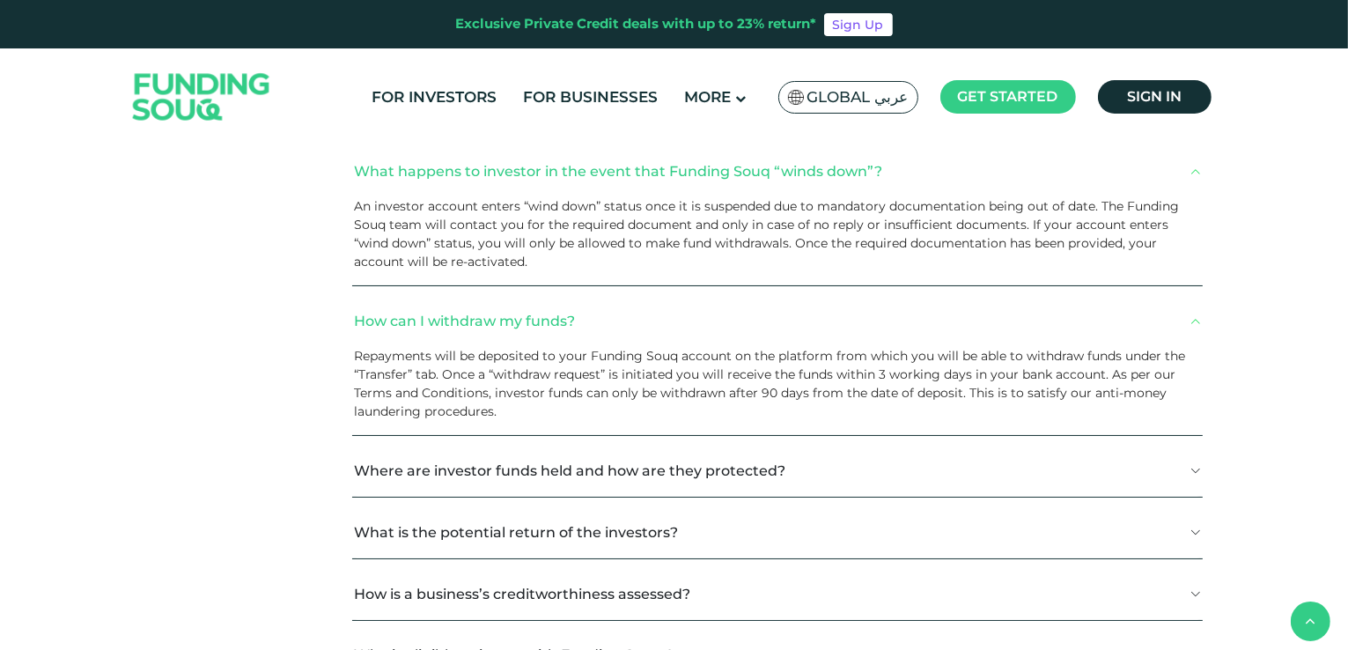
click at [719, 491] on button "Where are investor funds held and how are they protected?" at bounding box center [777, 471] width 850 height 52
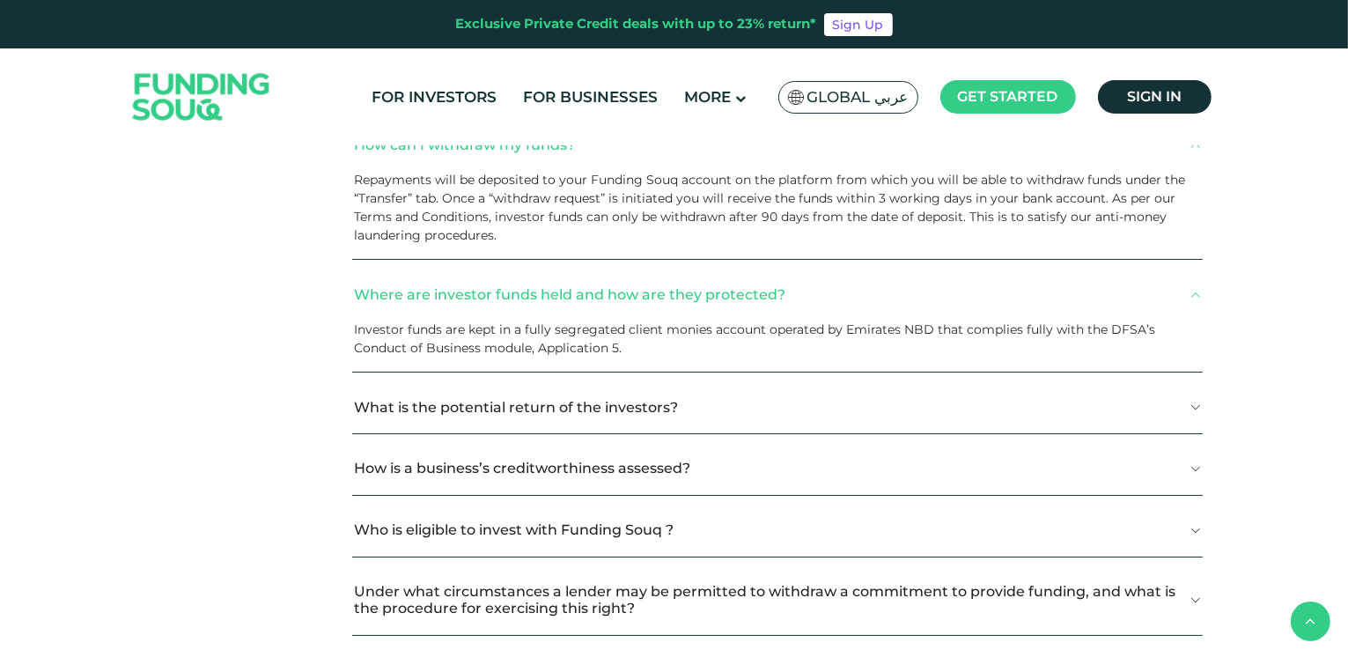
scroll to position [2994, 0]
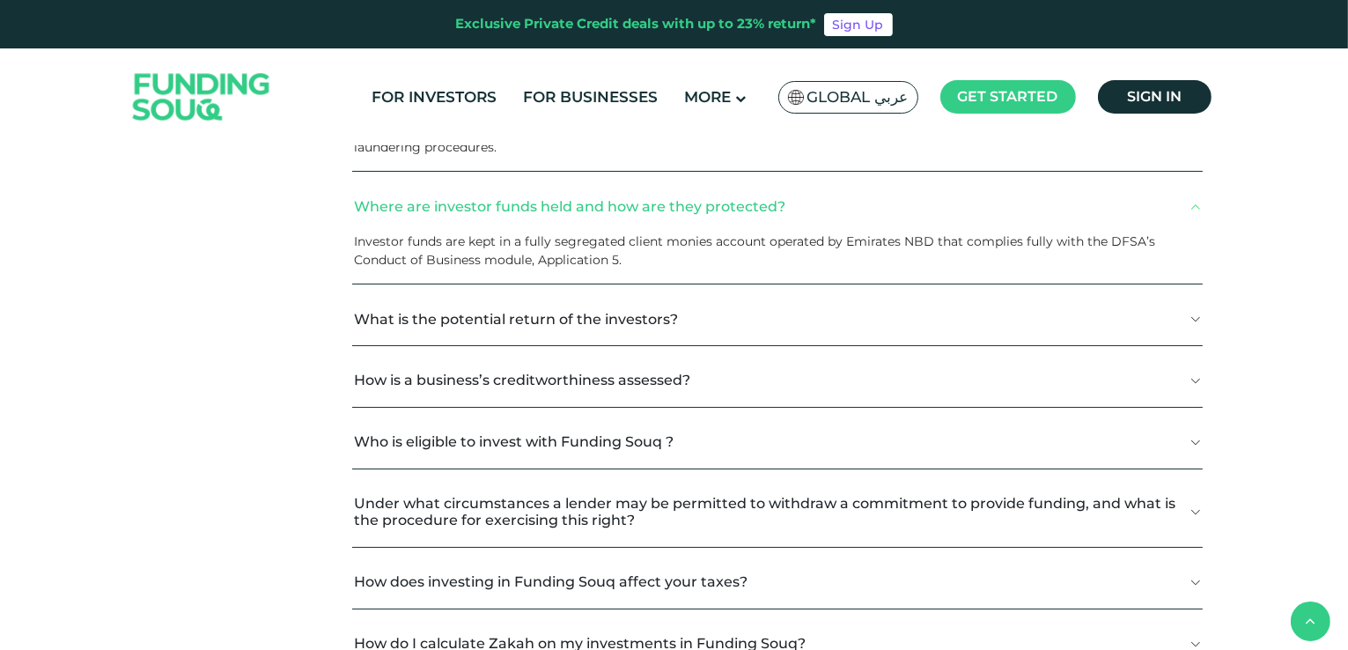
click at [480, 325] on button "What is the potential return of the investors?" at bounding box center [777, 319] width 850 height 52
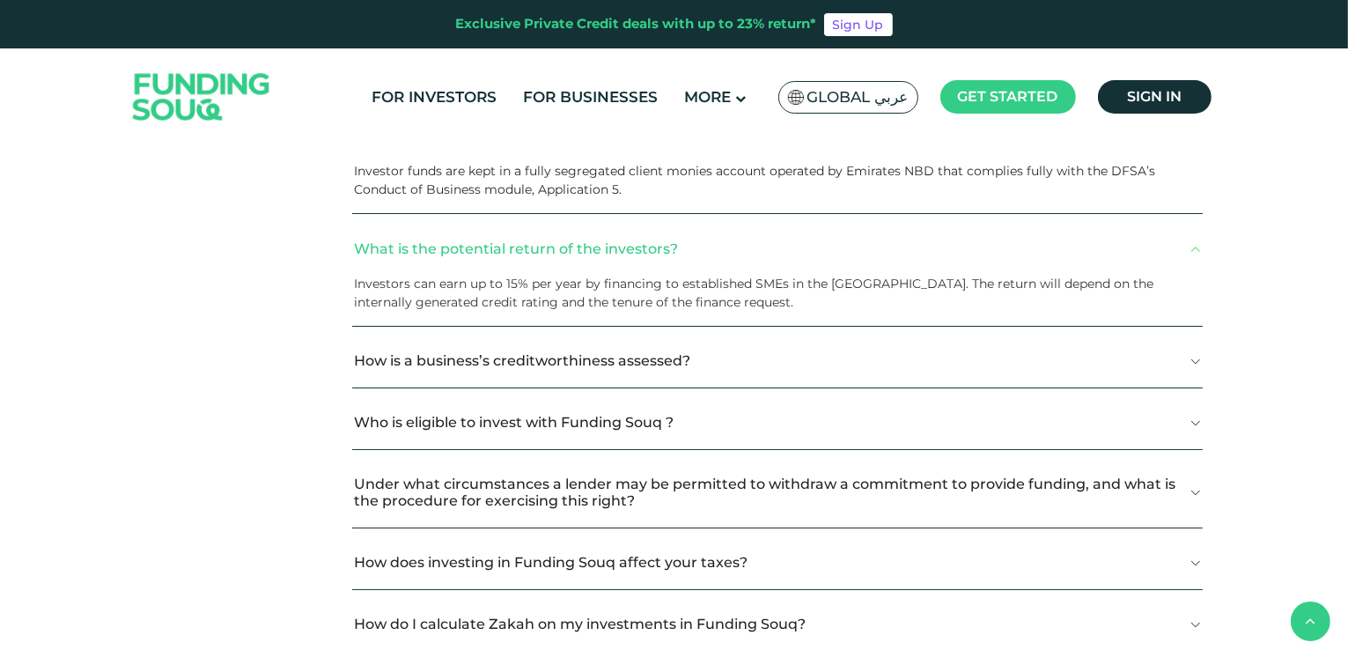
scroll to position [3082, 0]
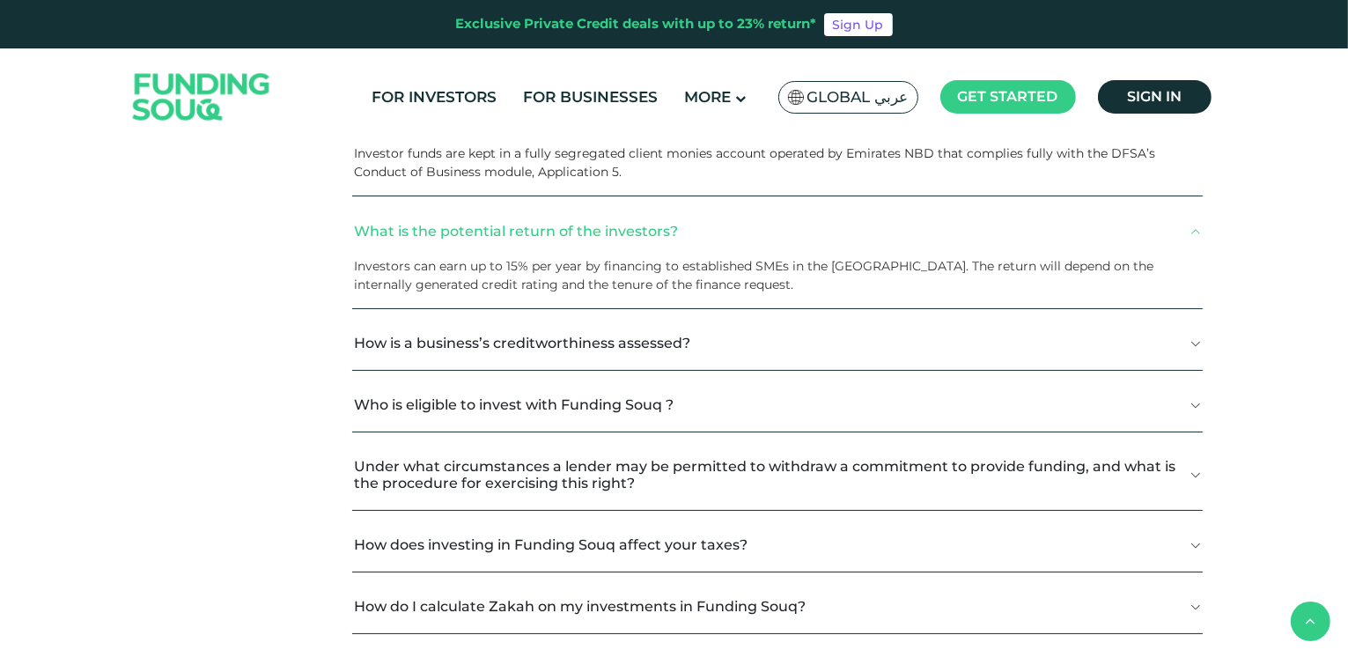
click at [589, 363] on button "How is a business’s creditworthiness assessed?" at bounding box center [777, 344] width 850 height 52
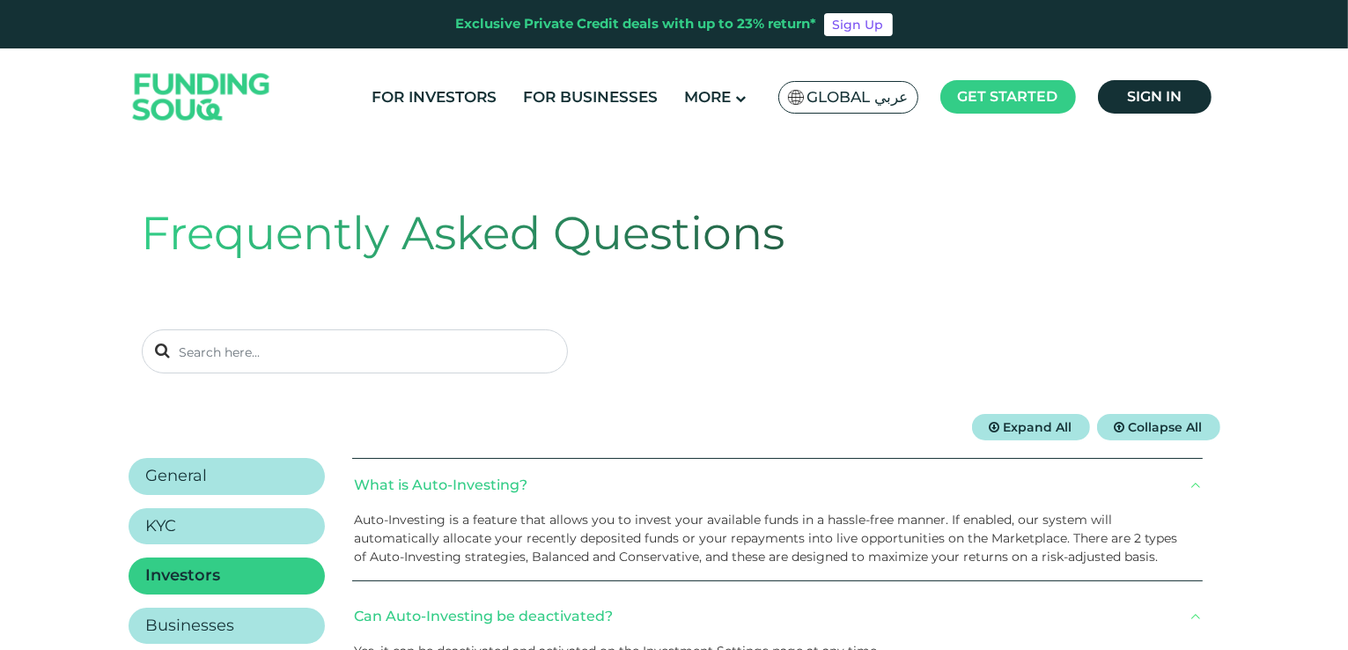
scroll to position [352, 0]
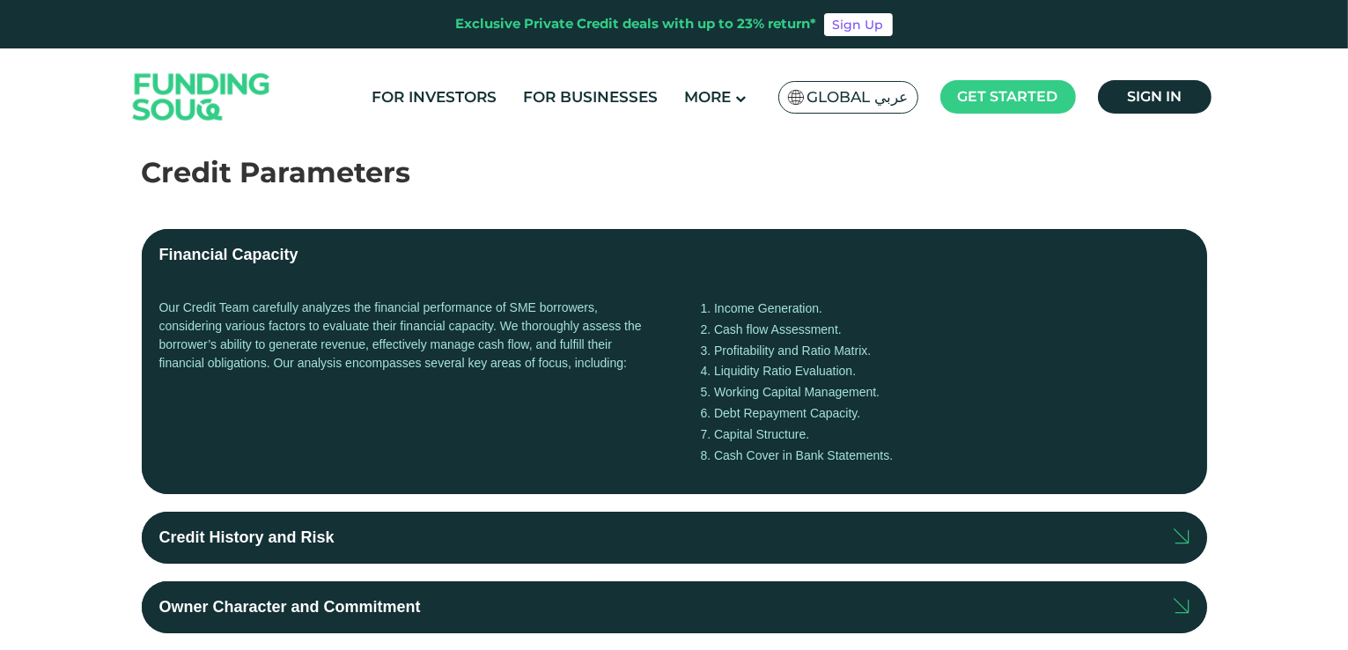
scroll to position [352, 0]
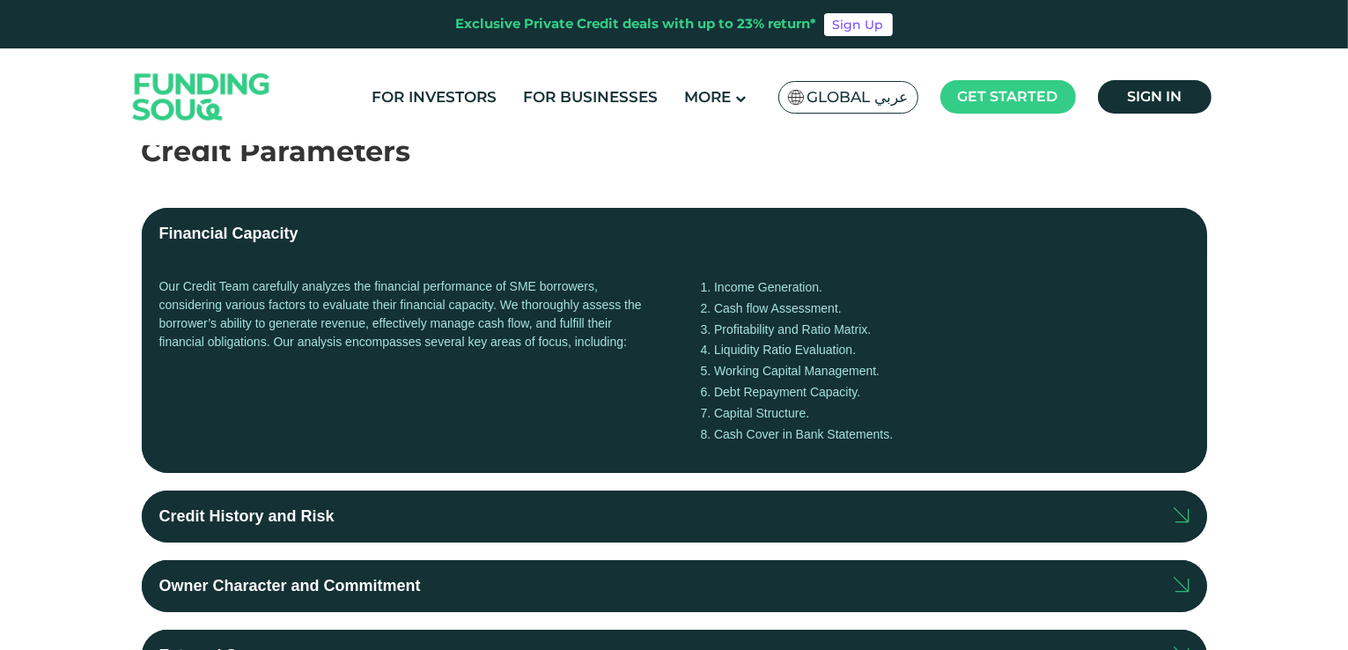
click at [267, 527] on div "Credit History and Risk" at bounding box center [246, 517] width 175 height 24
click at [0, 0] on input "Credit History and Risk" at bounding box center [0, 0] width 0 height 0
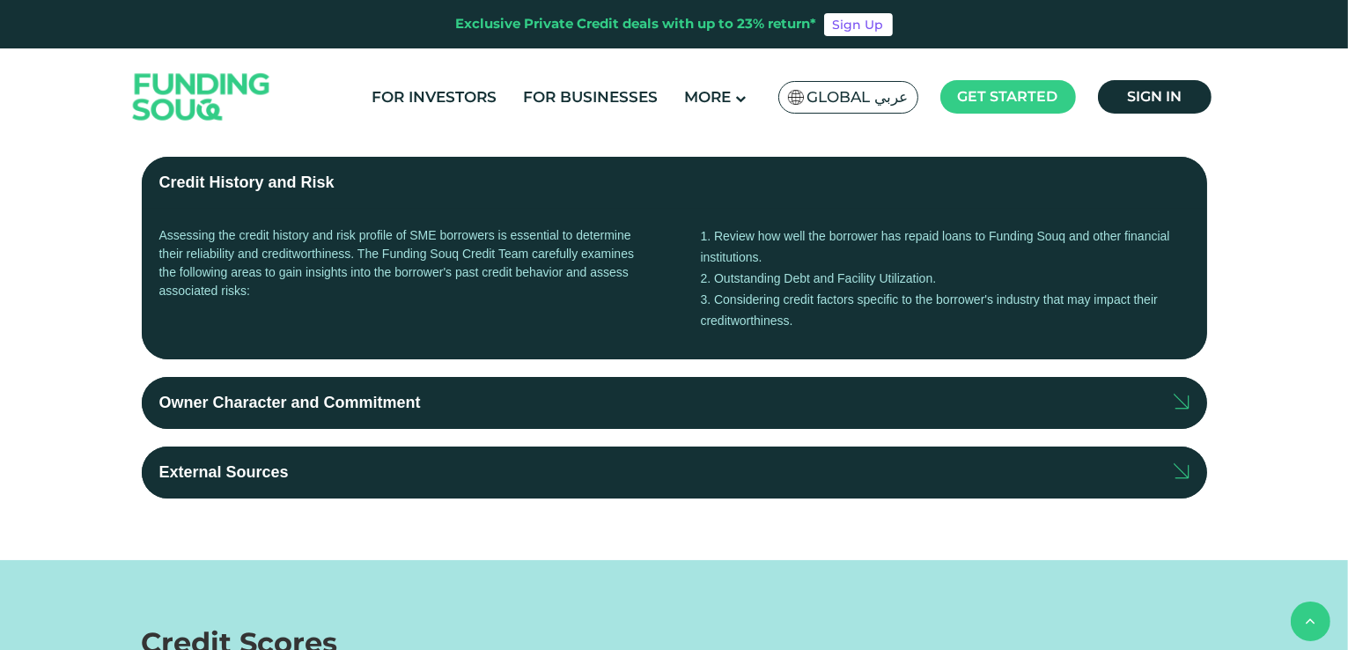
scroll to position [704, 0]
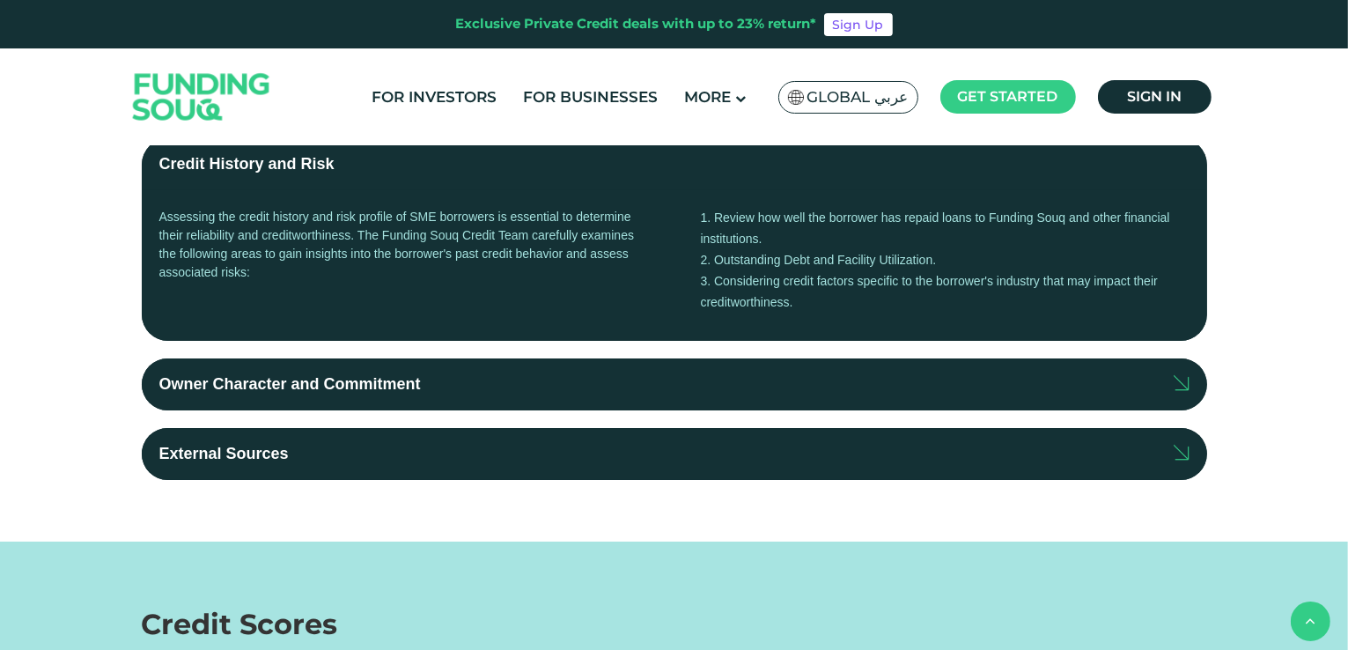
click at [225, 405] on label "Owner Character and Commitment" at bounding box center [675, 384] width 1066 height 52
click at [0, 0] on input "Owner Character and Commitment" at bounding box center [0, 0] width 0 height 0
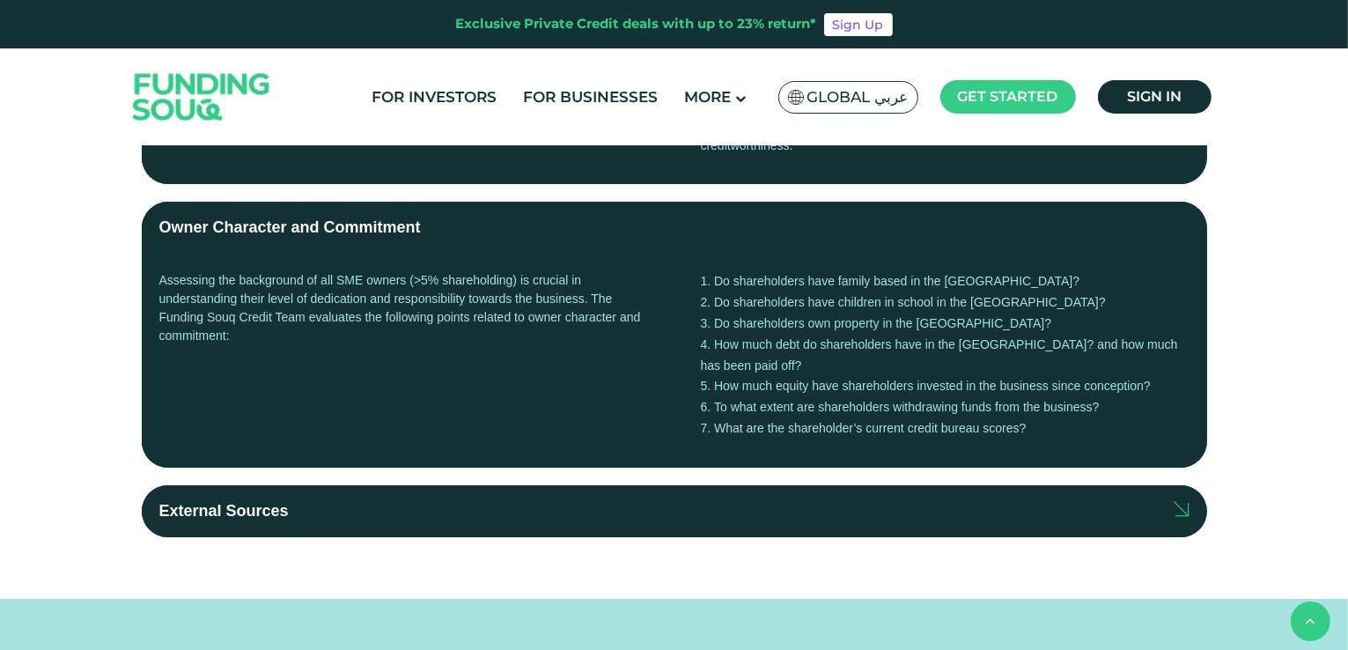
scroll to position [881, 0]
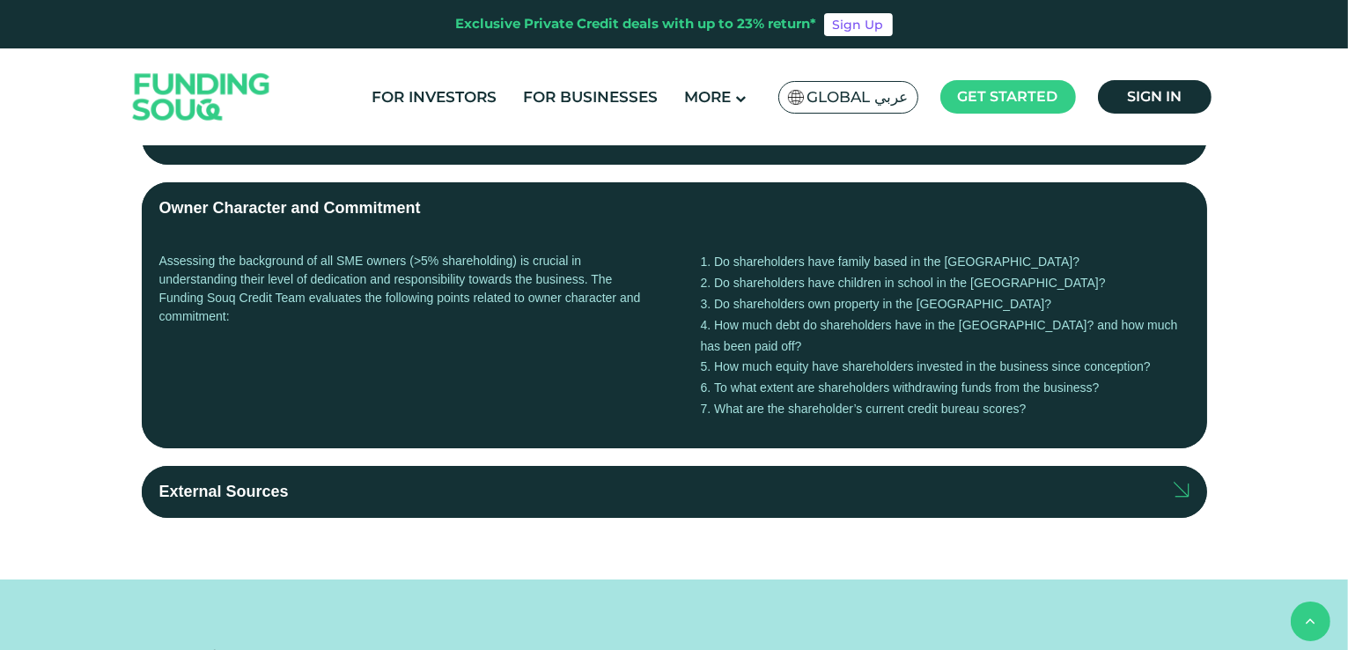
click at [341, 490] on label "External Sources" at bounding box center [675, 492] width 1066 height 52
click at [0, 0] on input "External Sources" at bounding box center [0, 0] width 0 height 0
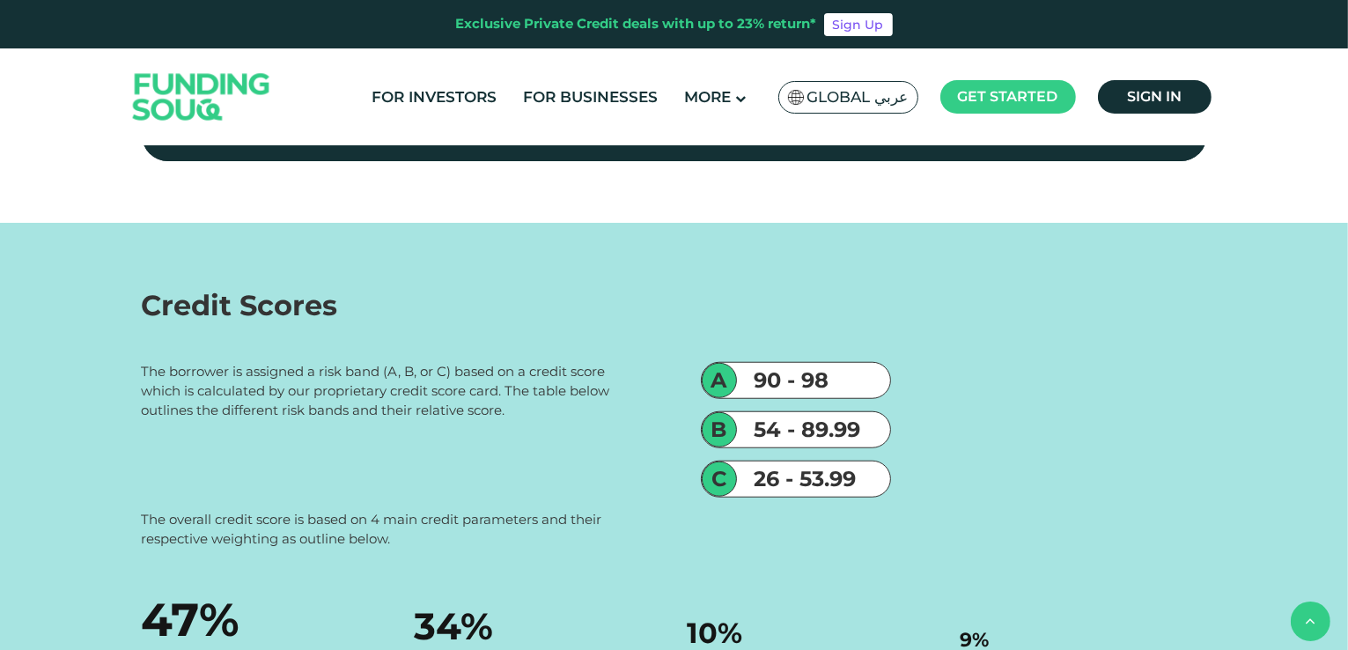
scroll to position [1673, 0]
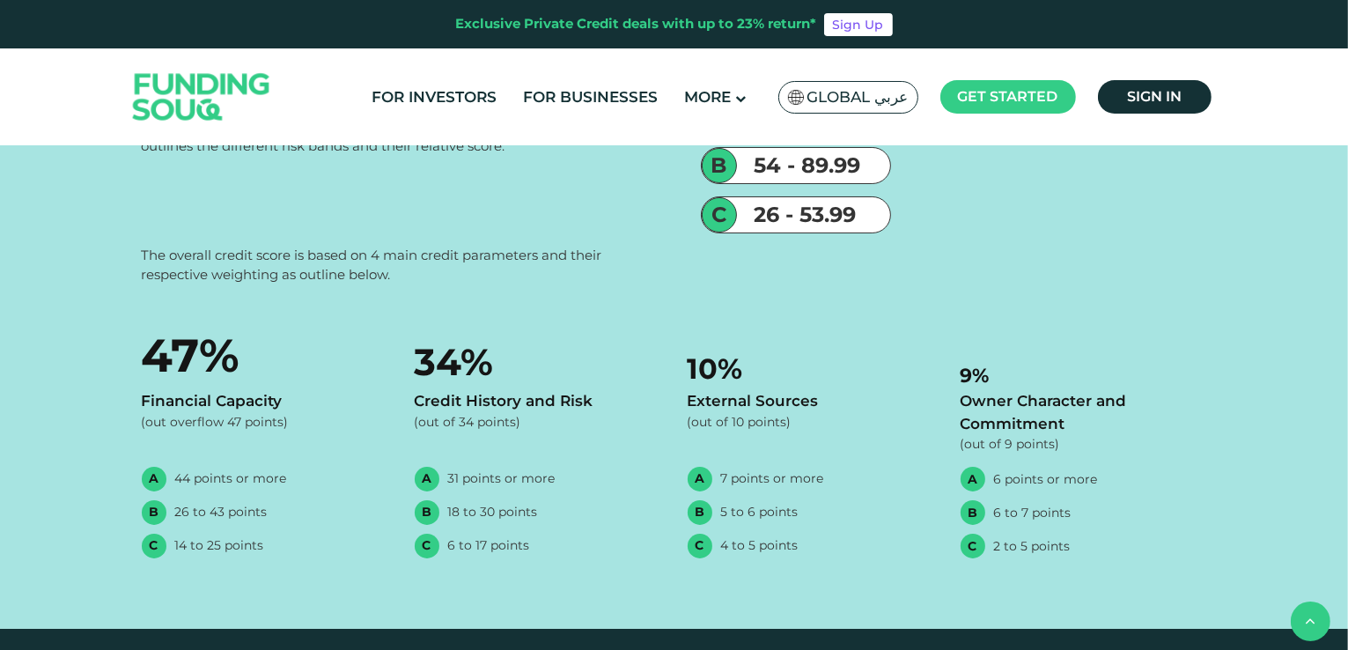
click at [204, 412] on div "(out overflow 47 points)" at bounding box center [265, 421] width 247 height 18
click at [156, 499] on div "B" at bounding box center [154, 511] width 25 height 25
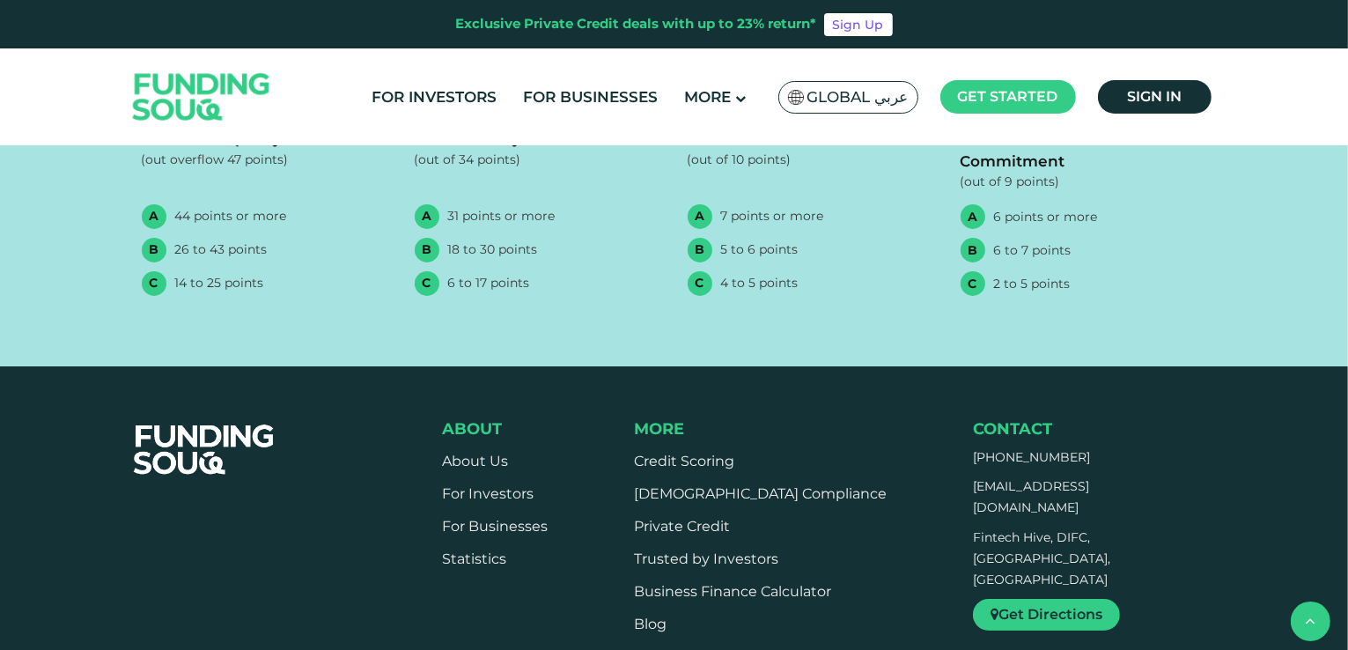
scroll to position [1937, 0]
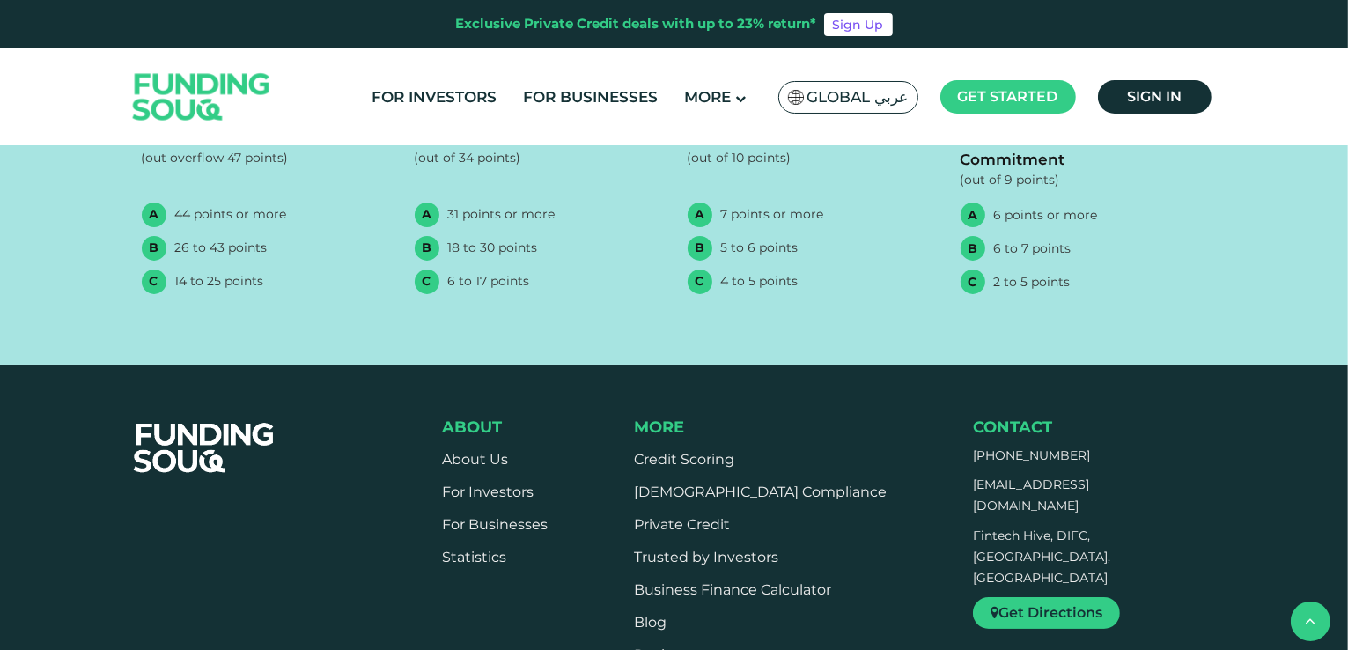
click at [446, 417] on div "About About Us For Investors For Businesses Statistics" at bounding box center [495, 612] width 106 height 391
click at [445, 451] on link "About Us" at bounding box center [475, 459] width 66 height 17
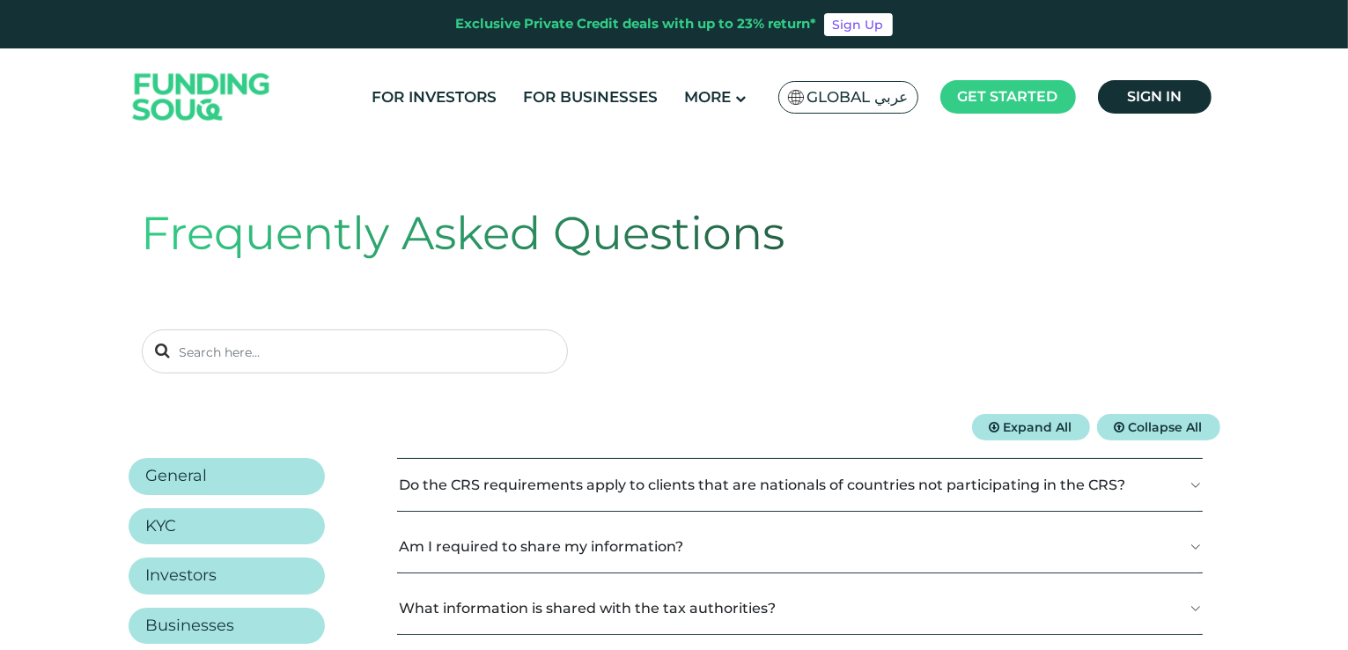
scroll to position [88, 0]
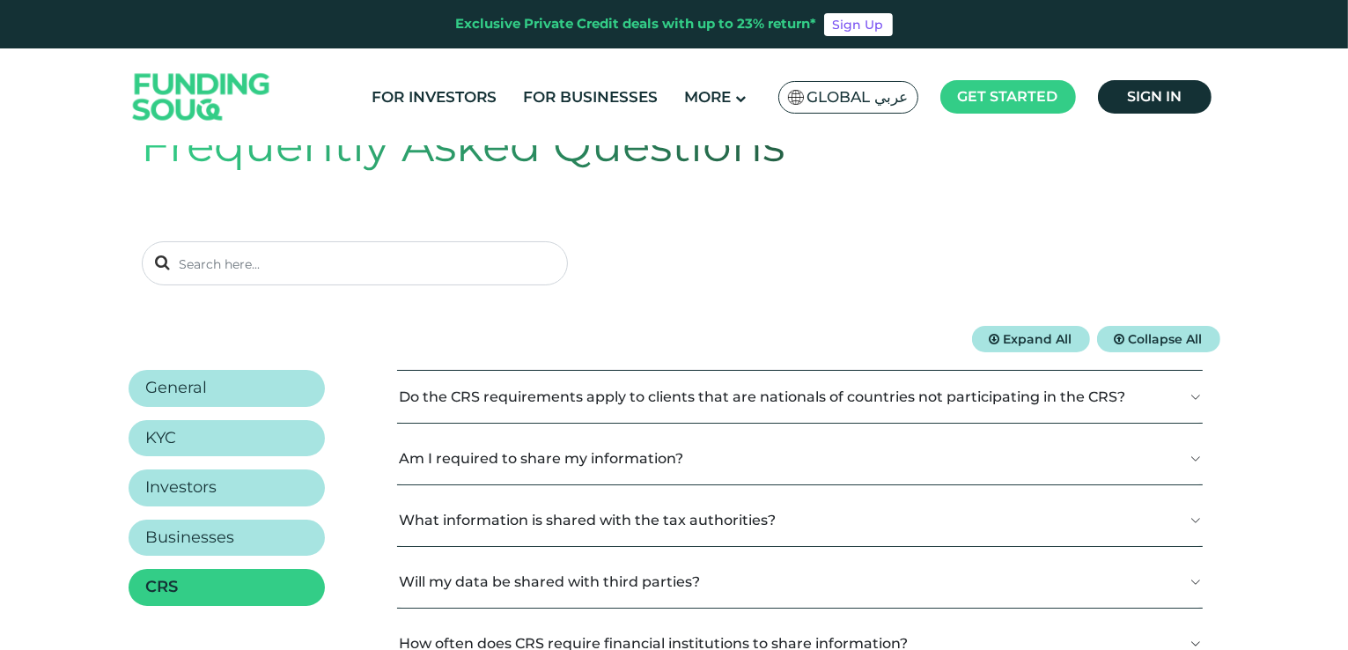
click at [669, 402] on button "Do the CRS requirements apply to clients that are nationals of countries not pa…" at bounding box center [800, 397] width 806 height 52
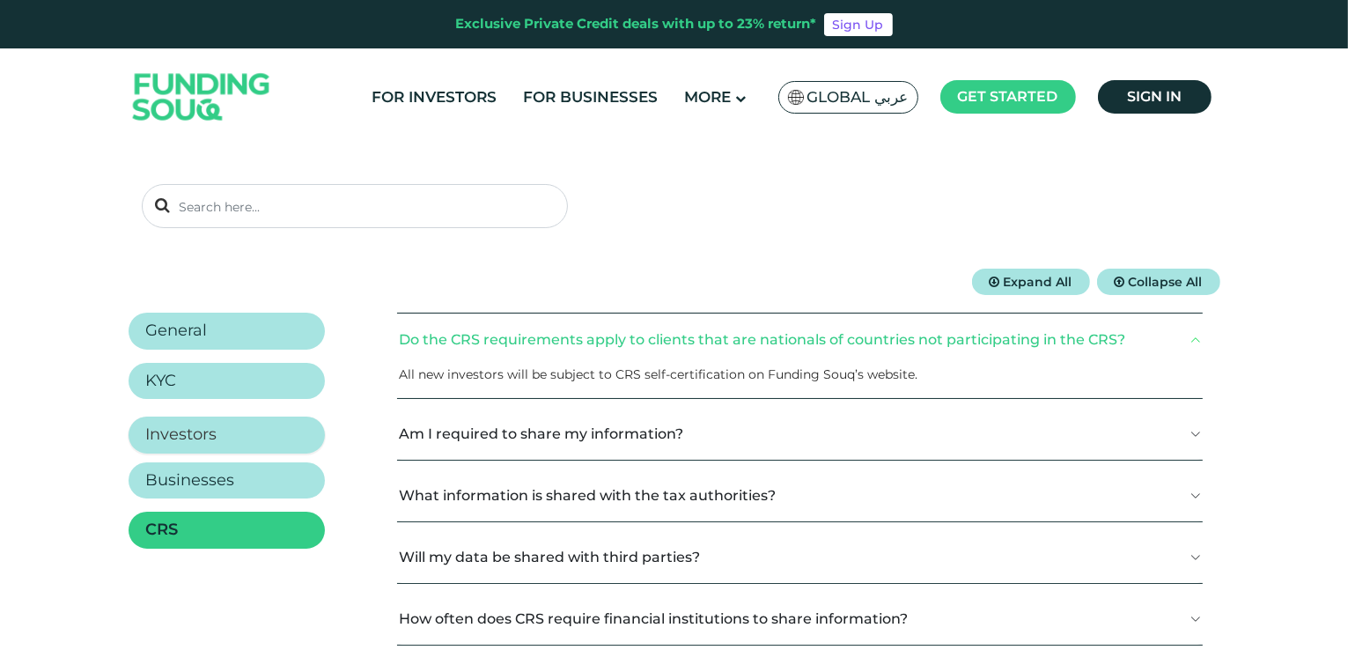
scroll to position [176, 0]
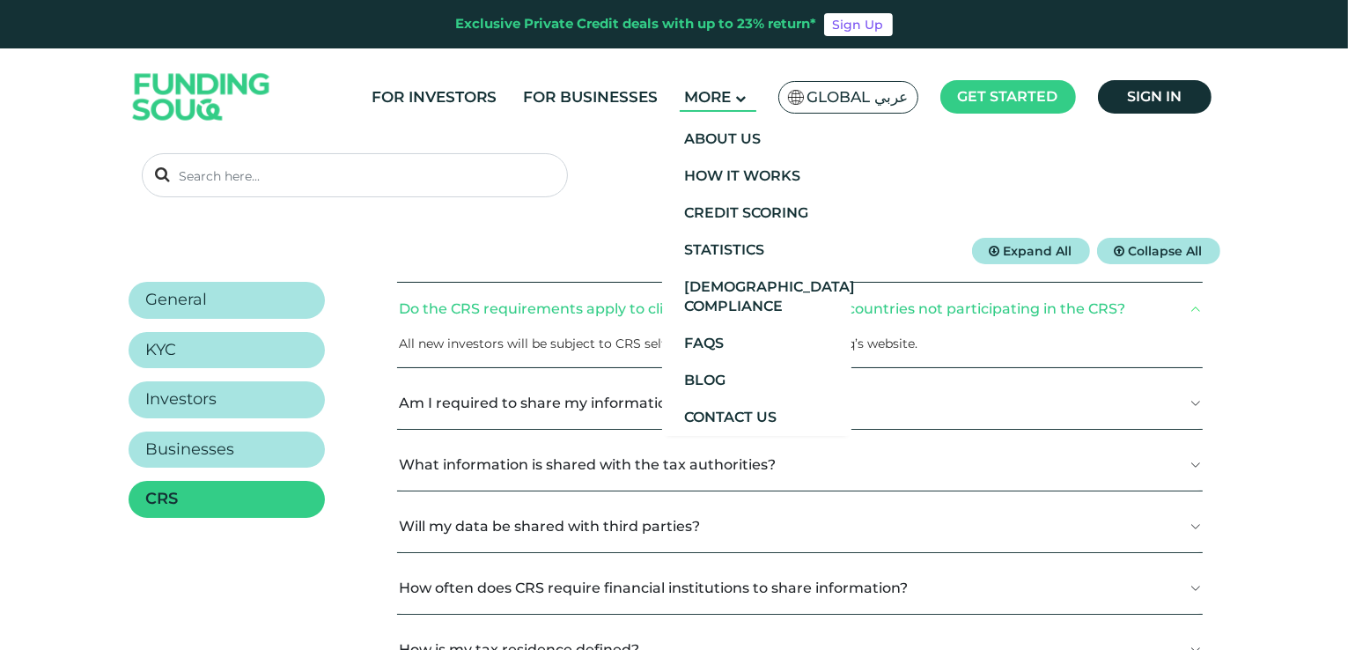
click at [701, 96] on span "More" at bounding box center [707, 97] width 47 height 18
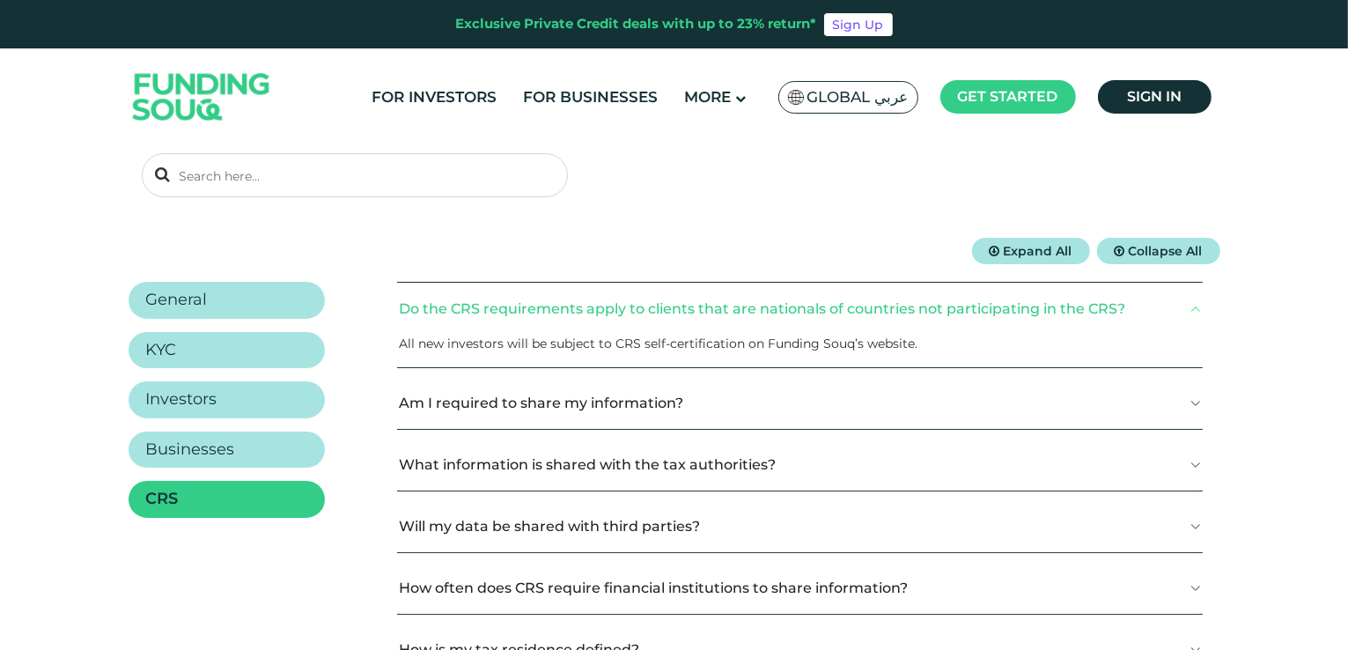
click at [479, 114] on ul "For Investors For Businesses More About Us How It Works" at bounding box center [789, 97] width 862 height 41
click at [478, 94] on link "For Investors" at bounding box center [434, 97] width 134 height 29
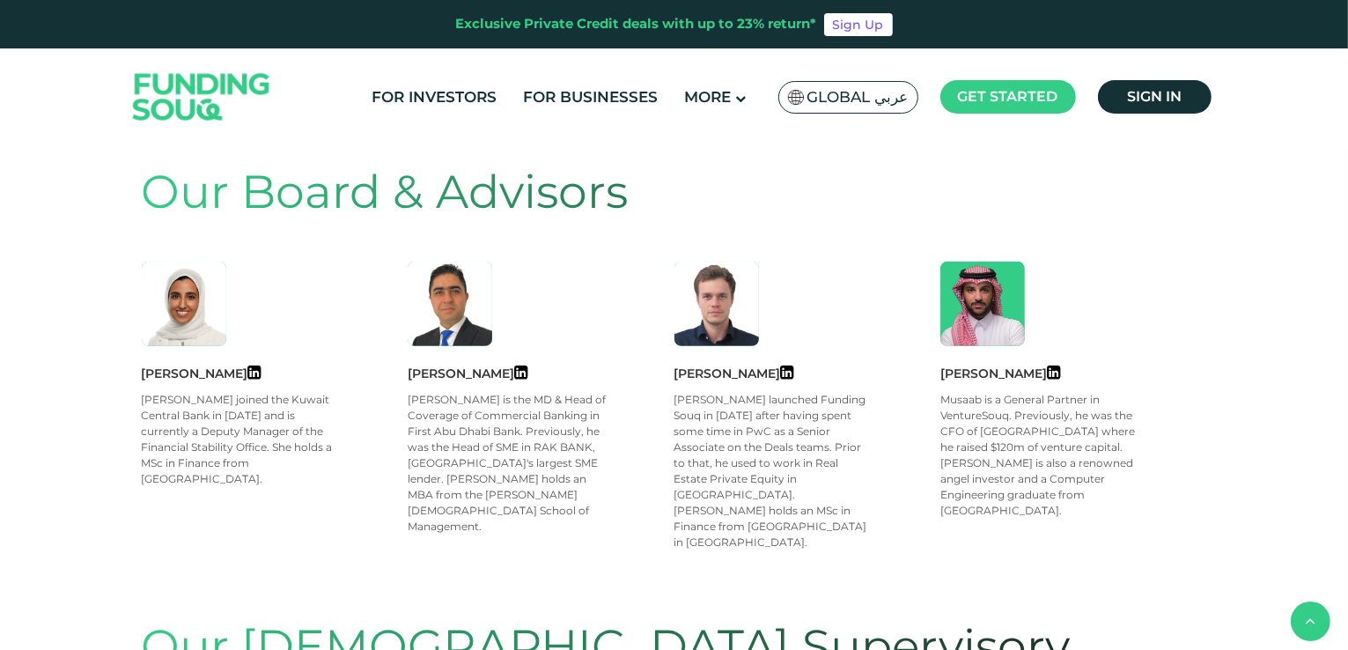
scroll to position [793, 0]
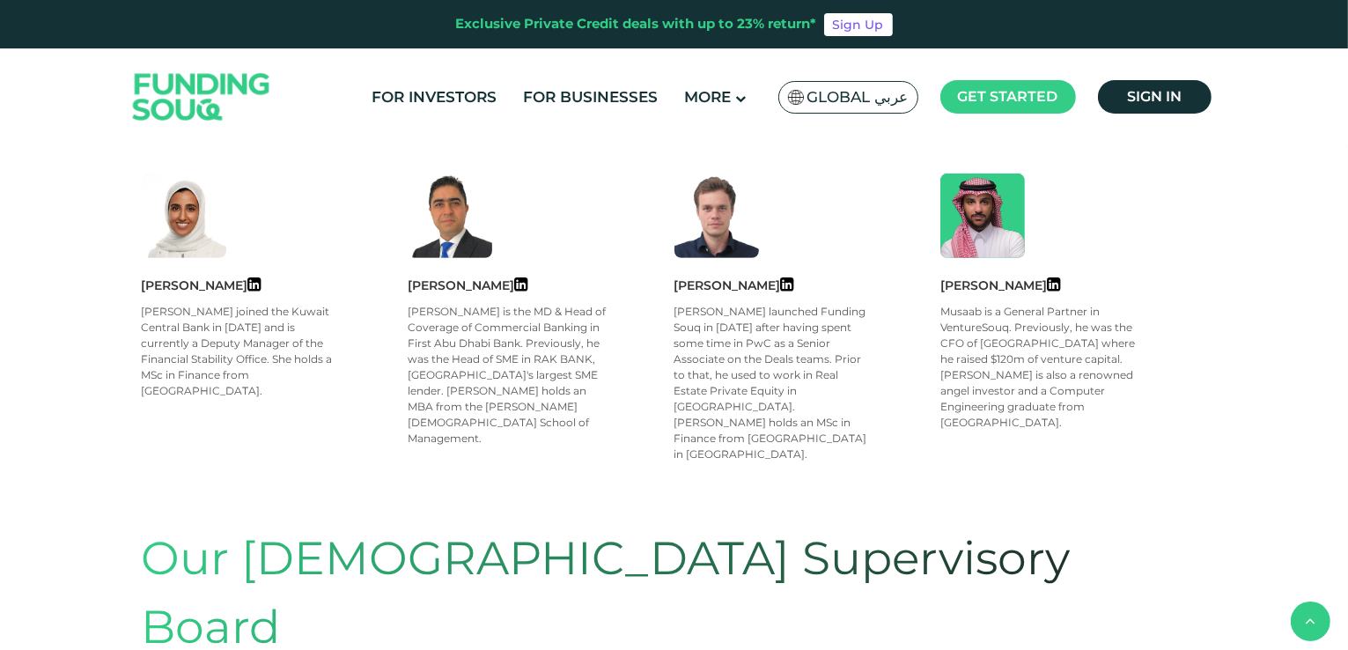
click at [155, 287] on div "Mariam Abdulsalam" at bounding box center [275, 285] width 267 height 19
click at [190, 244] on img at bounding box center [184, 215] width 85 height 85
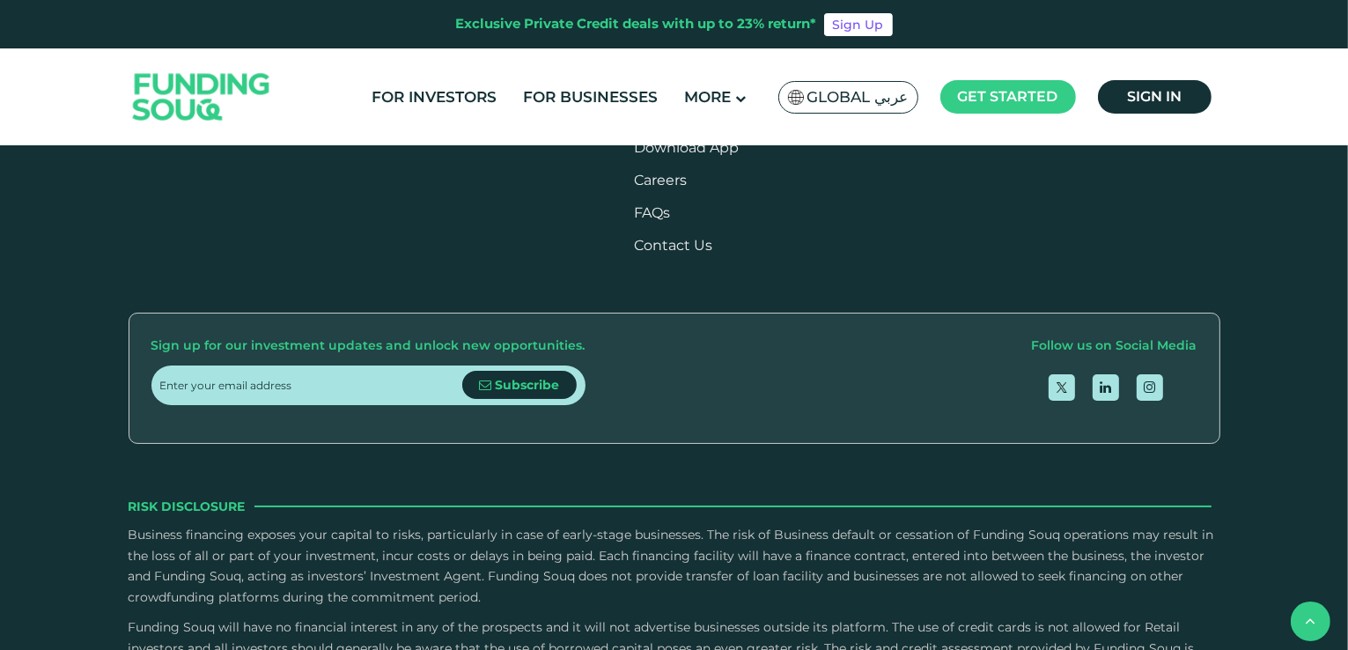
scroll to position [2818, 0]
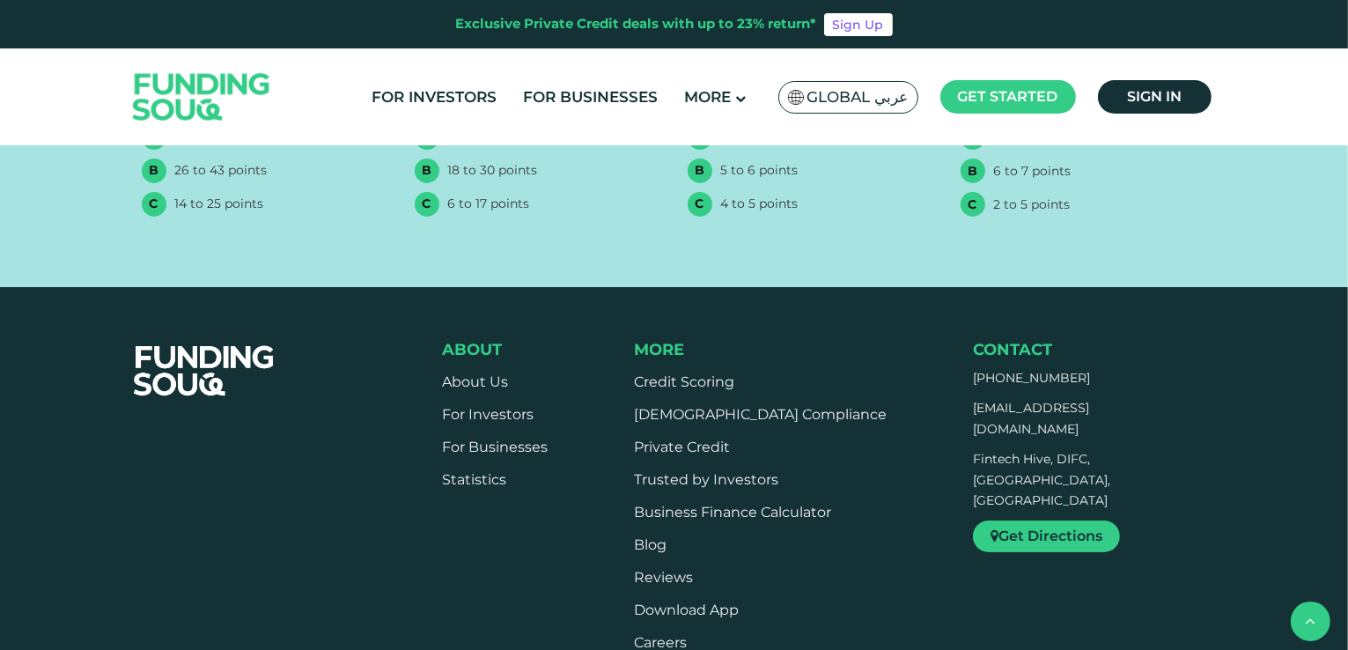
scroll to position [1567, 0]
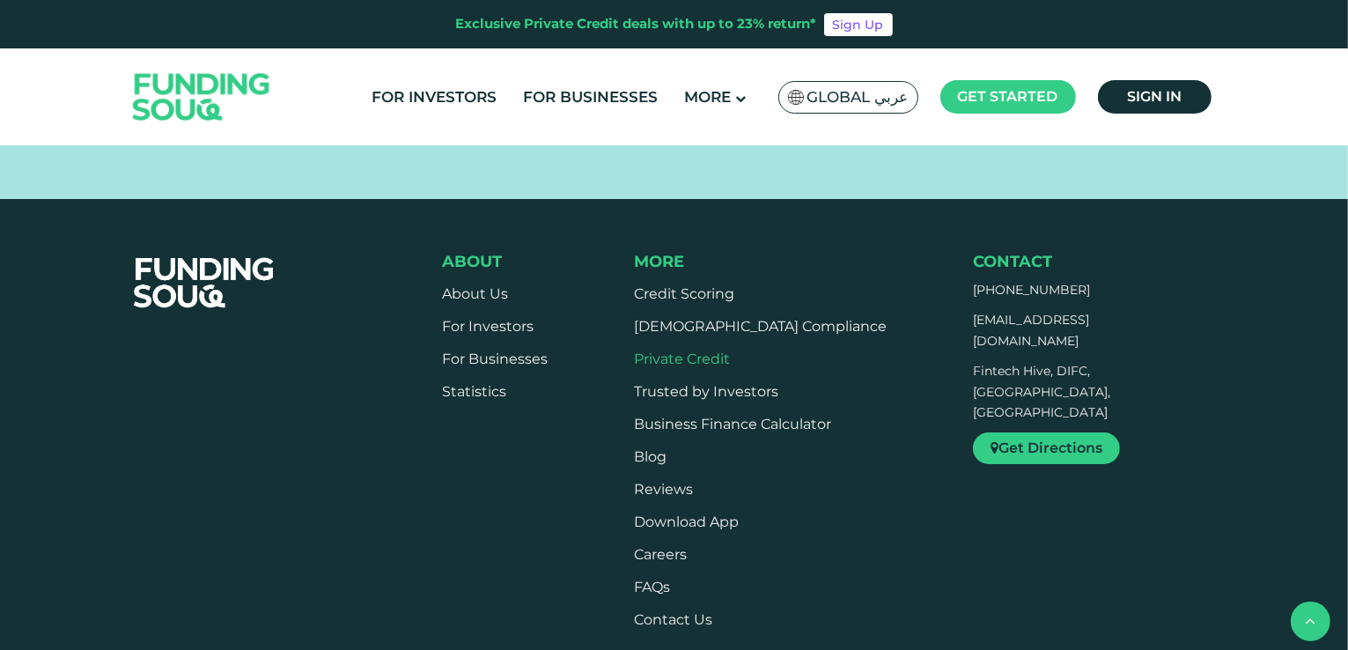
click at [678, 363] on link "Private Credit" at bounding box center [682, 358] width 96 height 17
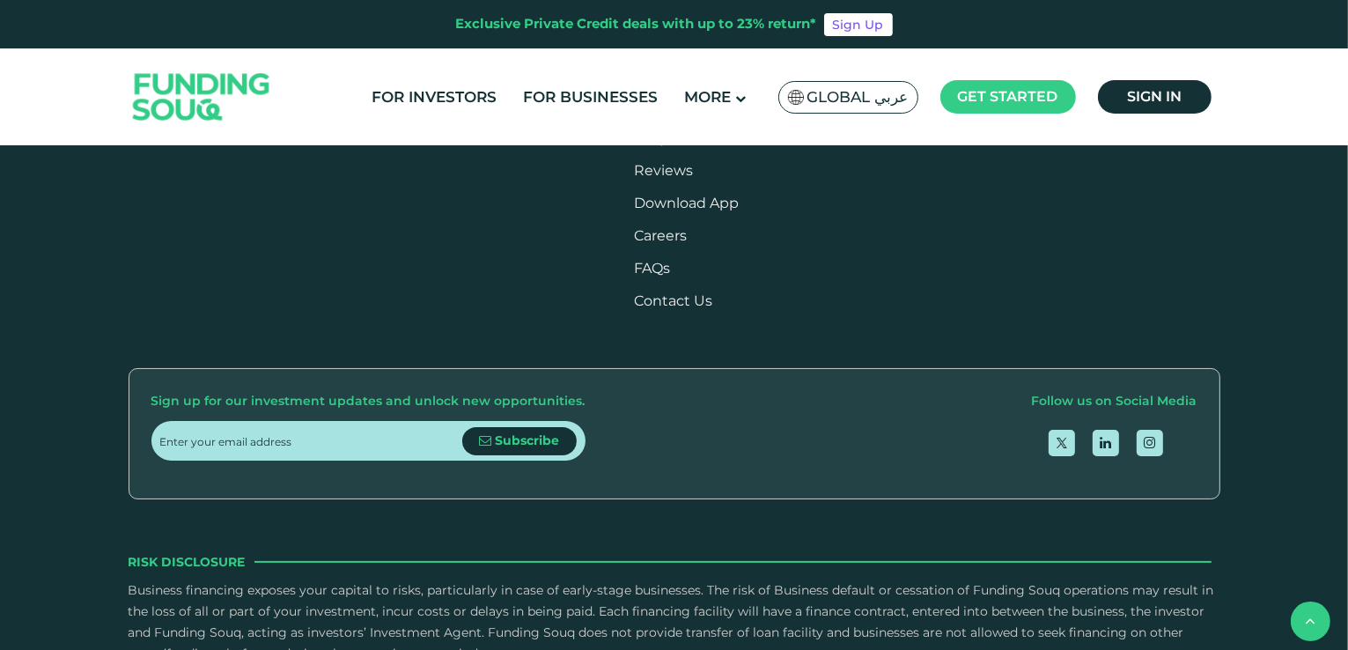
scroll to position [1233, 0]
click at [682, 79] on link "Trusted by Investors" at bounding box center [706, 71] width 144 height 17
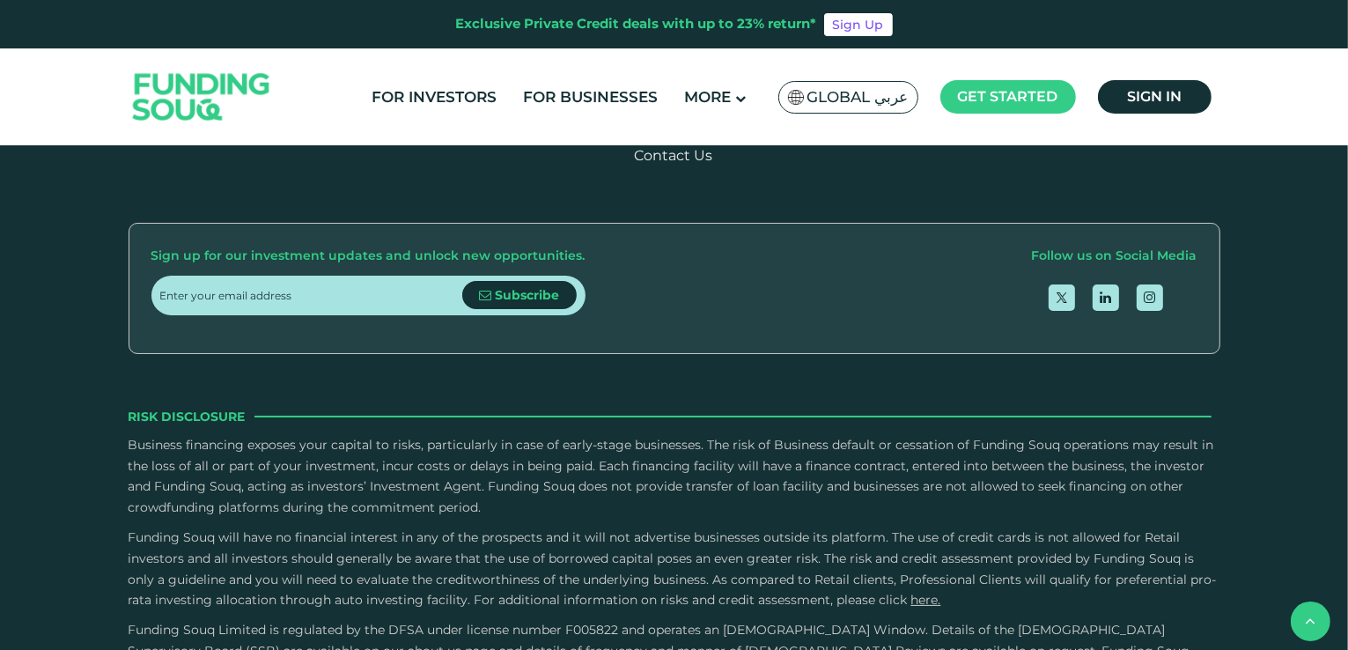
scroll to position [1321, 0]
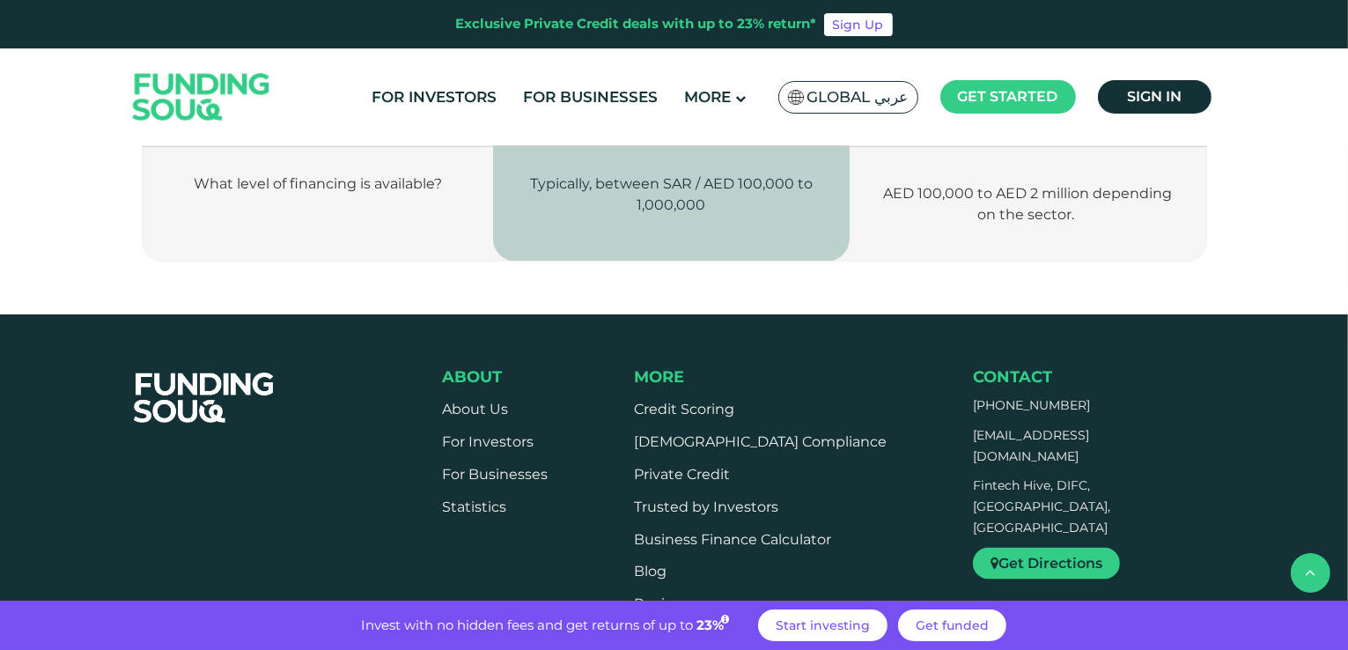
scroll to position [2818, 0]
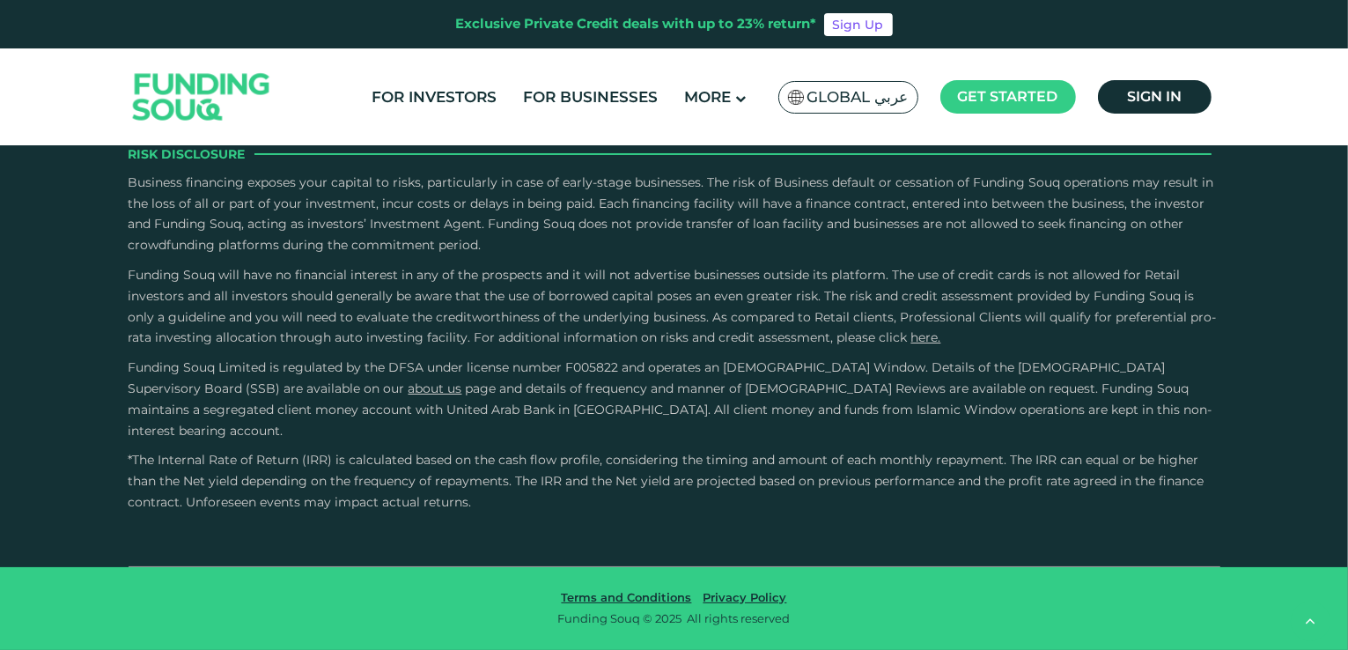
scroll to position [2465, 0]
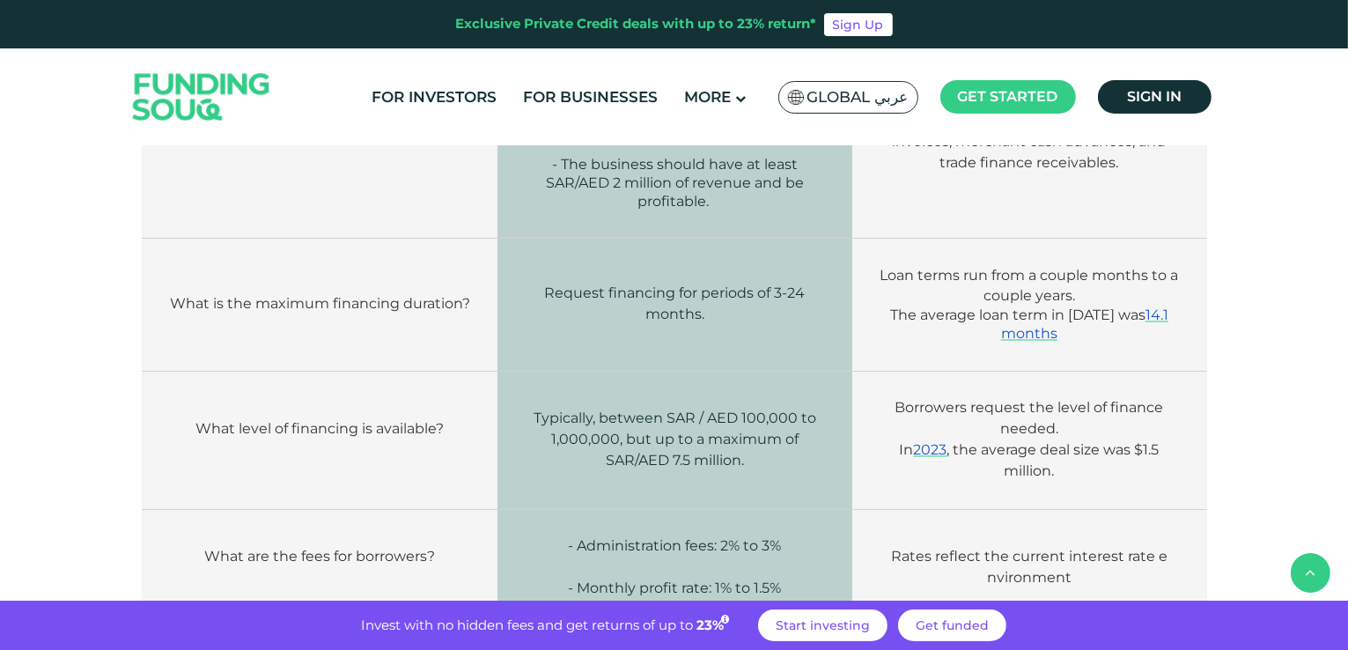
scroll to position [3346, 0]
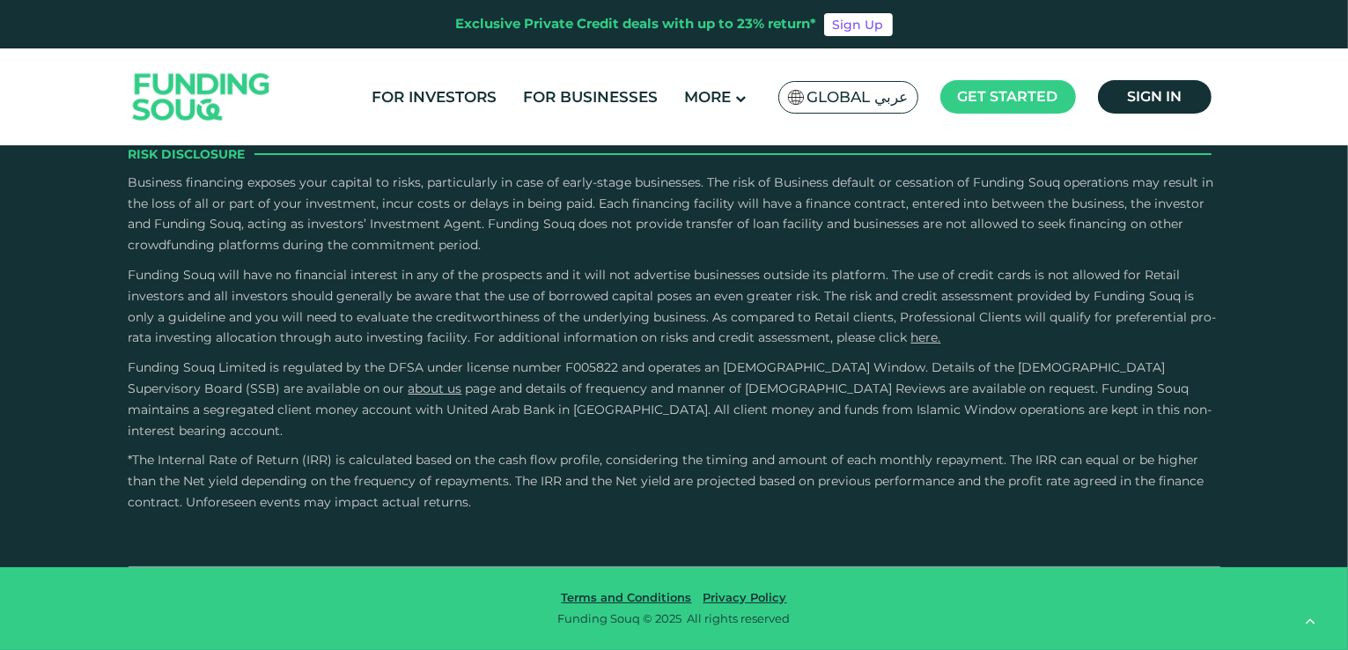
scroll to position [2818, 0]
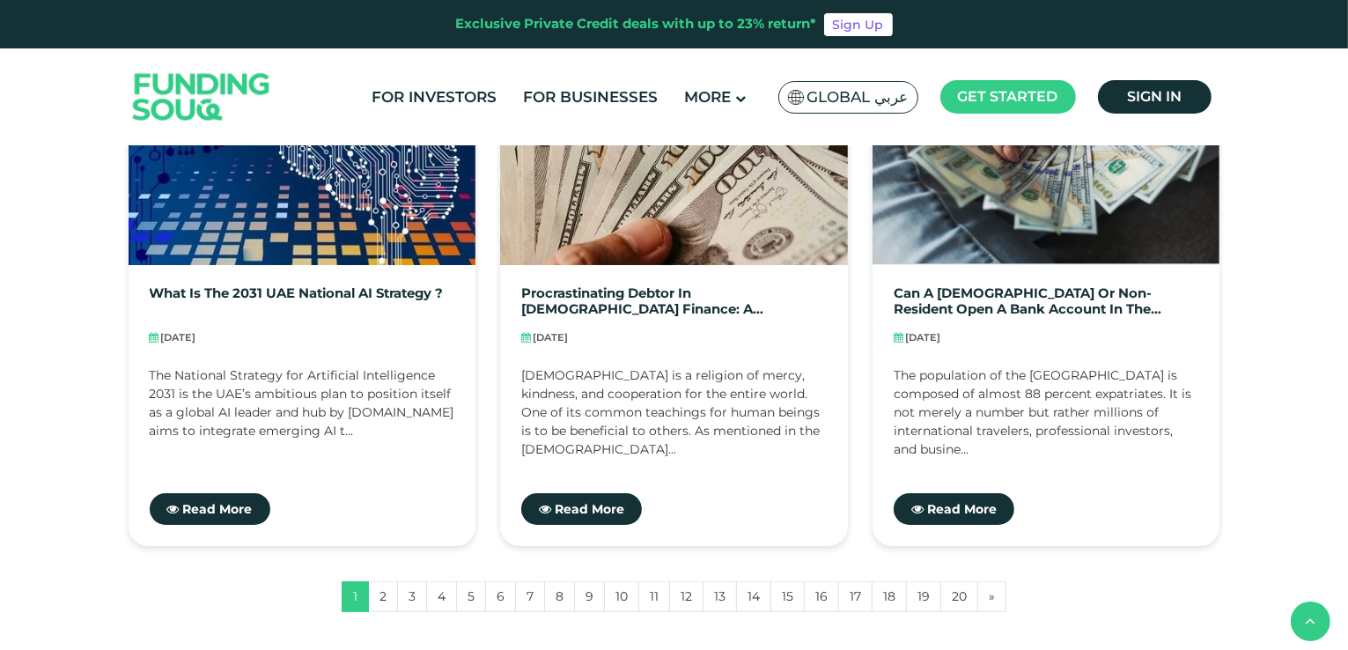
scroll to position [1585, 0]
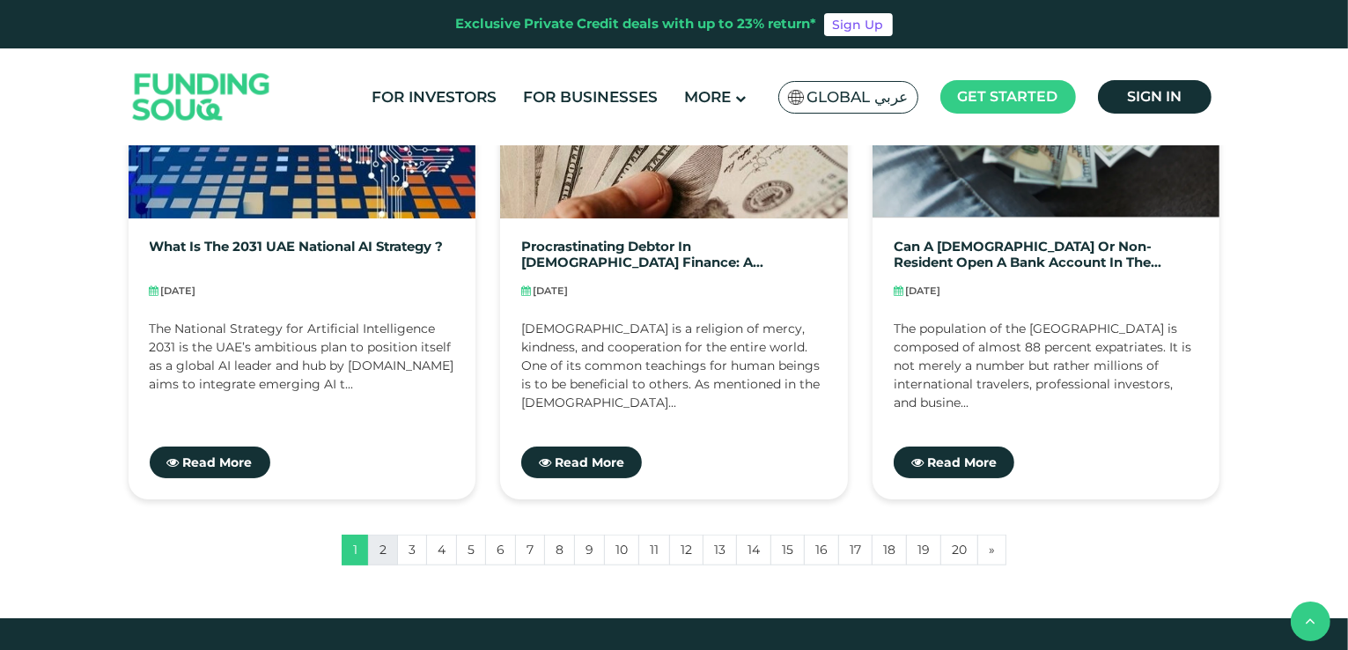
click at [375, 558] on link "2" at bounding box center [383, 550] width 30 height 31
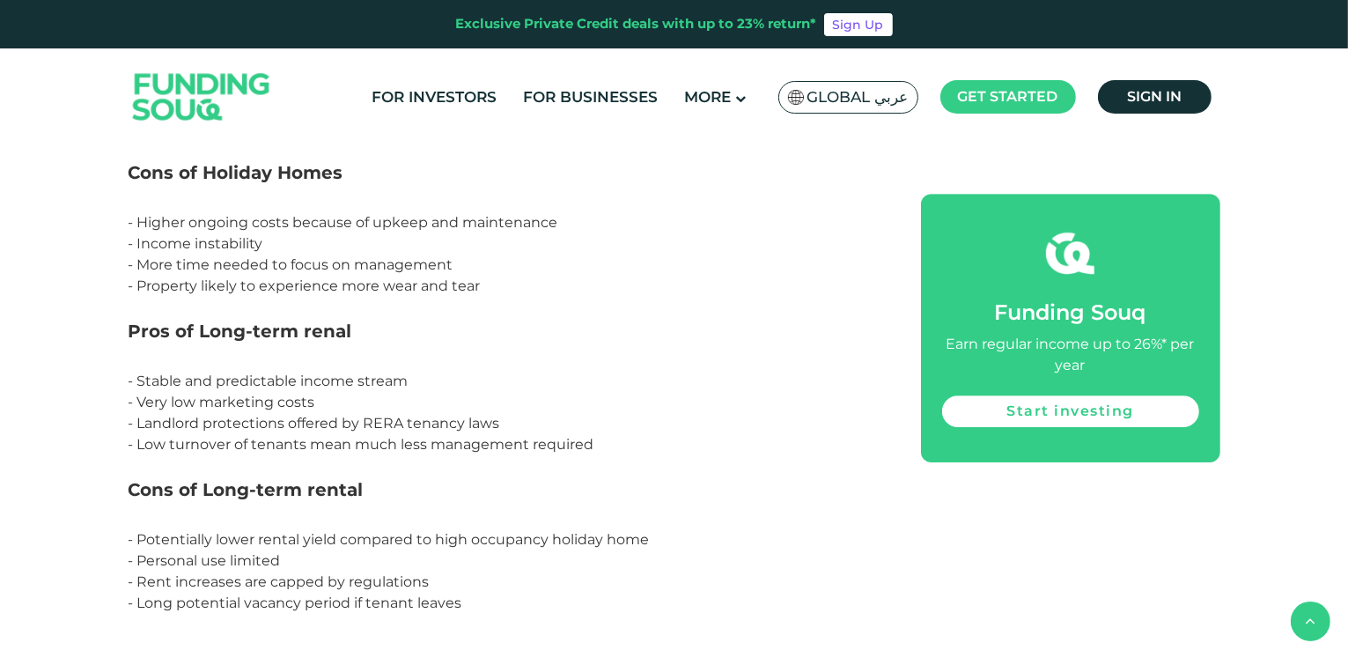
scroll to position [5460, 0]
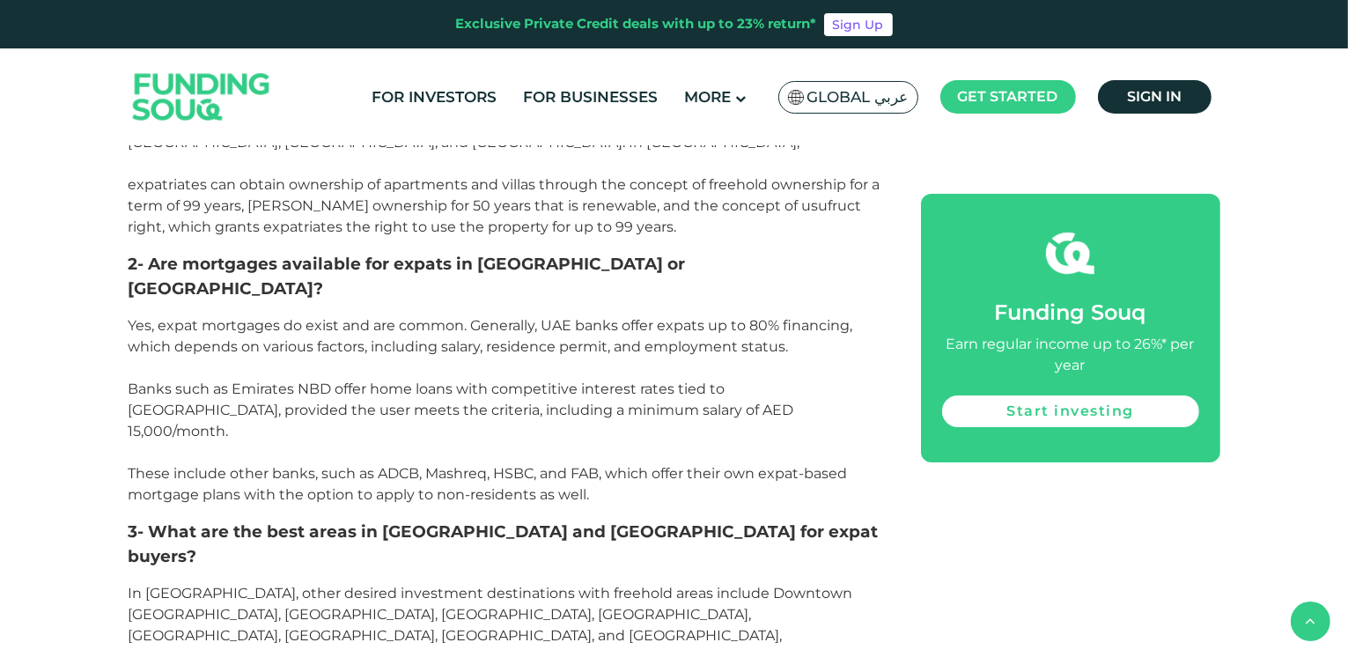
scroll to position [6340, 0]
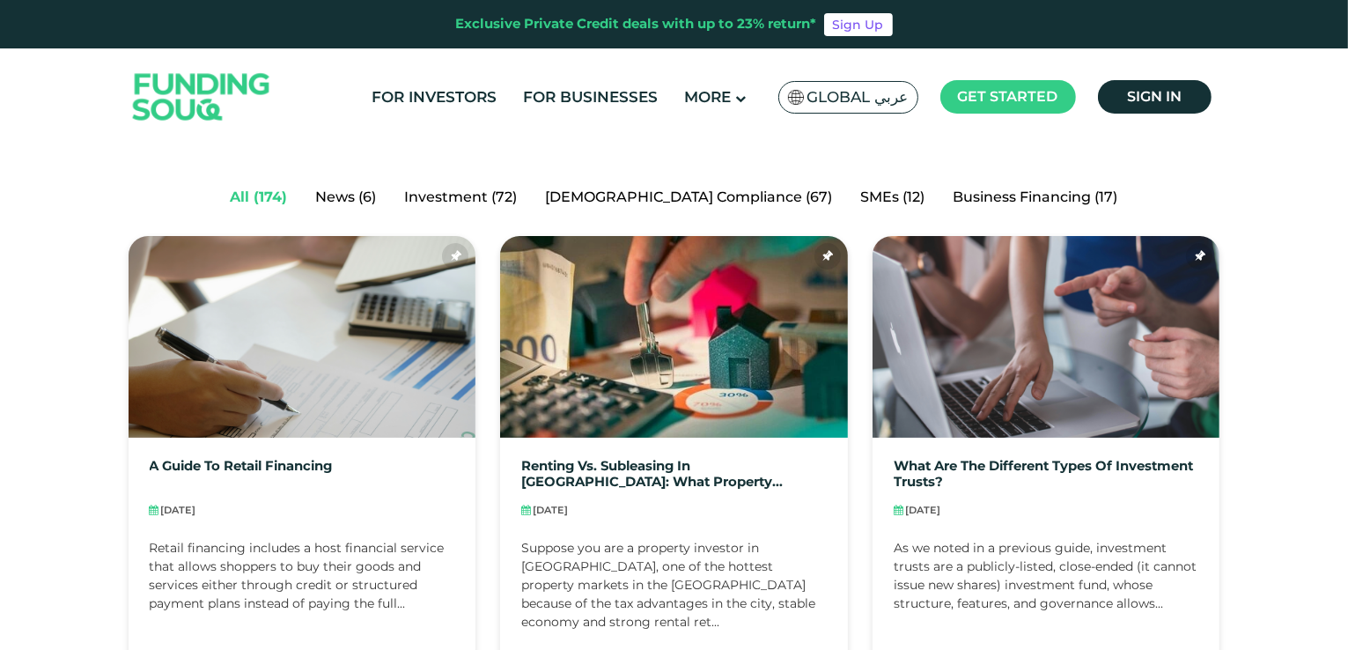
scroll to position [176, 0]
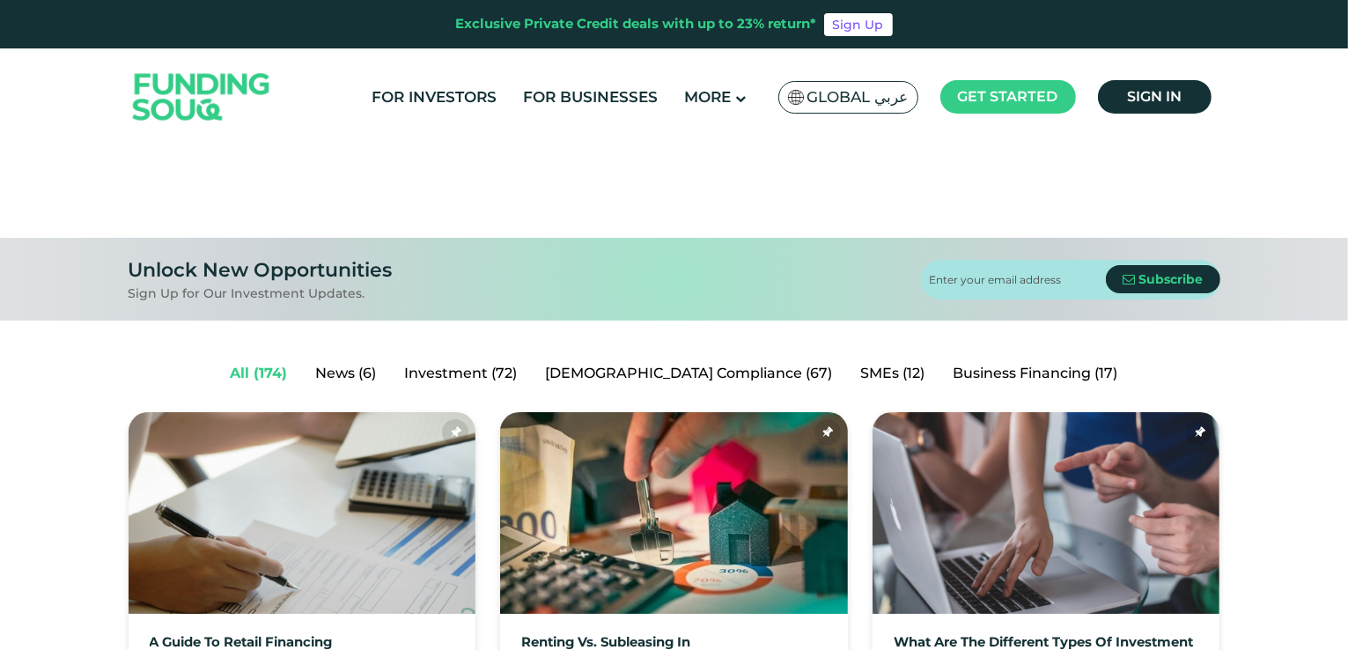
click at [944, 277] on input "email" at bounding box center [1018, 280] width 176 height 40
type input "[EMAIL_ADDRESS][DOMAIN_NAME]"
click at [1177, 276] on span "Subscribe" at bounding box center [1171, 279] width 64 height 16
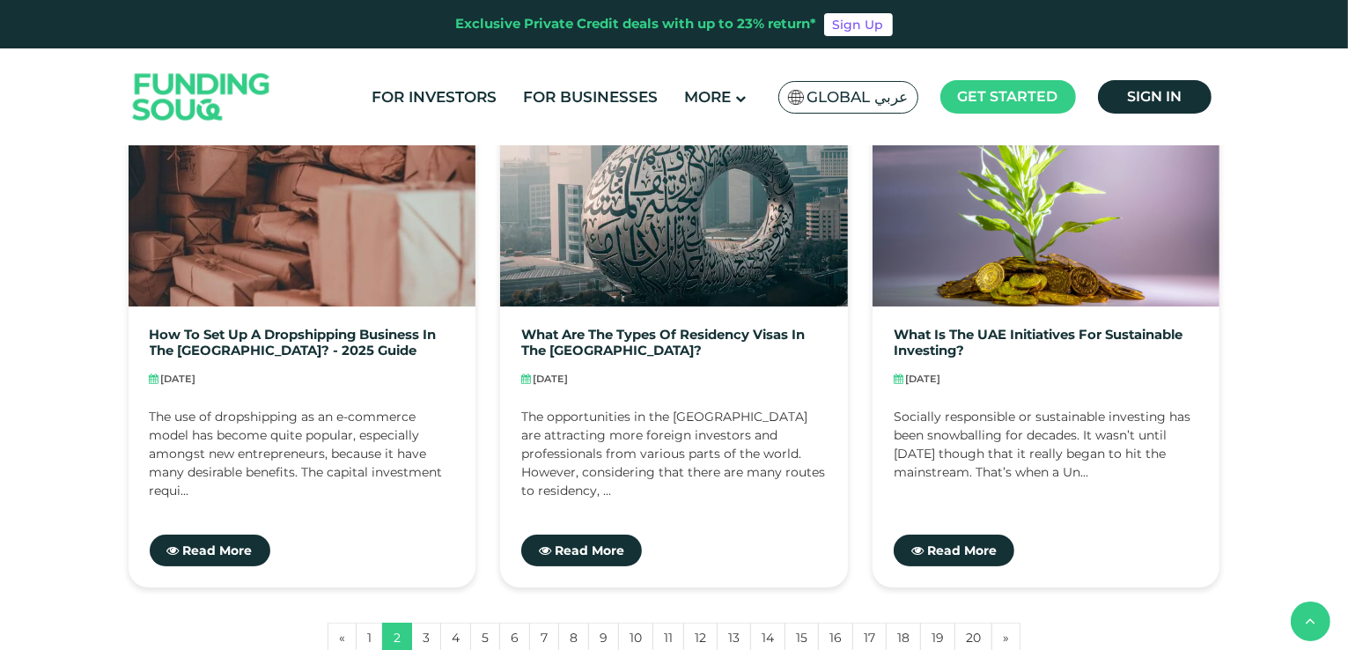
scroll to position [1585, 0]
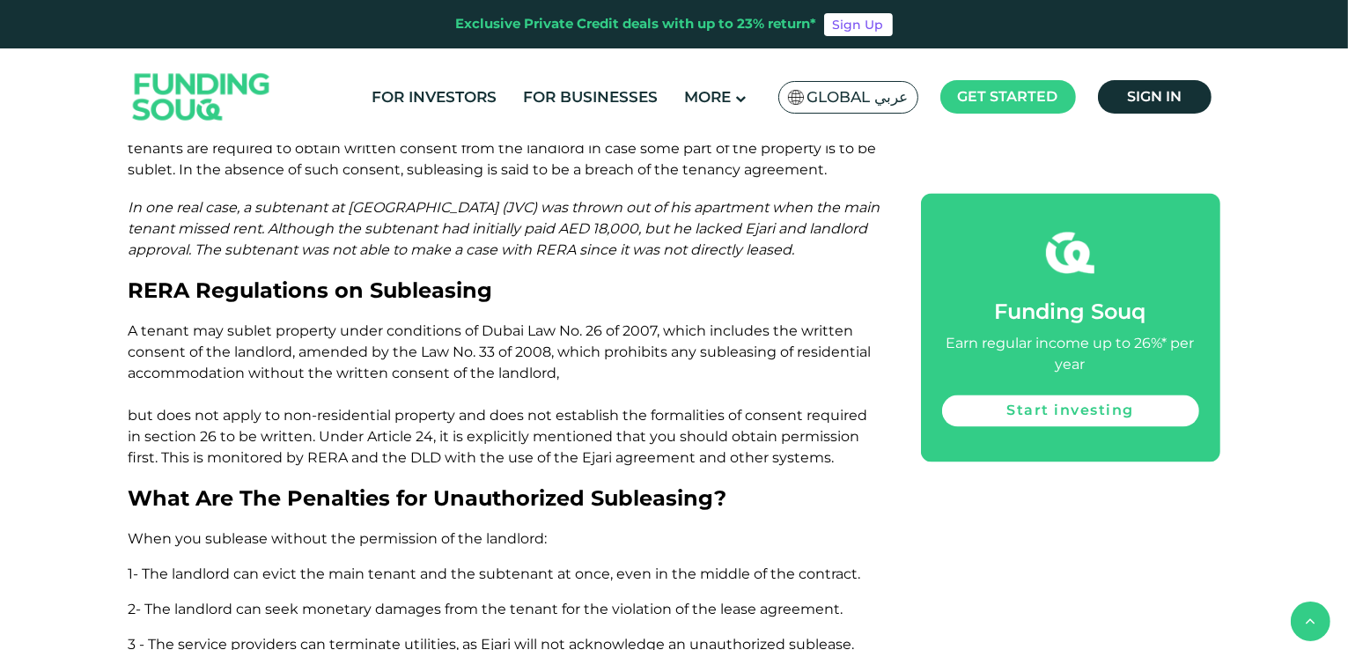
scroll to position [3522, 0]
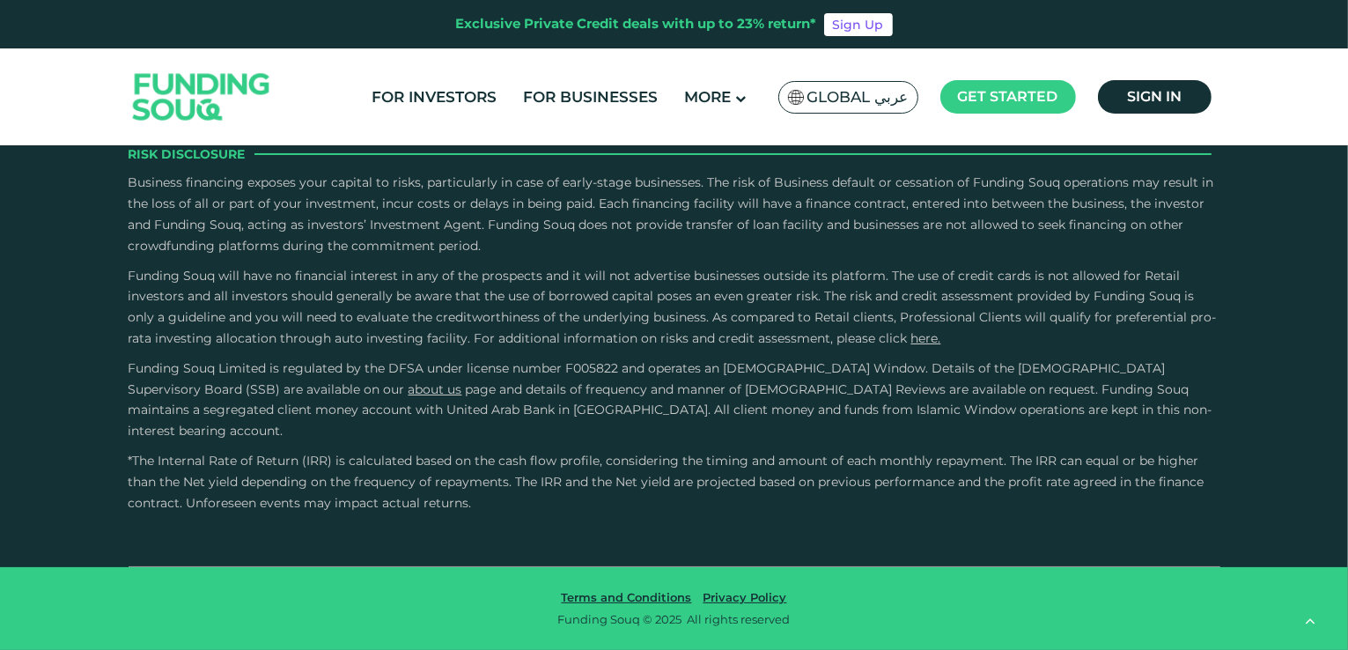
scroll to position [3434, 0]
type tc-range-slider "10000"
drag, startPoint x: 213, startPoint y: 312, endPoint x: 186, endPoint y: 320, distance: 28.4
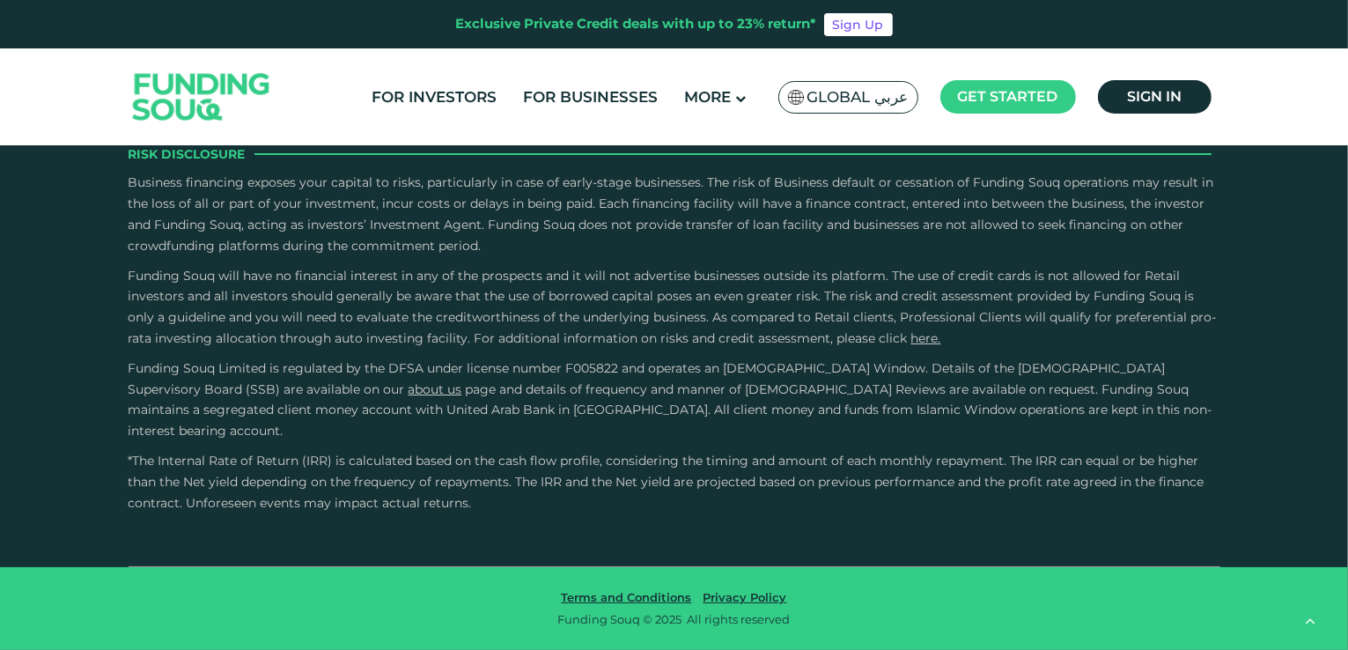
type tc-range-slider "1"
drag, startPoint x: 707, startPoint y: 314, endPoint x: 483, endPoint y: 306, distance: 224.7
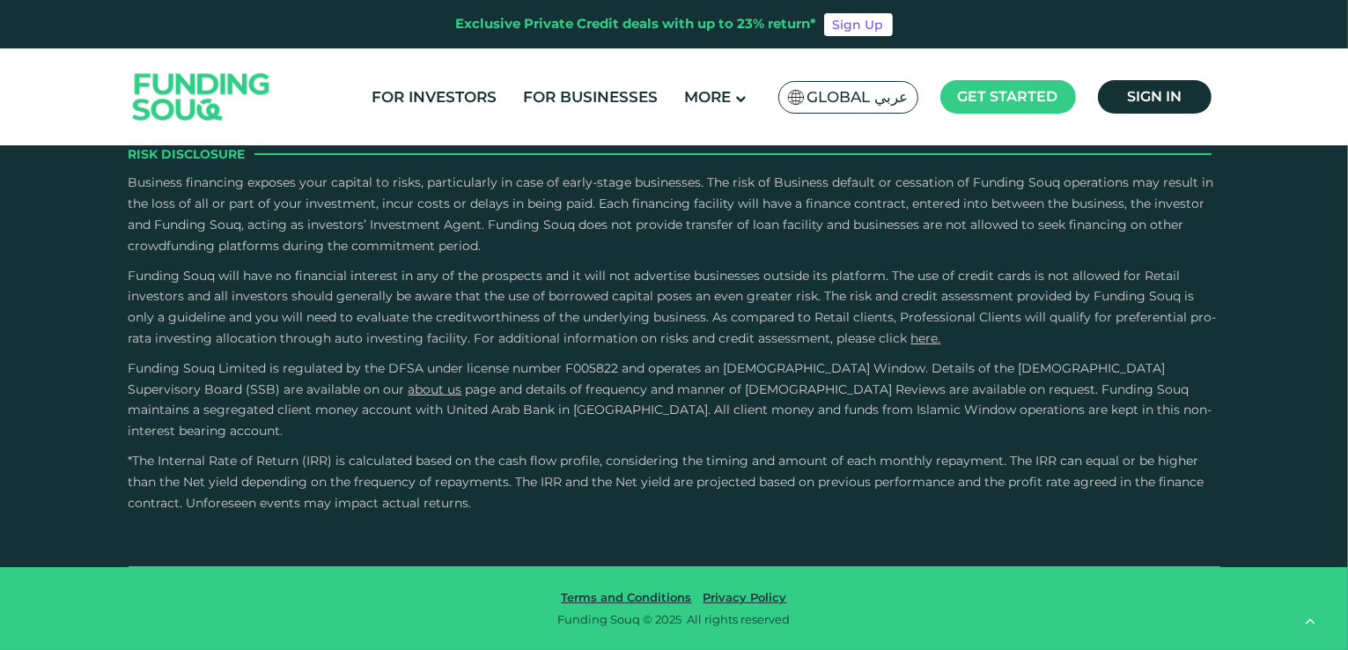
scroll to position [5724, 0]
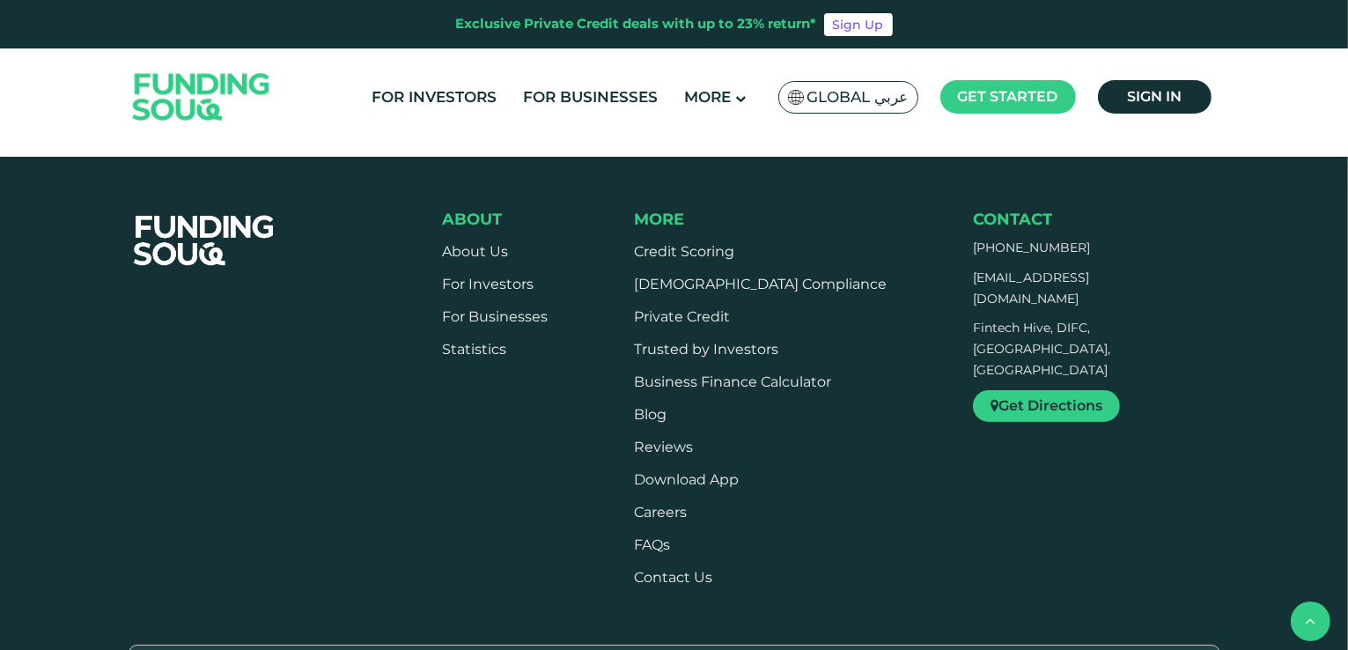
scroll to position [881, 0]
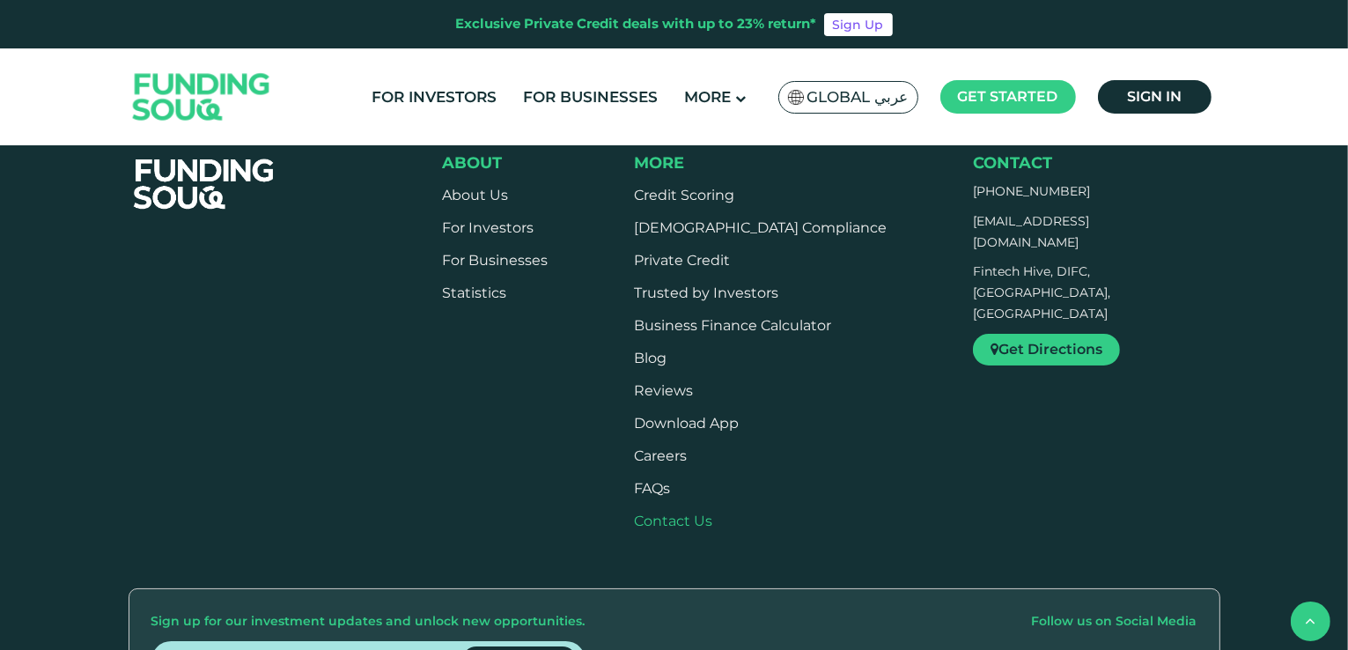
click at [704, 513] on link "Contact Us" at bounding box center [673, 521] width 78 height 17
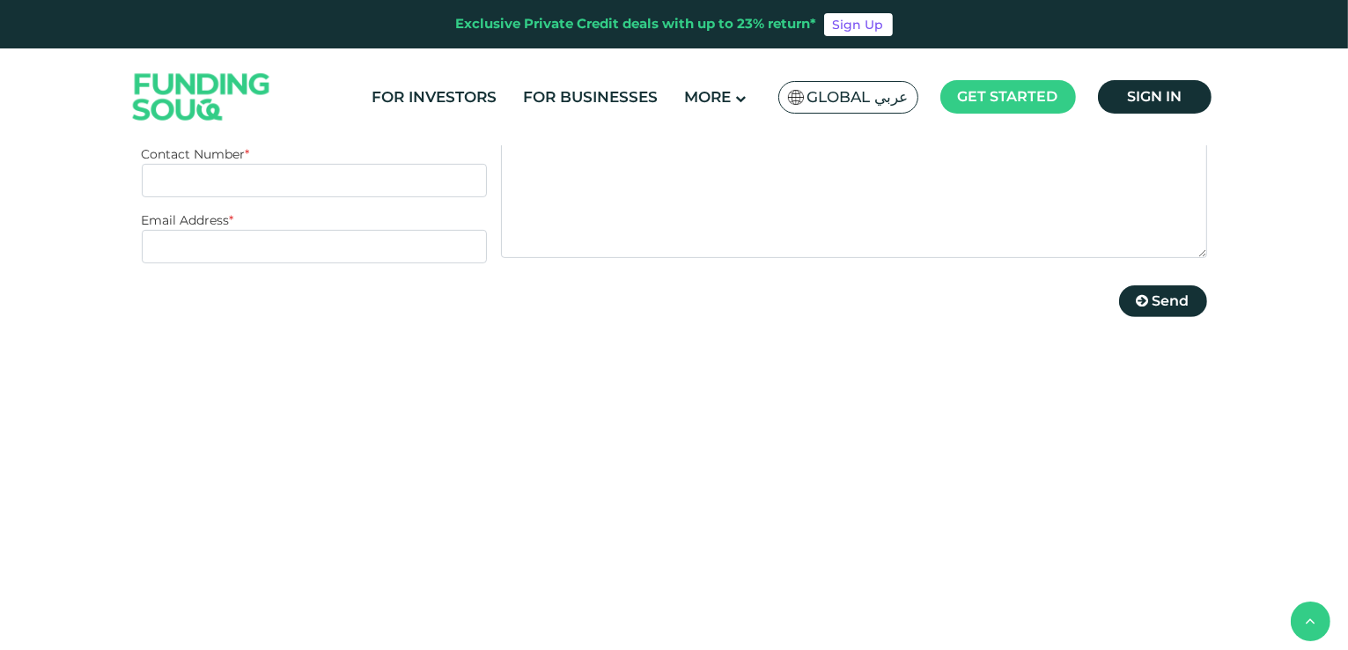
scroll to position [704, 0]
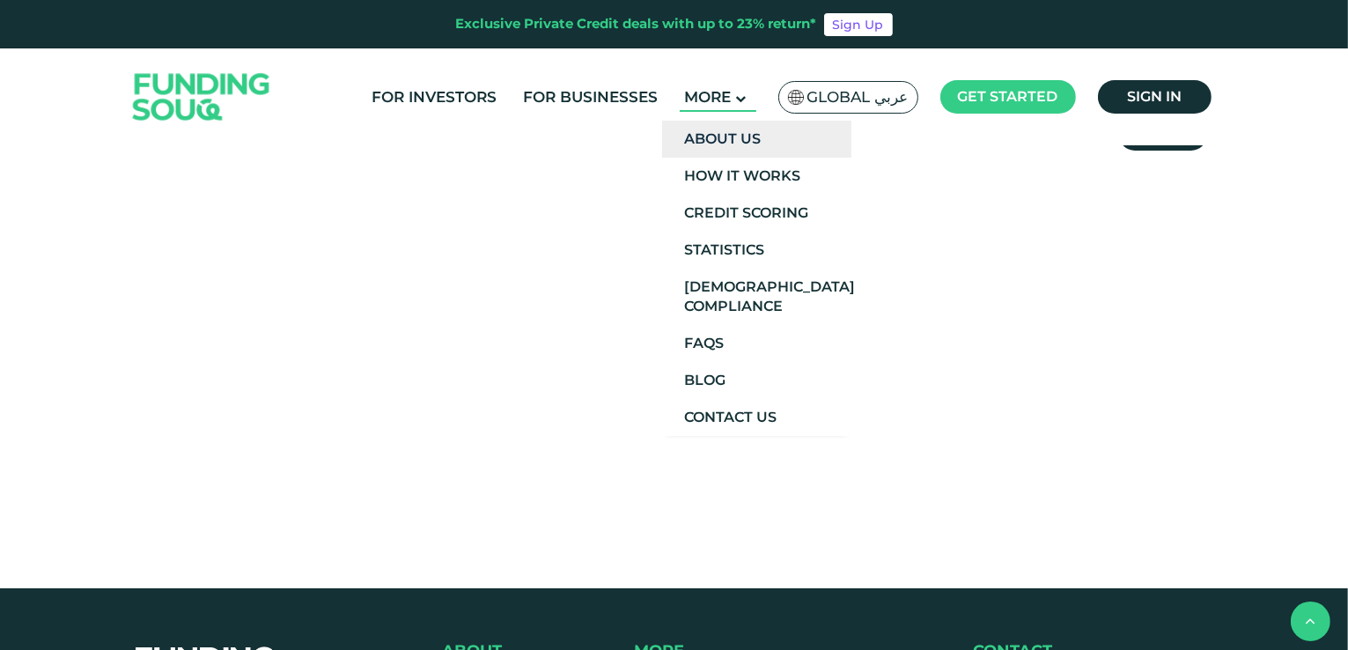
click at [734, 131] on link "About Us" at bounding box center [756, 139] width 189 height 37
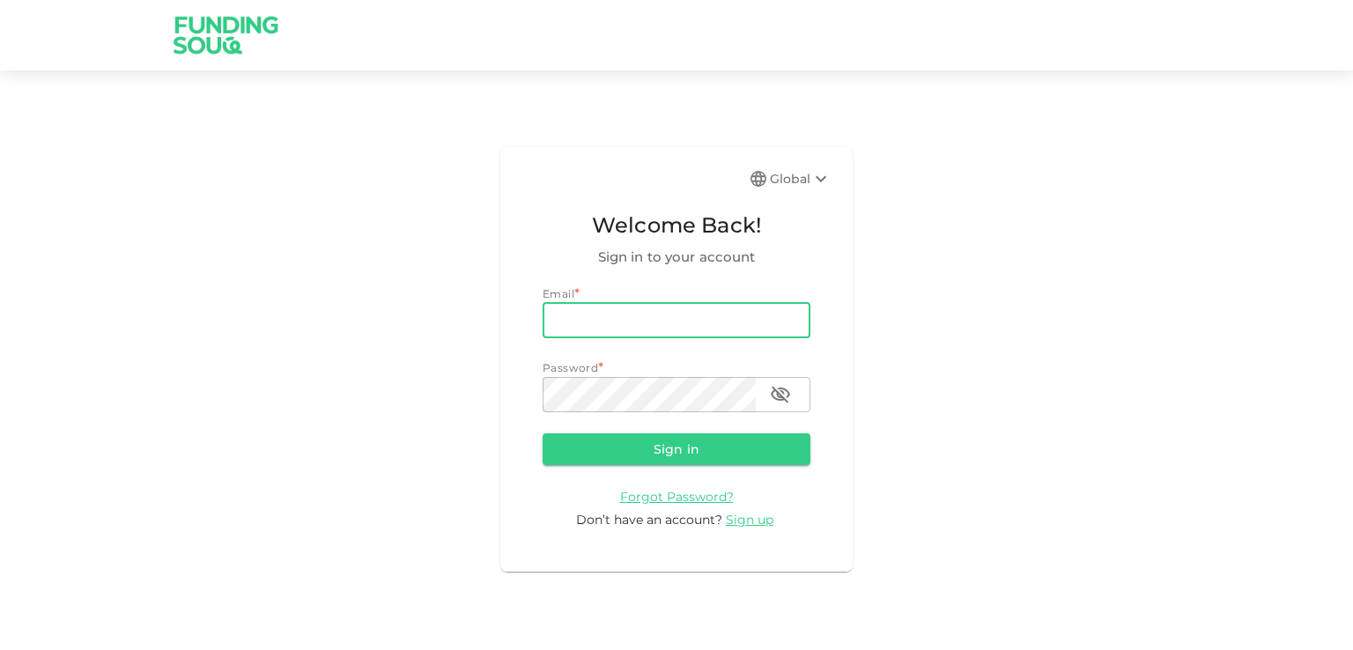
click at [572, 314] on input "email" at bounding box center [676, 320] width 268 height 35
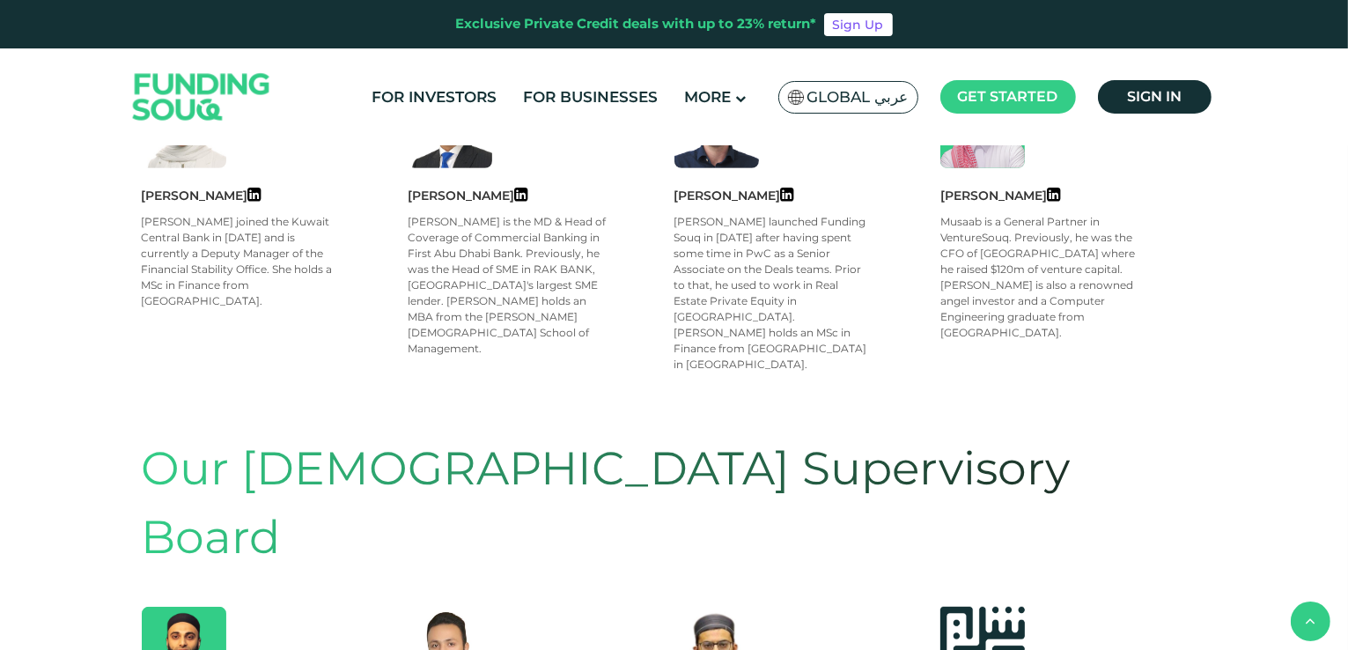
scroll to position [881, 0]
click at [781, 194] on icon at bounding box center [787, 196] width 13 height 16
